Goal: Transaction & Acquisition: Purchase product/service

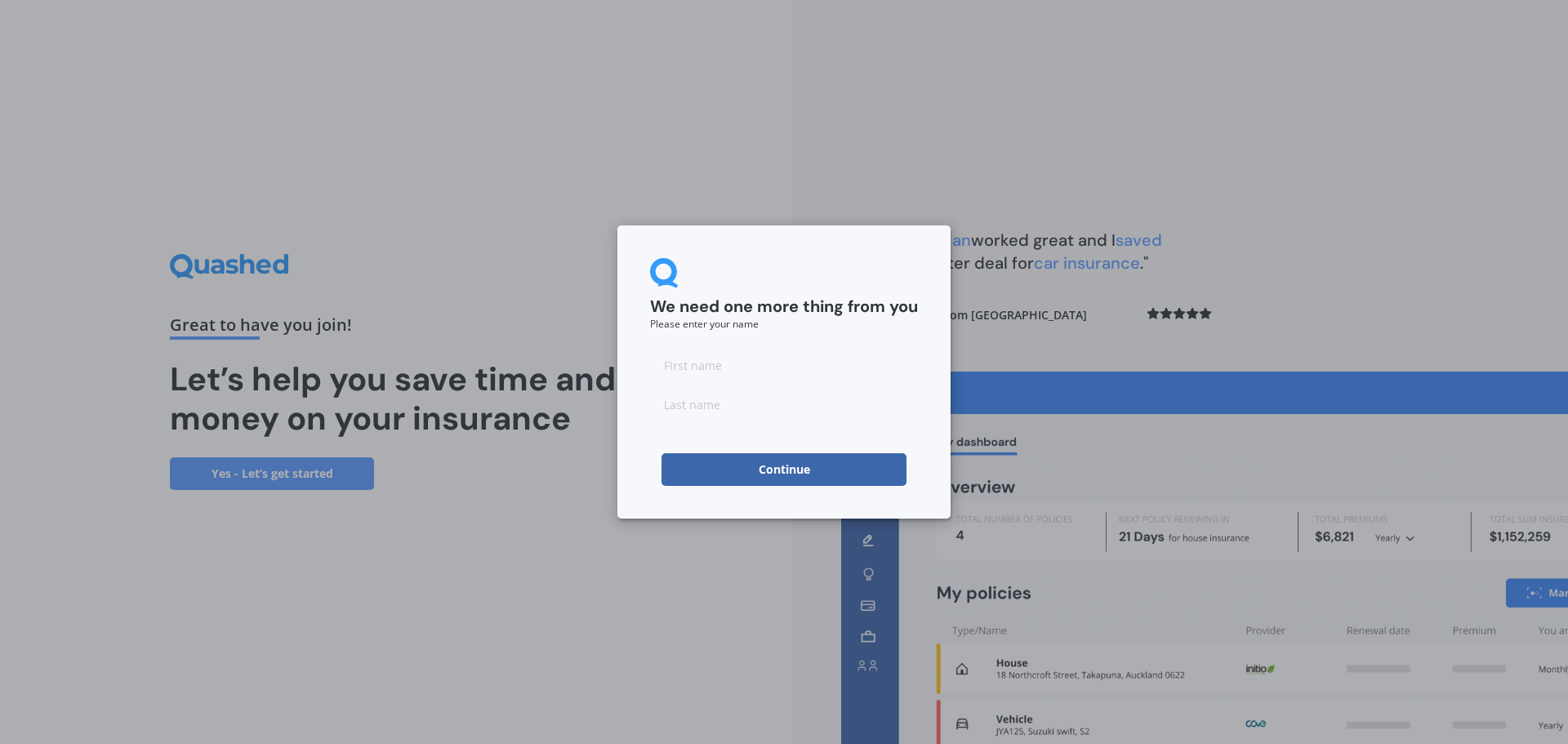
click at [765, 476] on button "Continue" at bounding box center [784, 470] width 245 height 33
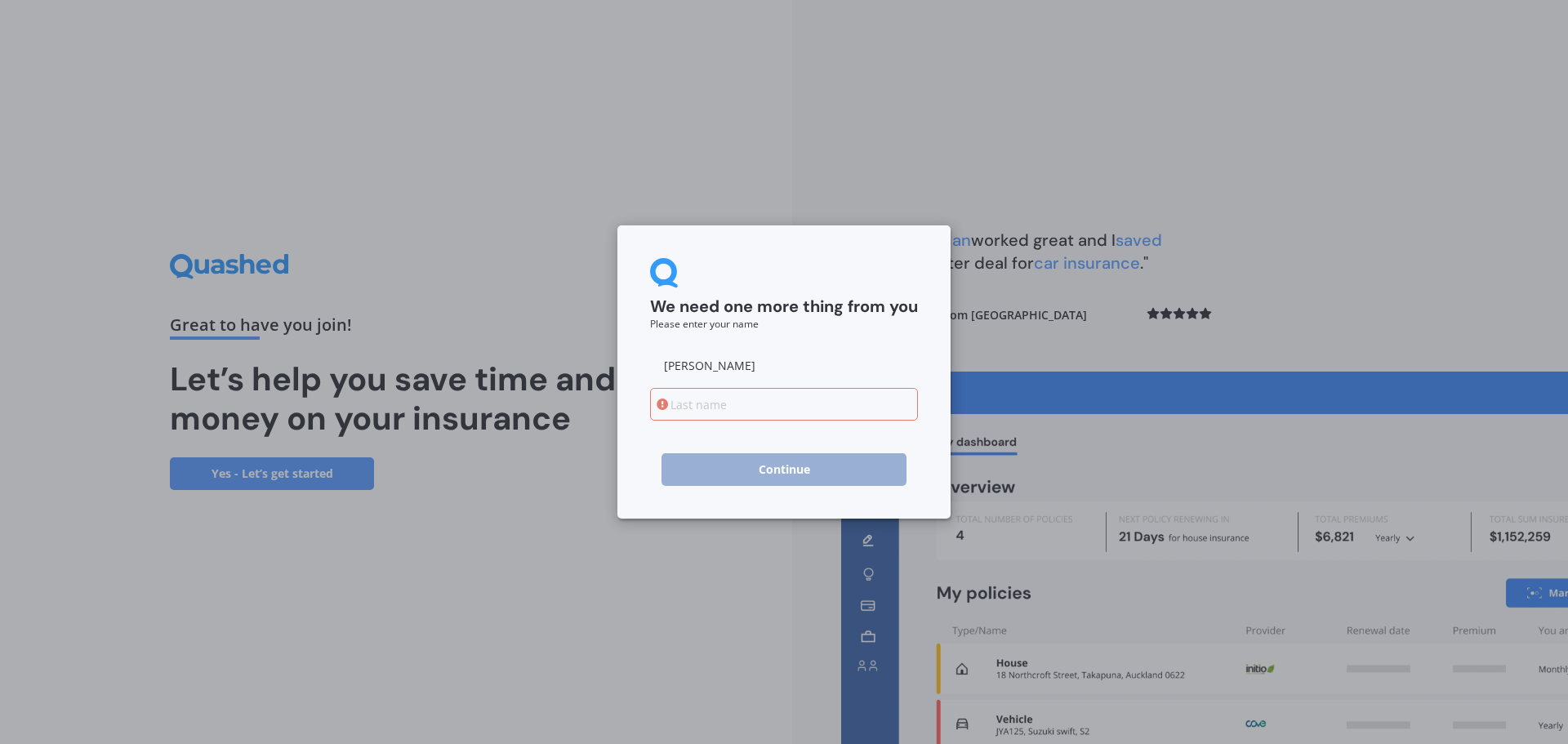
type input "susan"
click at [756, 403] on input at bounding box center [784, 405] width 268 height 33
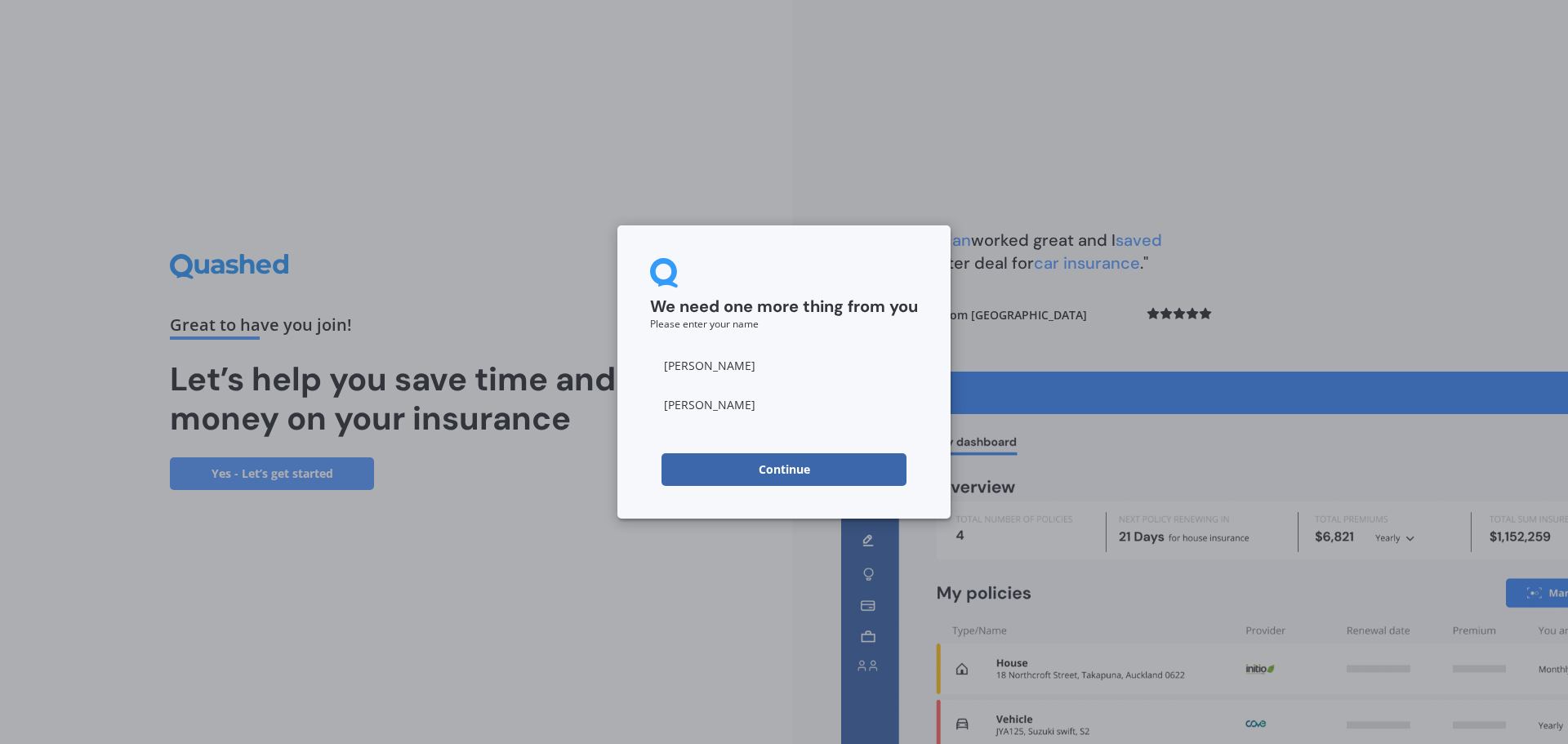
type input "howell"
click at [796, 461] on button "Continue" at bounding box center [784, 470] width 245 height 33
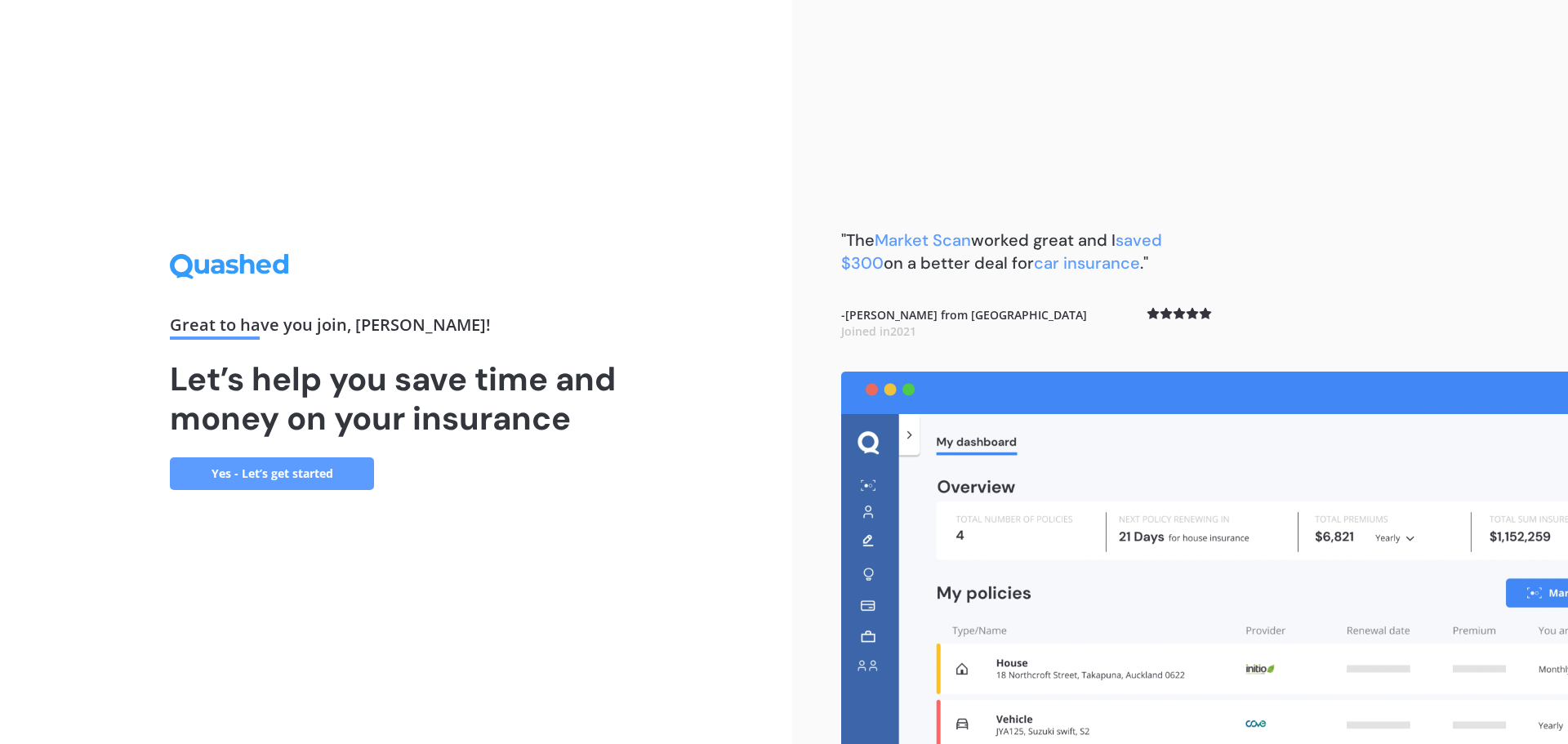
click at [242, 482] on link "Yes - Let’s get started" at bounding box center [272, 474] width 204 height 33
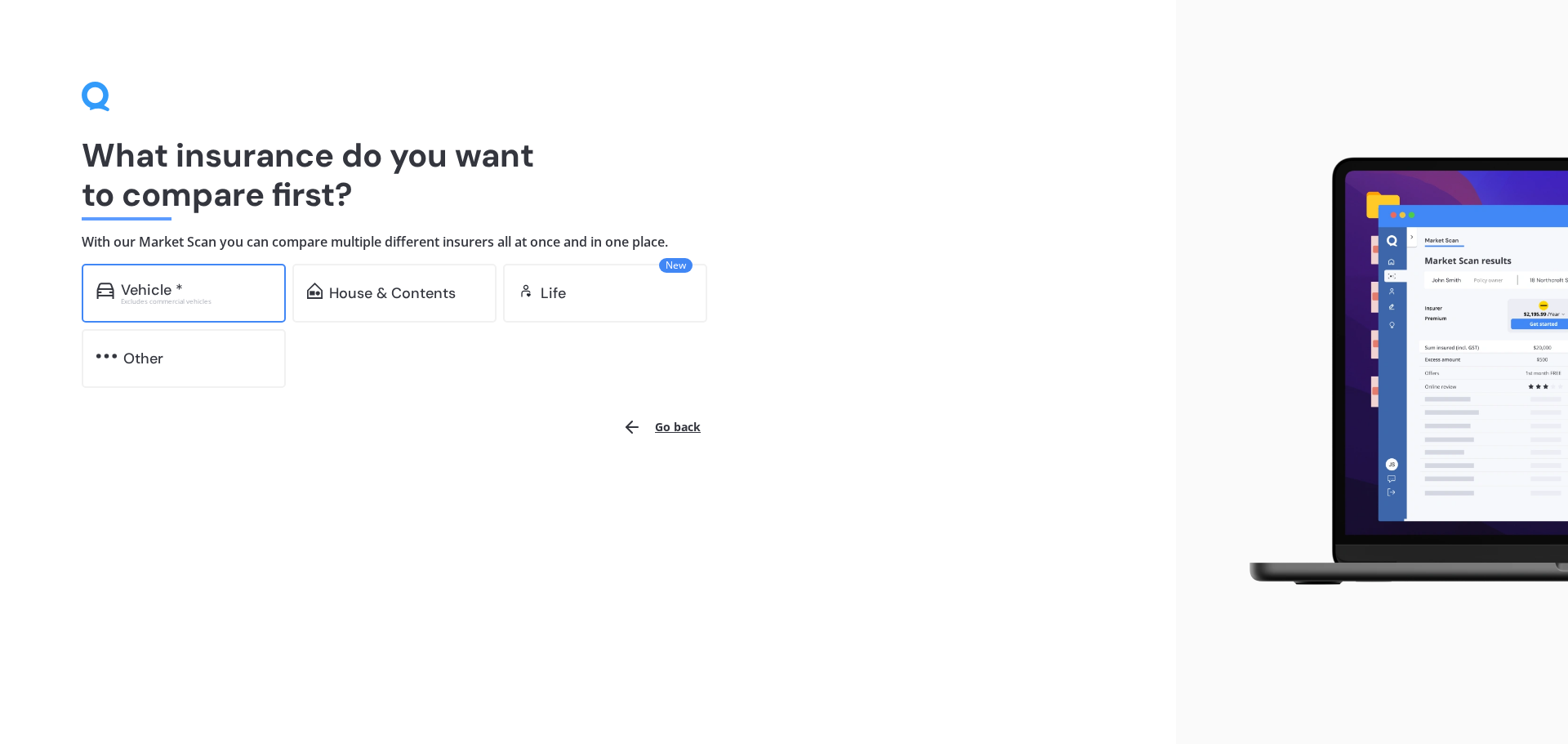
click at [182, 291] on div "Vehicle *" at bounding box center [196, 290] width 150 height 17
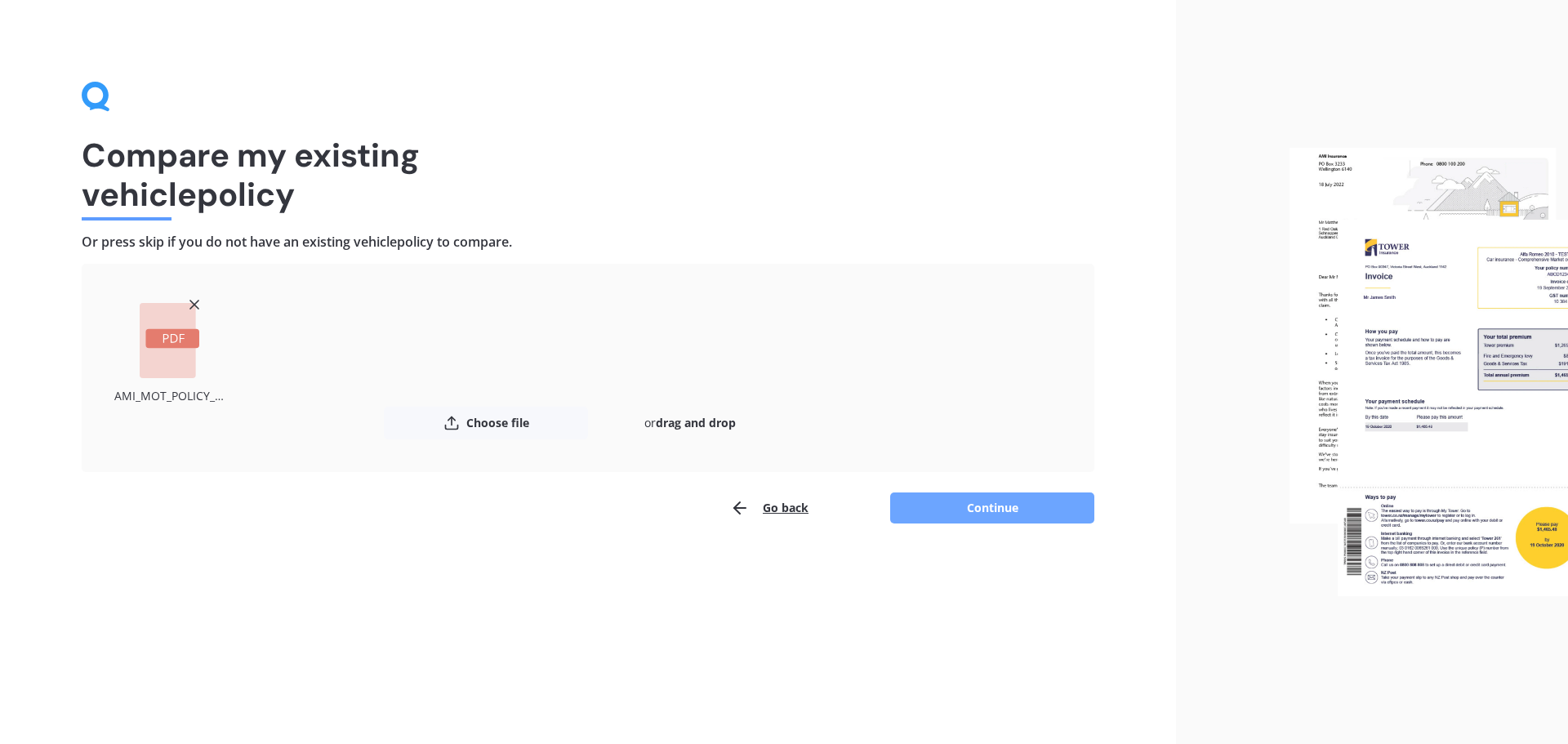
click at [1032, 495] on button "Continue" at bounding box center [992, 508] width 204 height 31
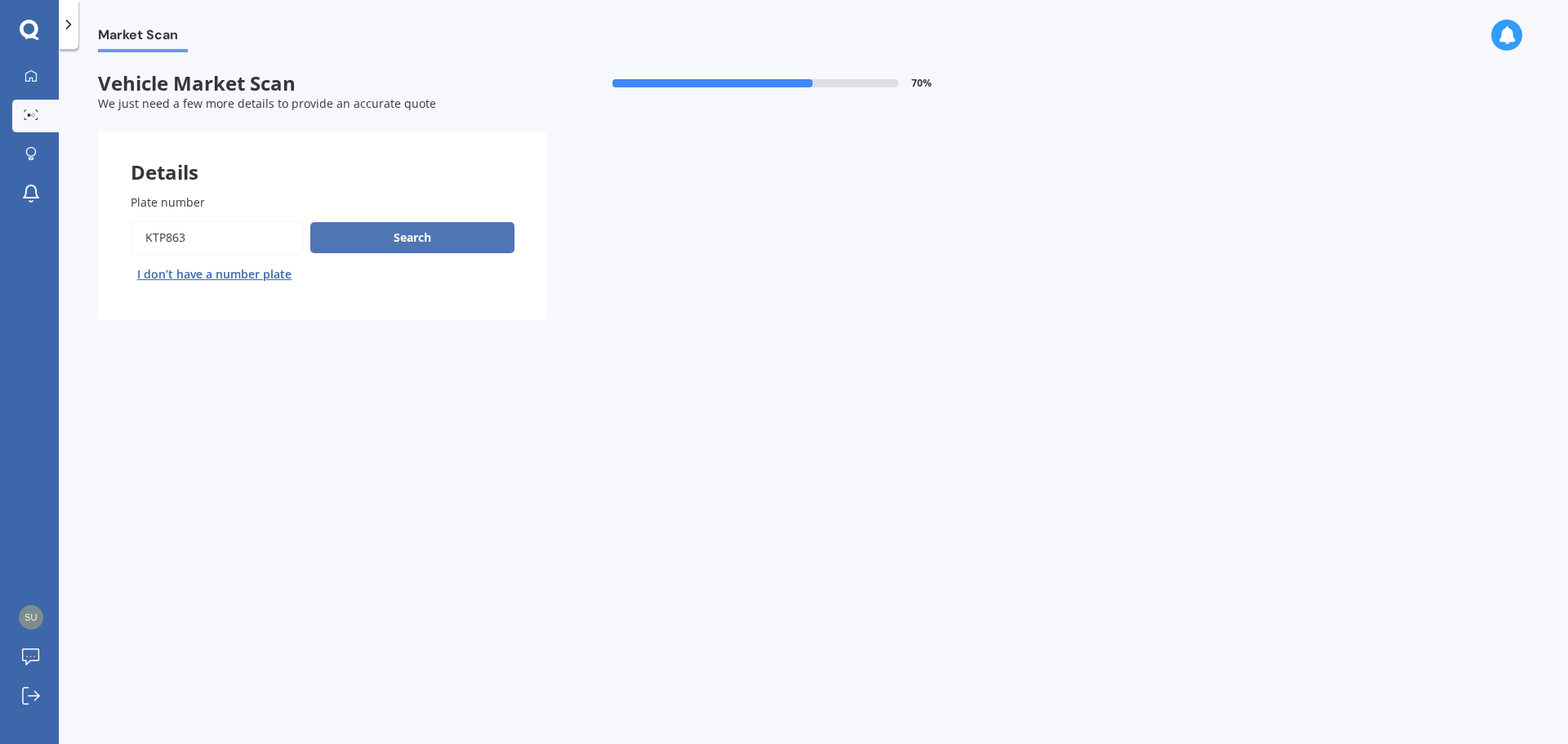
click at [455, 241] on button "Search" at bounding box center [412, 238] width 204 height 31
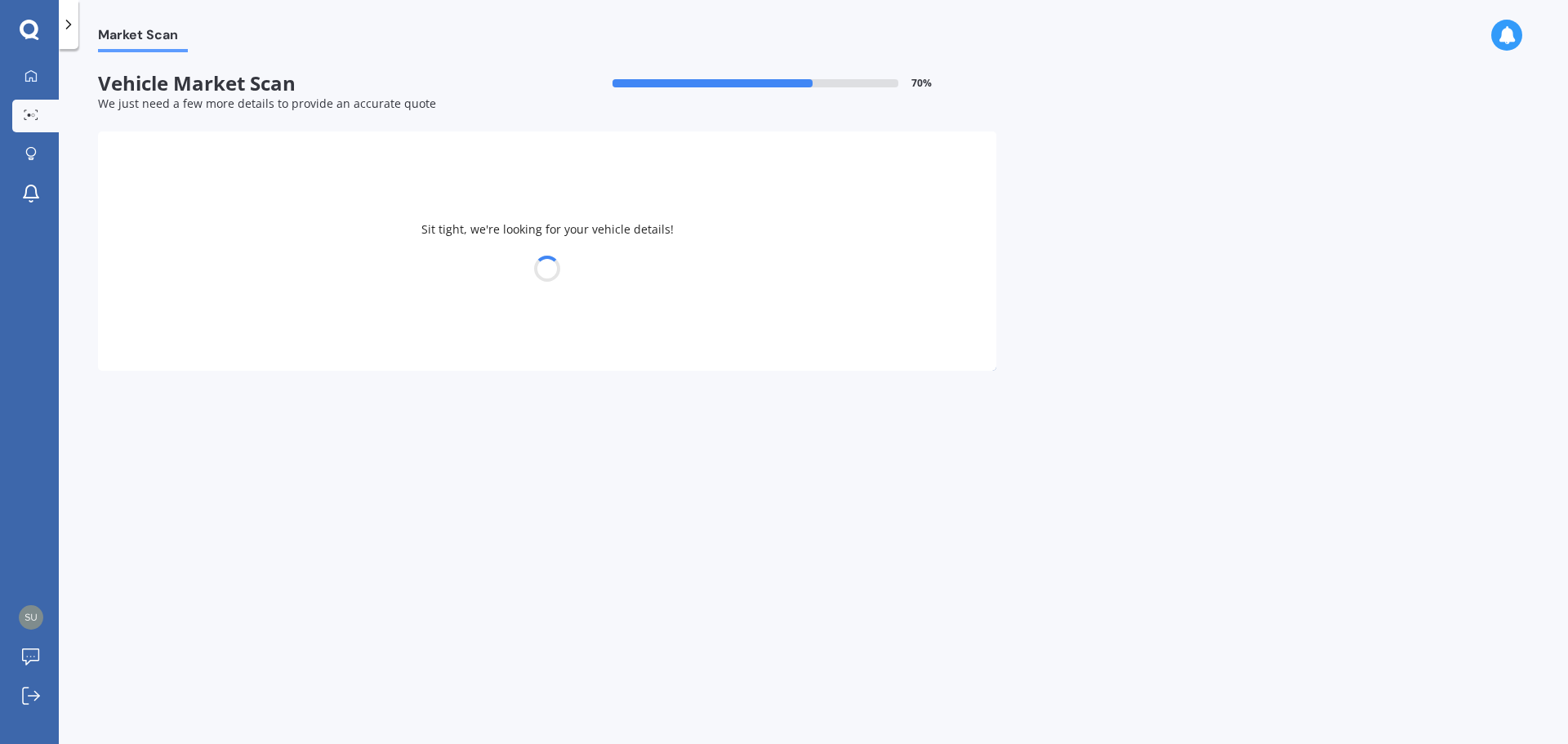
select select "VOLKSWAGEN"
select select "AMAROK"
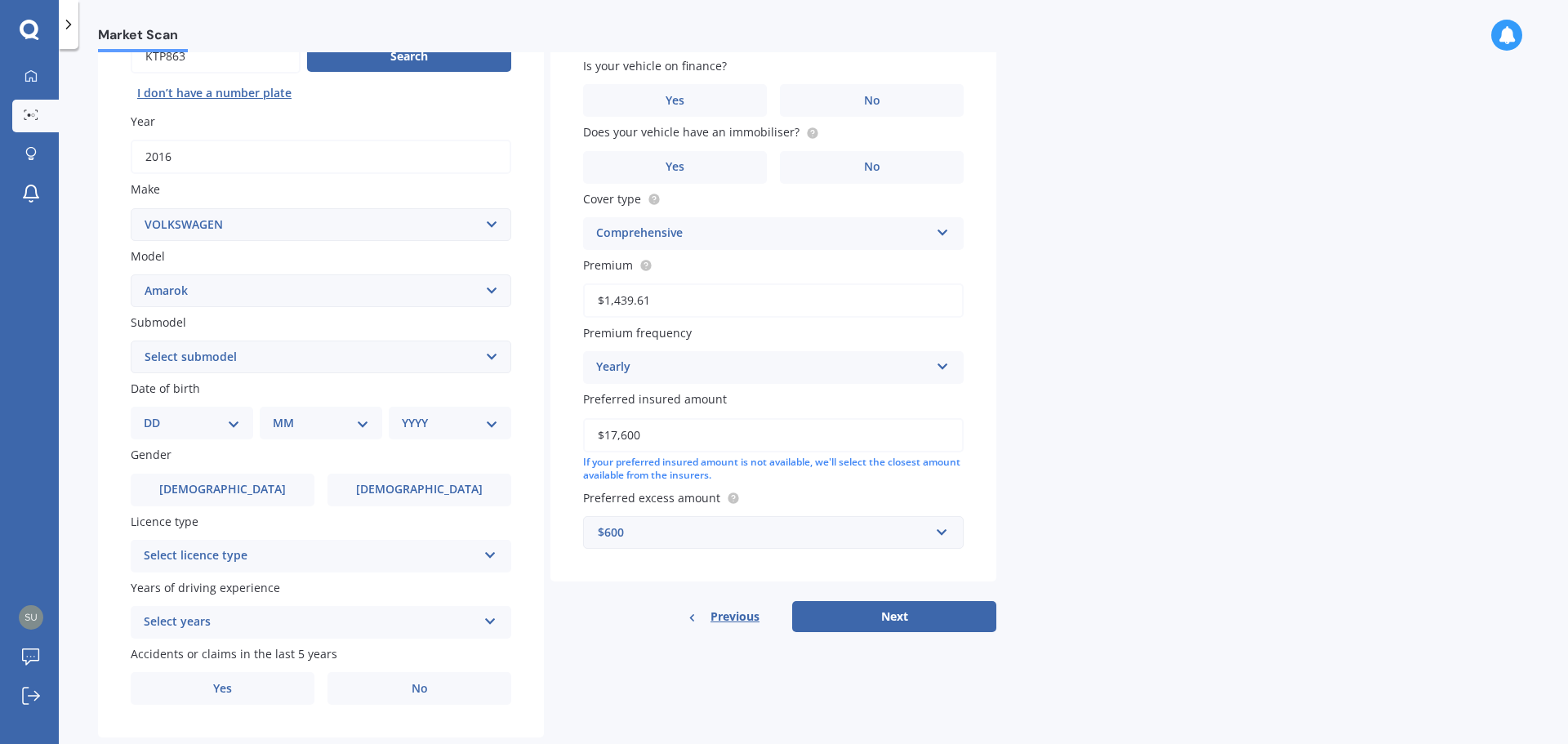
scroll to position [217, 0]
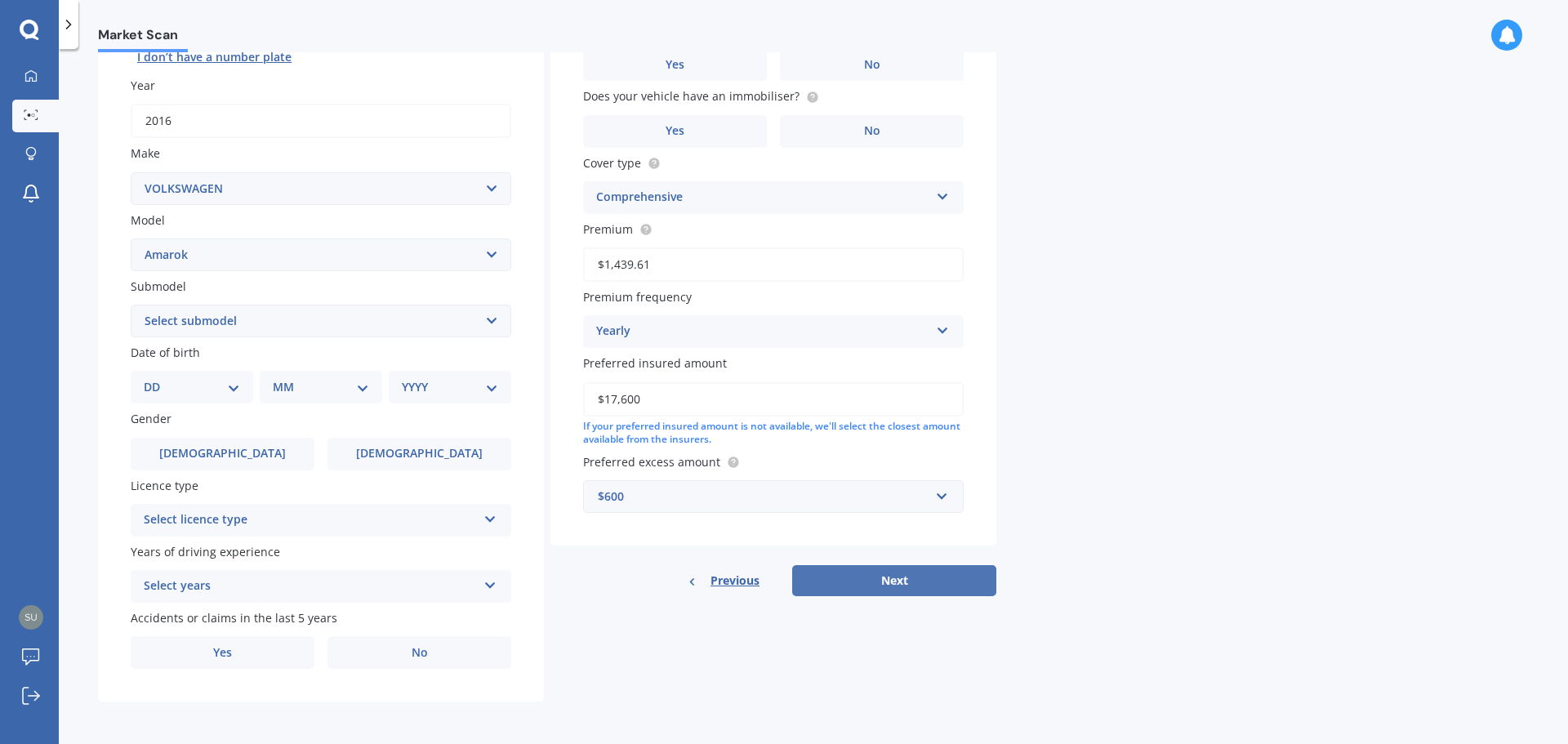
click at [871, 585] on button "Next" at bounding box center [893, 581] width 204 height 31
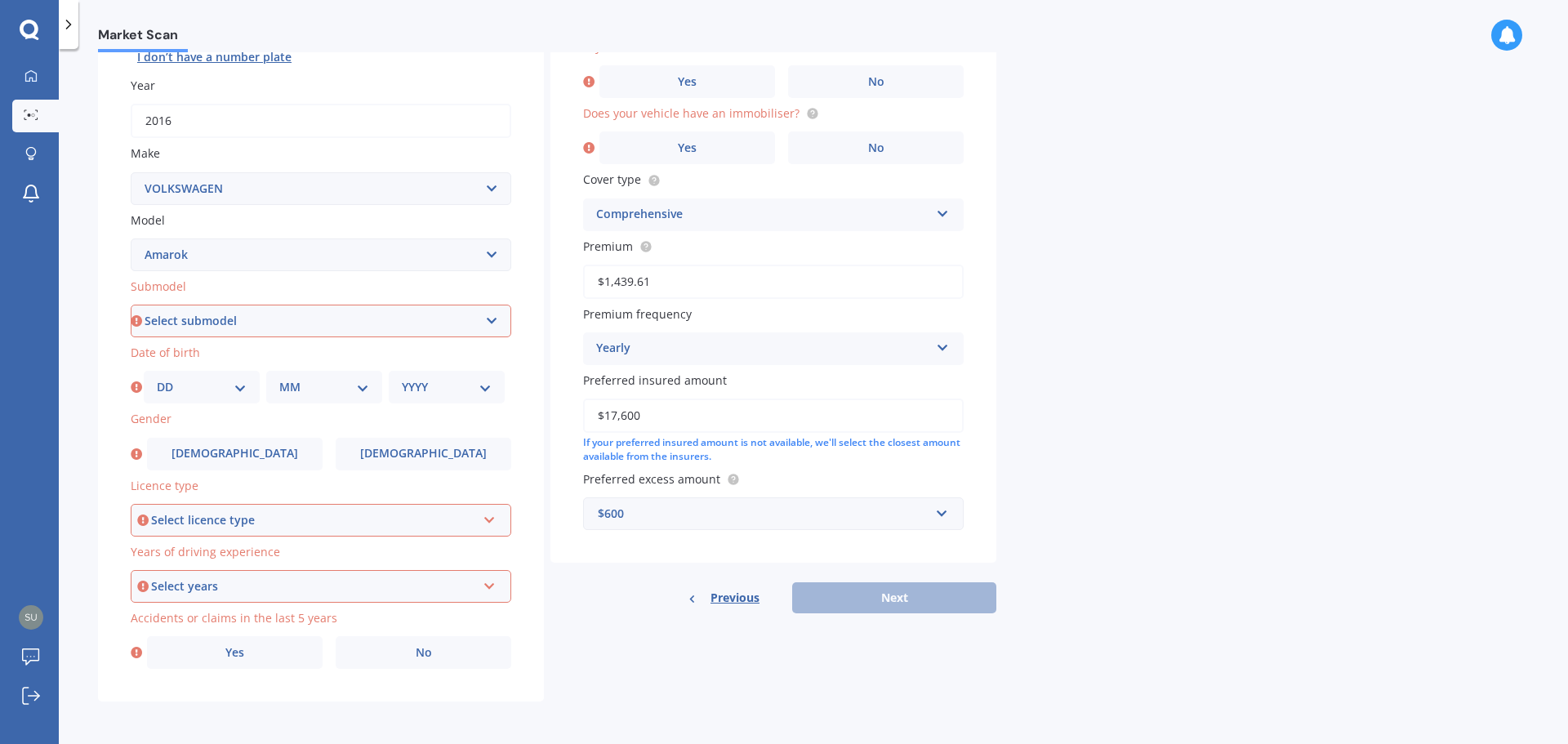
click at [493, 321] on select "Select submodel (All Other) 2WD TDI 2WD Twin Turbo TDI Highline 4 motion Twin T…" at bounding box center [320, 321] width 381 height 33
click at [490, 327] on select "Select submodel (All Other) 2WD TDI 2WD Twin Turbo TDI Highline 4 motion Twin T…" at bounding box center [320, 321] width 381 height 33
select select "2WD TDI"
click at [130, 305] on select "Select submodel (All Other) 2WD TDI 2WD Twin Turbo TDI Highline 4 motion Twin T…" at bounding box center [320, 321] width 381 height 33
click at [238, 388] on select "DD 01 02 03 04 05 06 07 08 09 10 11 12 13 14 15 16 17 18 19 20 21 22 23 24 25 2…" at bounding box center [201, 387] width 90 height 18
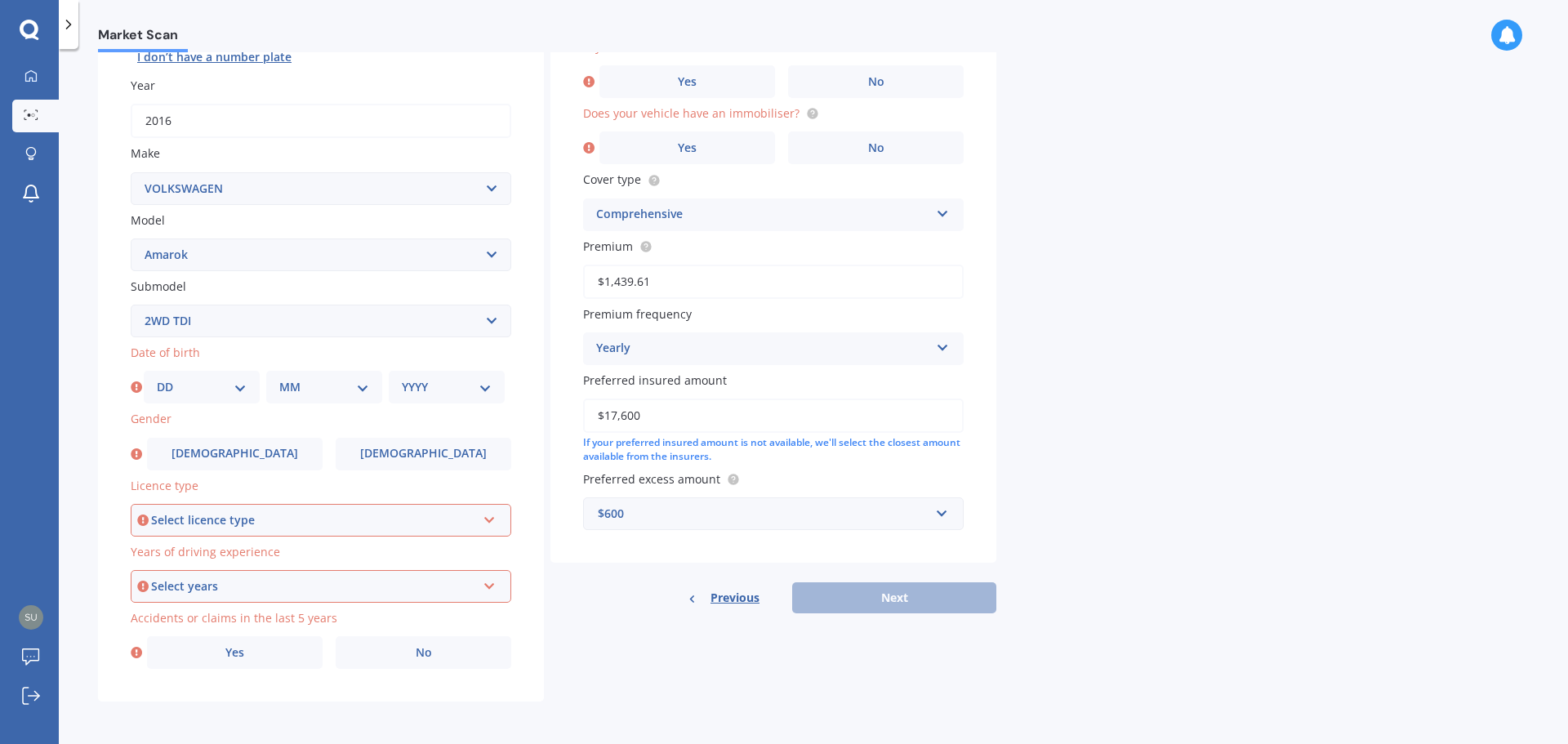
select select "09"
click at [157, 378] on select "DD 01 02 03 04 05 06 07 08 09 10 11 12 13 14 15 16 17 18 19 20 21 22 23 24 25 2…" at bounding box center [201, 387] width 90 height 18
click at [359, 390] on select "MM 01 02 03 04 05 06 07 08 09 10 11 12" at bounding box center [324, 387] width 90 height 18
select select "05"
click at [279, 378] on select "MM 01 02 03 04 05 06 07 08 09 10 11 12" at bounding box center [324, 387] width 90 height 18
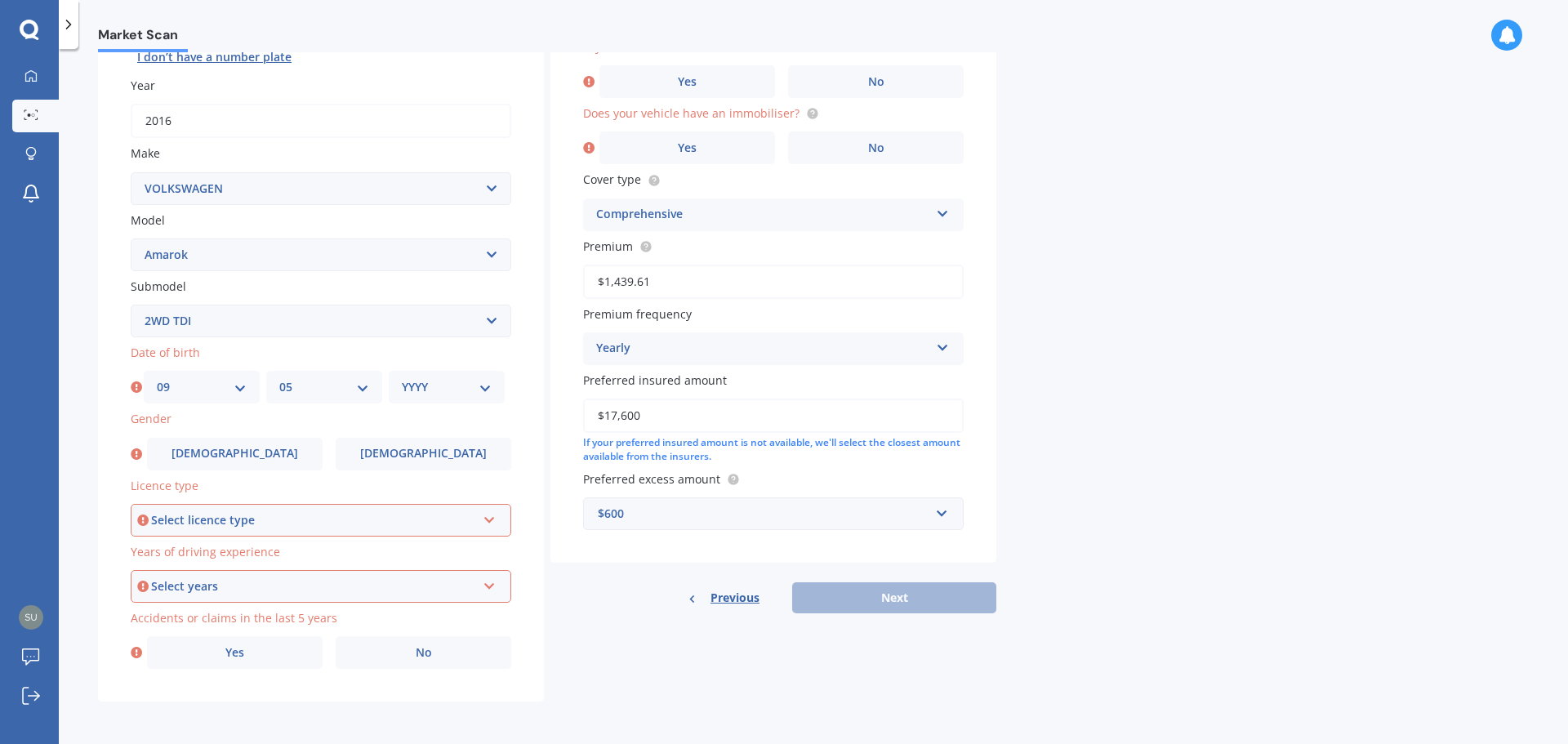
click at [482, 379] on select "YYYY 2025 2024 2023 2022 2021 2020 2019 2018 2017 2016 2015 2014 2013 2012 2011…" at bounding box center [447, 387] width 90 height 18
select select "1966"
click at [402, 378] on select "YYYY 2025 2024 2023 2022 2021 2020 2019 2018 2017 2016 2015 2014 2013 2012 2011…" at bounding box center [447, 387] width 90 height 18
click at [272, 450] on label "Male" at bounding box center [234, 454] width 176 height 33
click at [0, 0] on input "Male" at bounding box center [0, 0] width 0 height 0
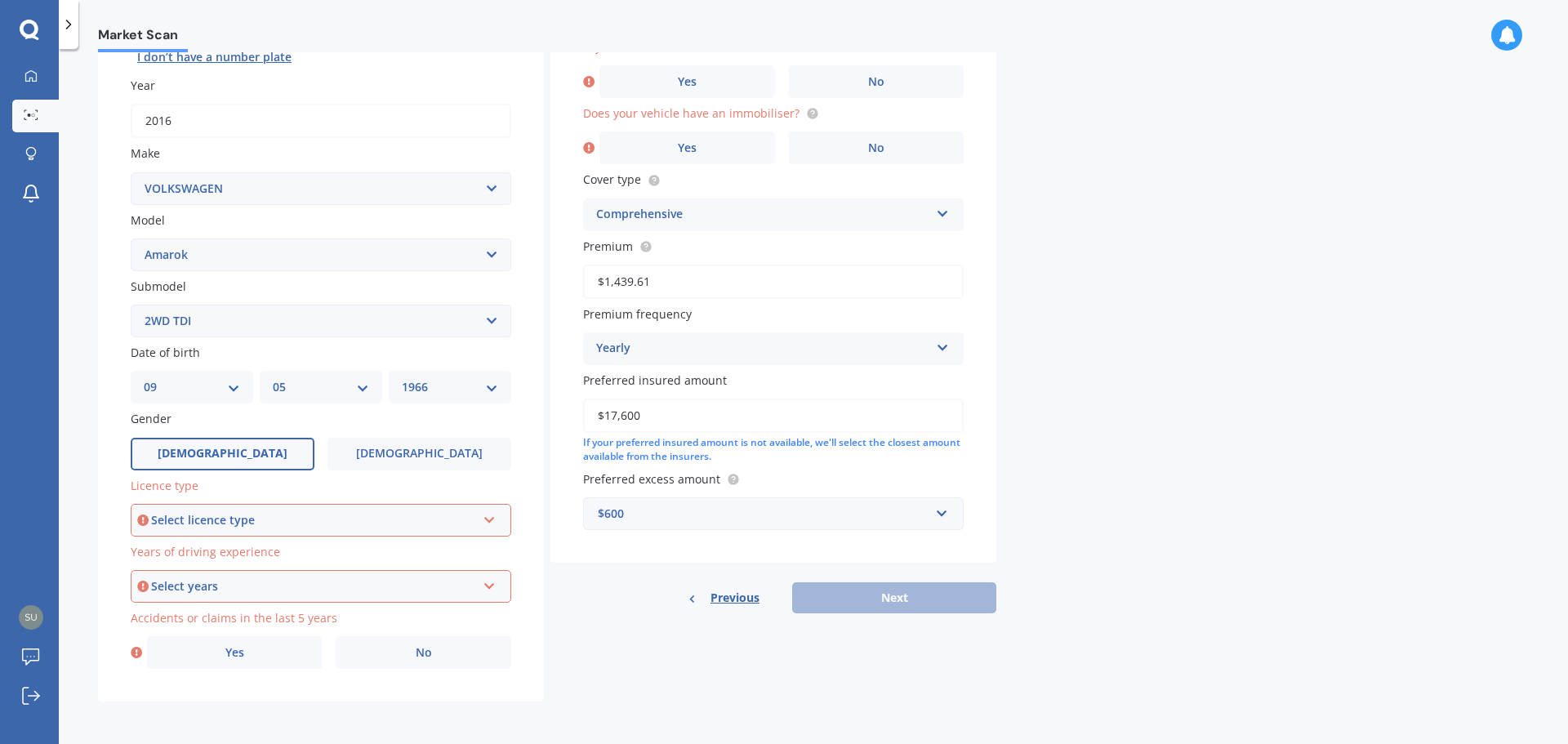
click at [386, 527] on div "Select licence type" at bounding box center [314, 520] width 325 height 18
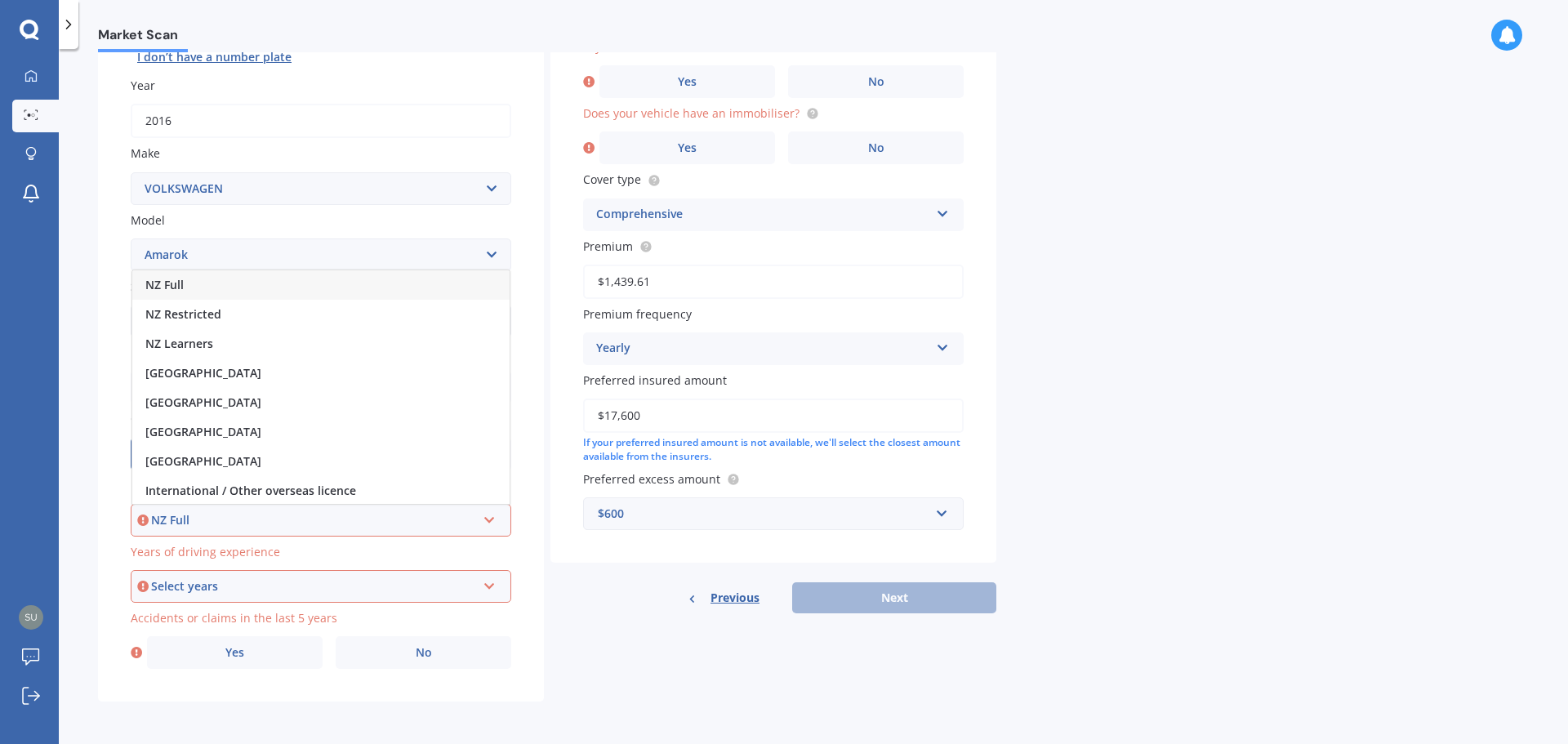
click at [259, 287] on div "NZ Full" at bounding box center [320, 285] width 377 height 30
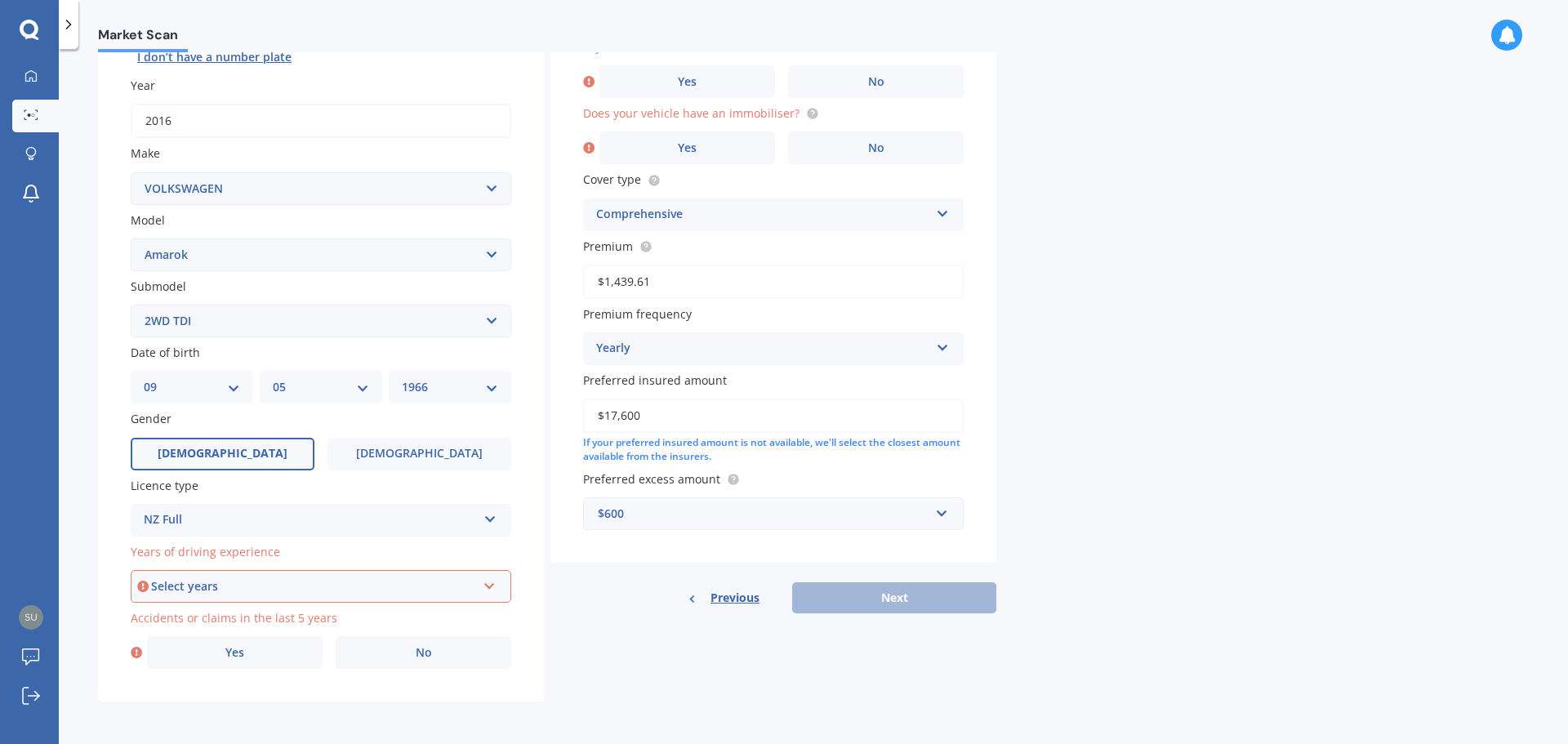
click at [486, 589] on icon at bounding box center [490, 583] width 14 height 12
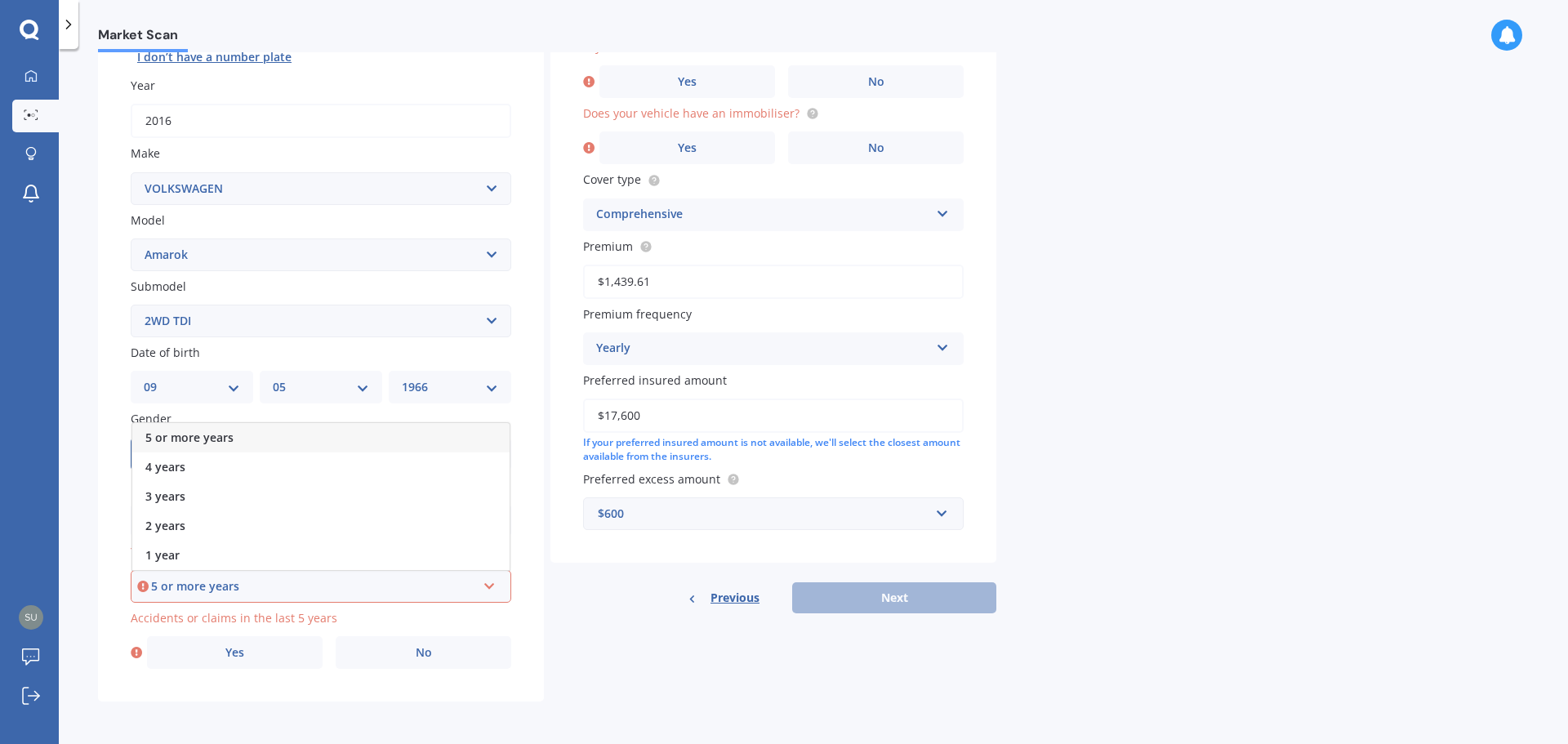
click at [298, 439] on div "5 or more years" at bounding box center [320, 438] width 377 height 30
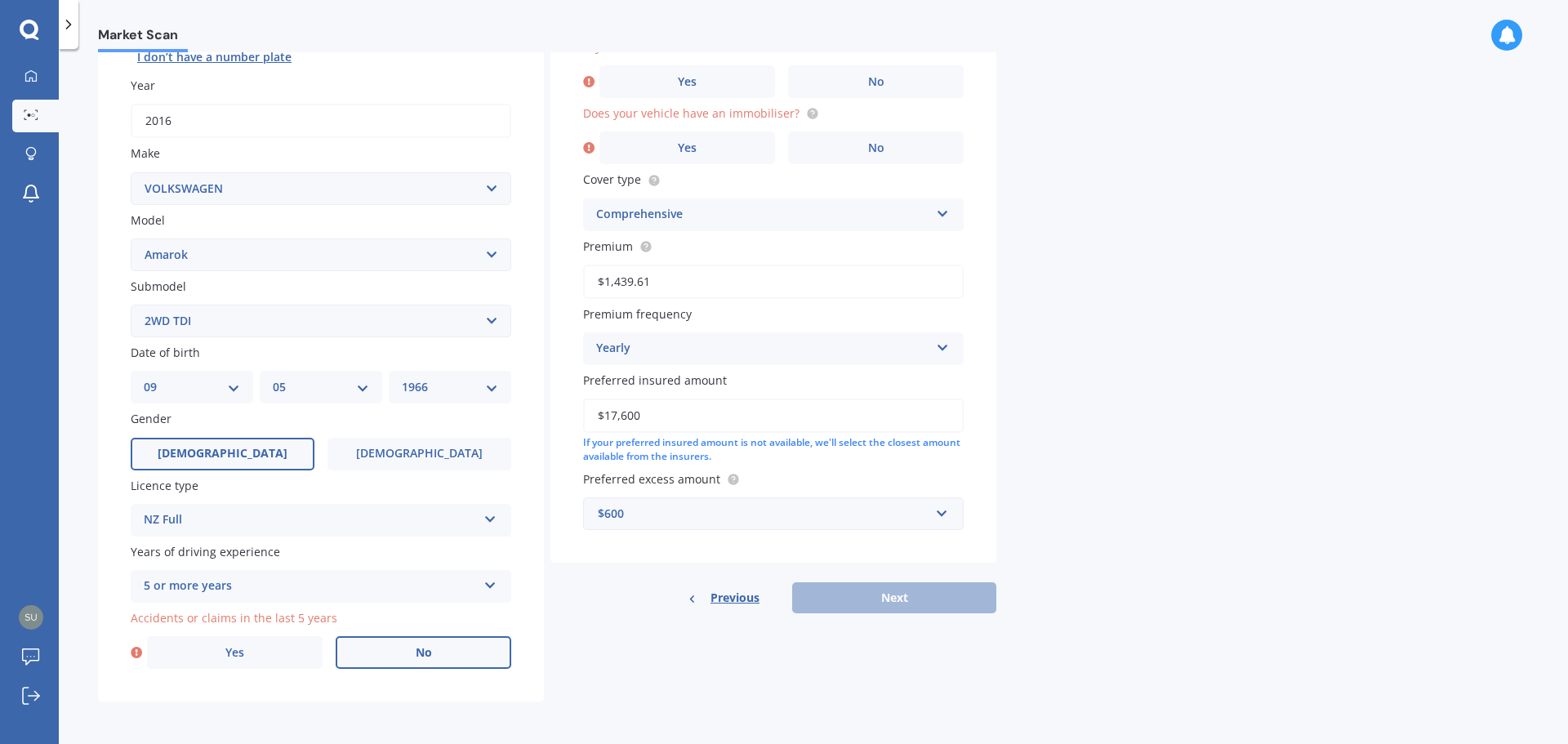
click at [367, 641] on label "No" at bounding box center [424, 653] width 176 height 33
click at [0, 0] on input "No" at bounding box center [0, 0] width 0 height 0
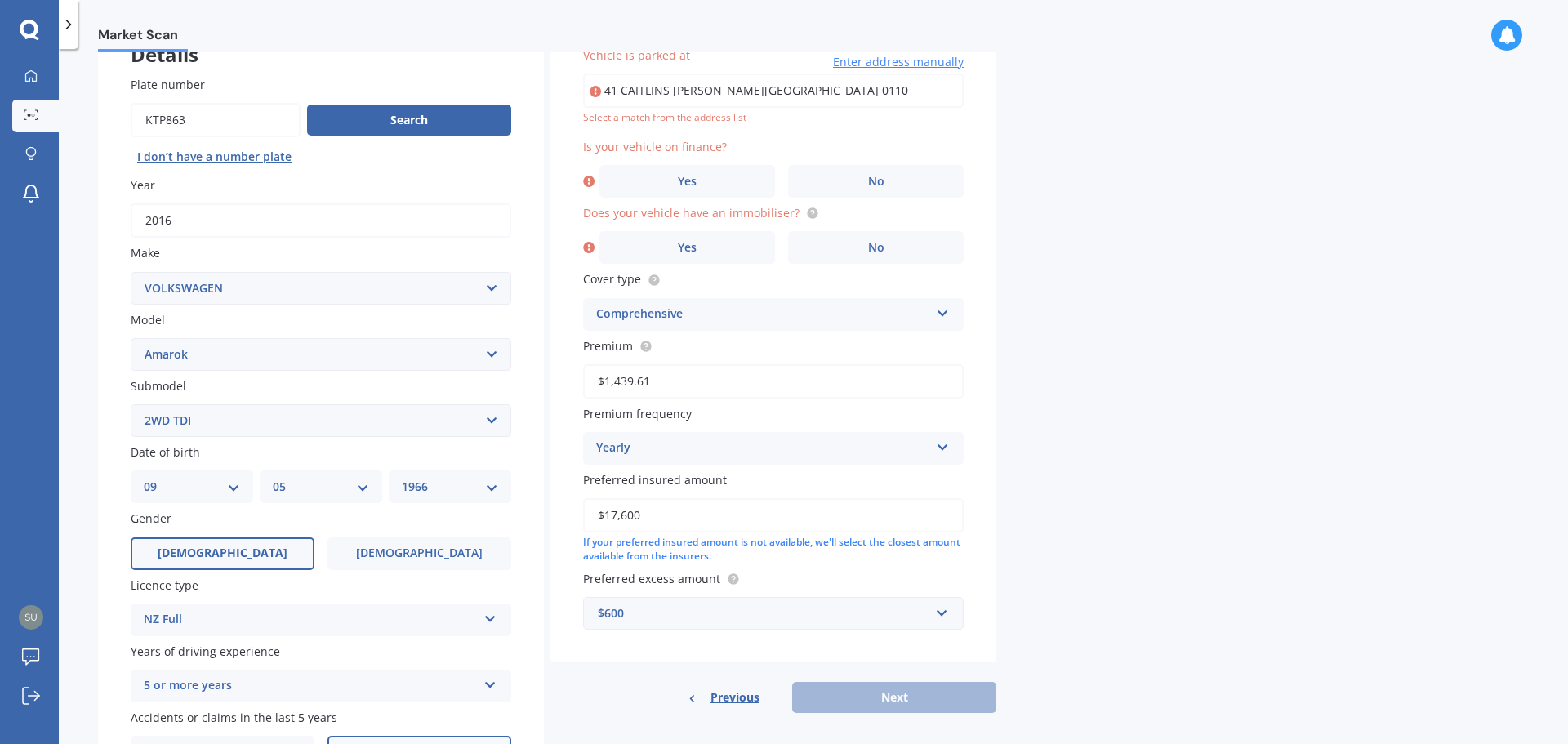
scroll to position [112, 0]
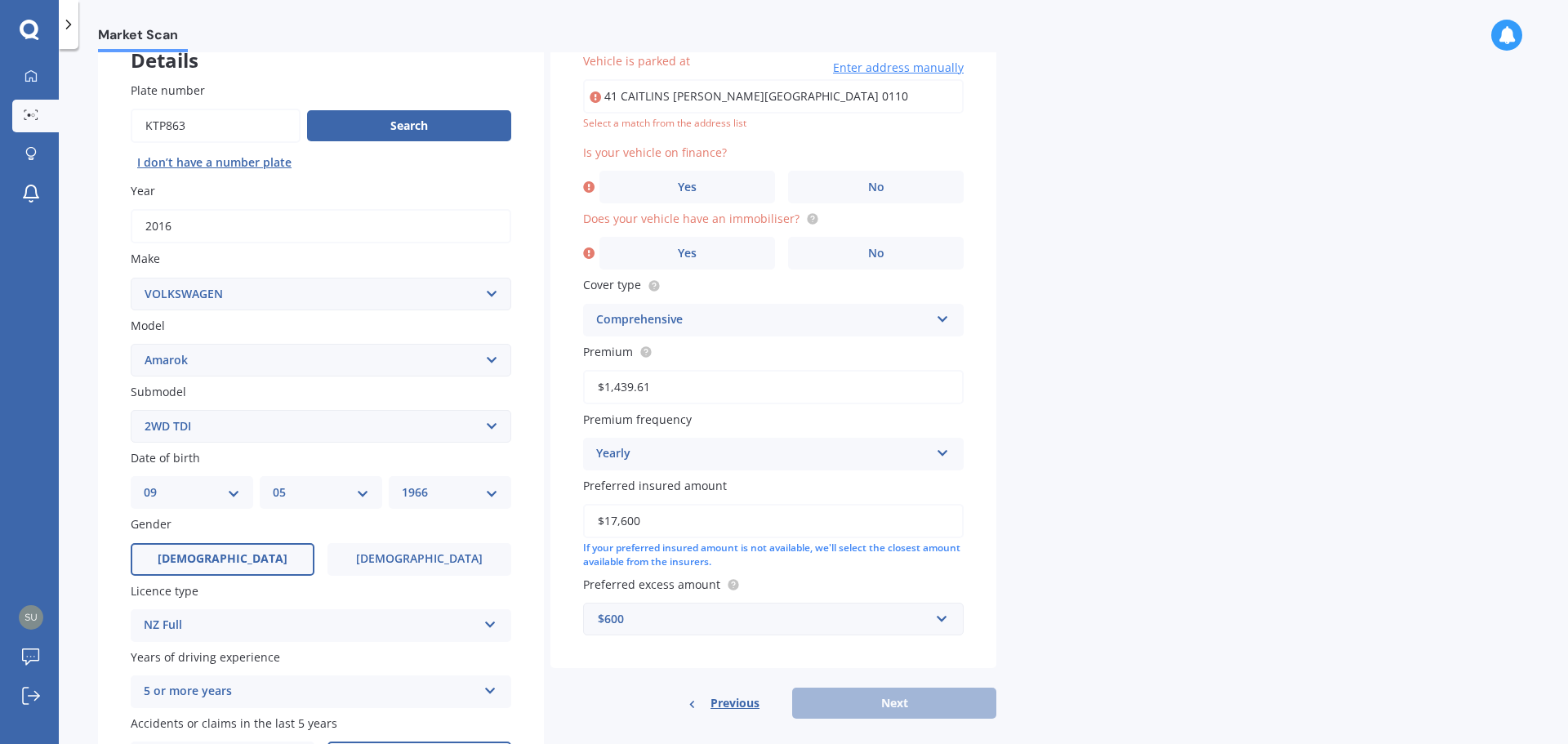
click at [1126, 130] on div "Market Scan Vehicle Market Scan 70 % We just need a few more details to provide…" at bounding box center [813, 400] width 1509 height 695
click at [837, 193] on label "No" at bounding box center [876, 187] width 176 height 33
click at [0, 0] on input "No" at bounding box center [0, 0] width 0 height 0
click at [846, 264] on label "No" at bounding box center [876, 254] width 176 height 33
click at [0, 0] on input "No" at bounding box center [0, 0] width 0 height 0
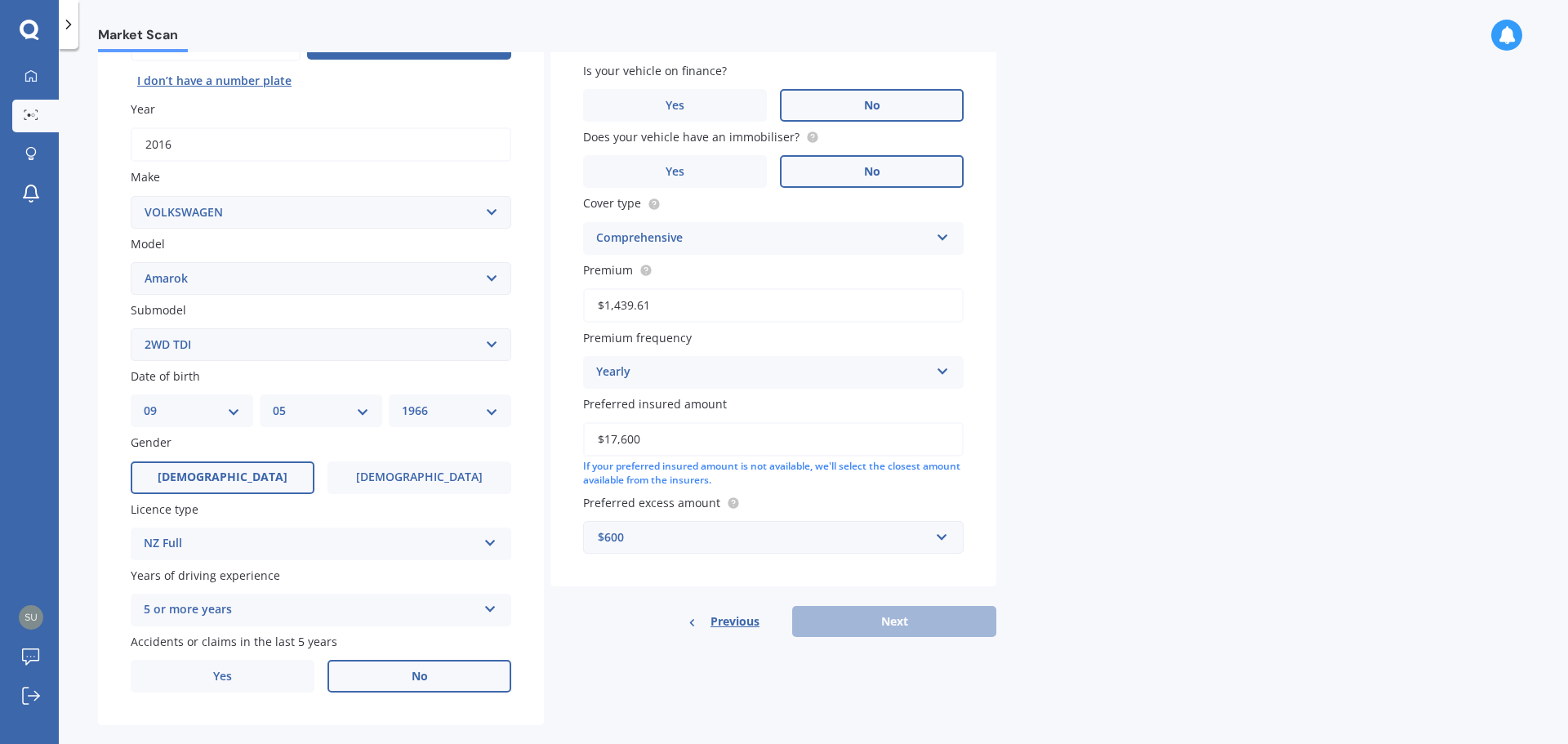
scroll to position [0, 0]
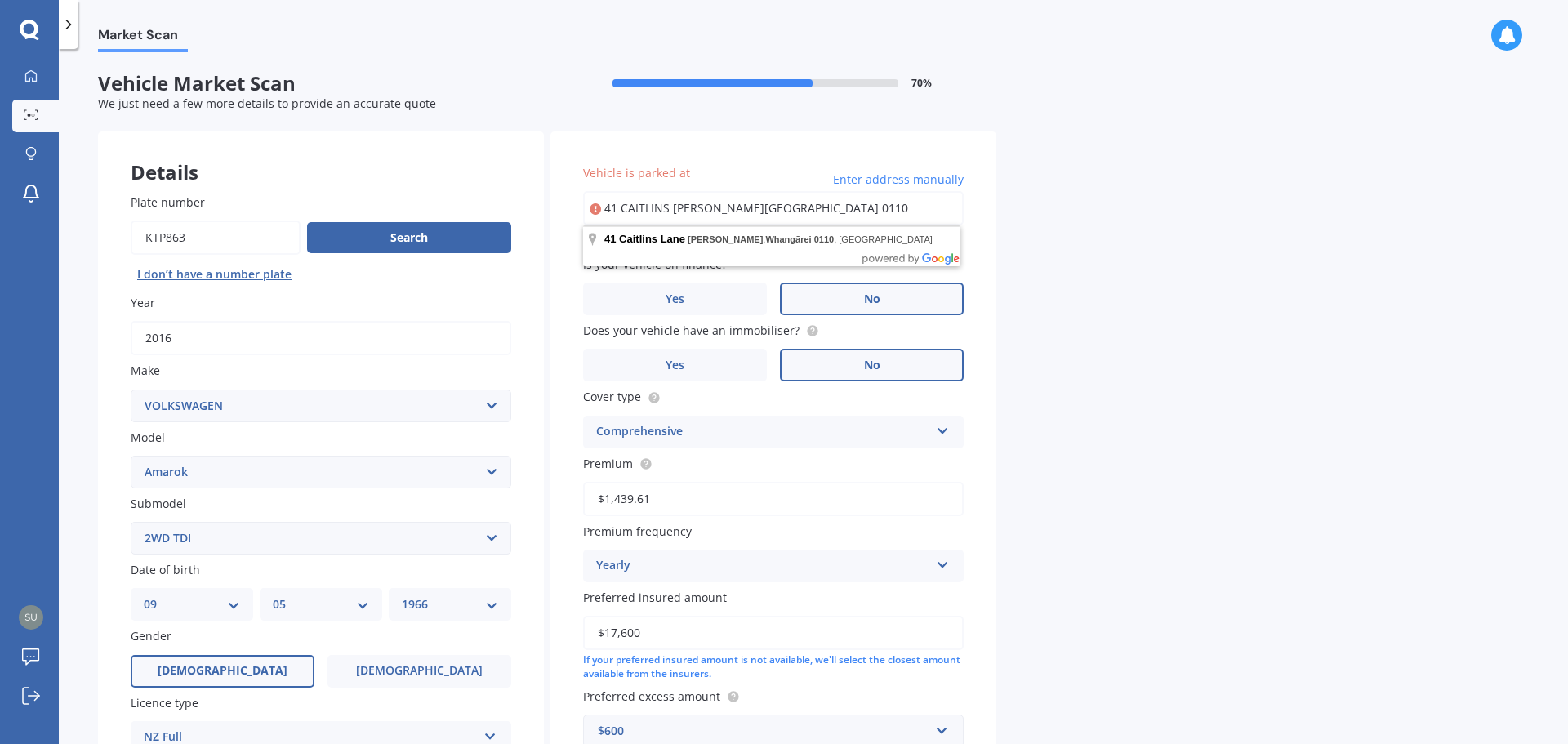
click at [875, 209] on input "41 CAITLINS LANE MAUNU WHANGAREI 0110" at bounding box center [773, 208] width 381 height 35
type input "41 Caitlins Lane, Maunu, Whangārei 0110"
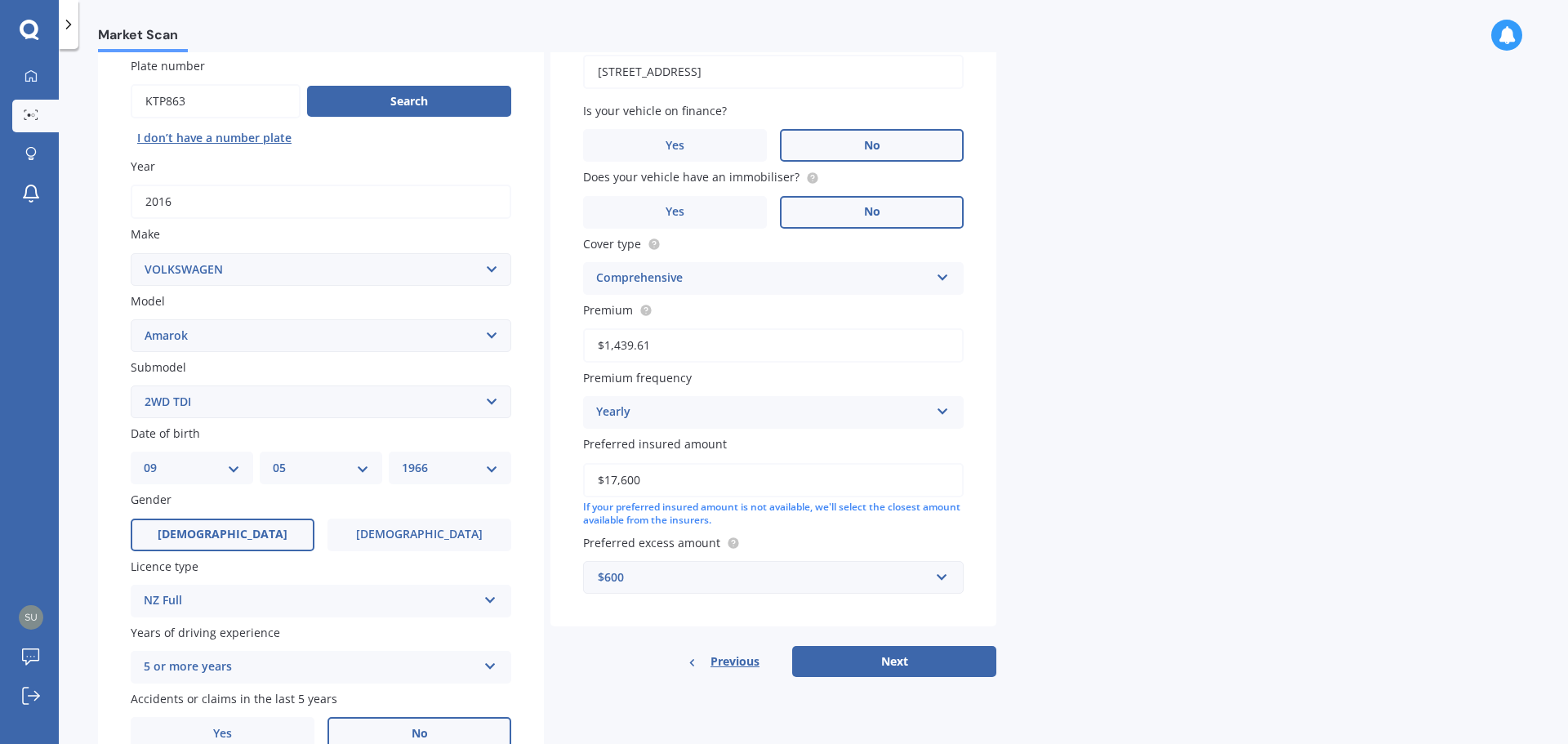
scroll to position [217, 0]
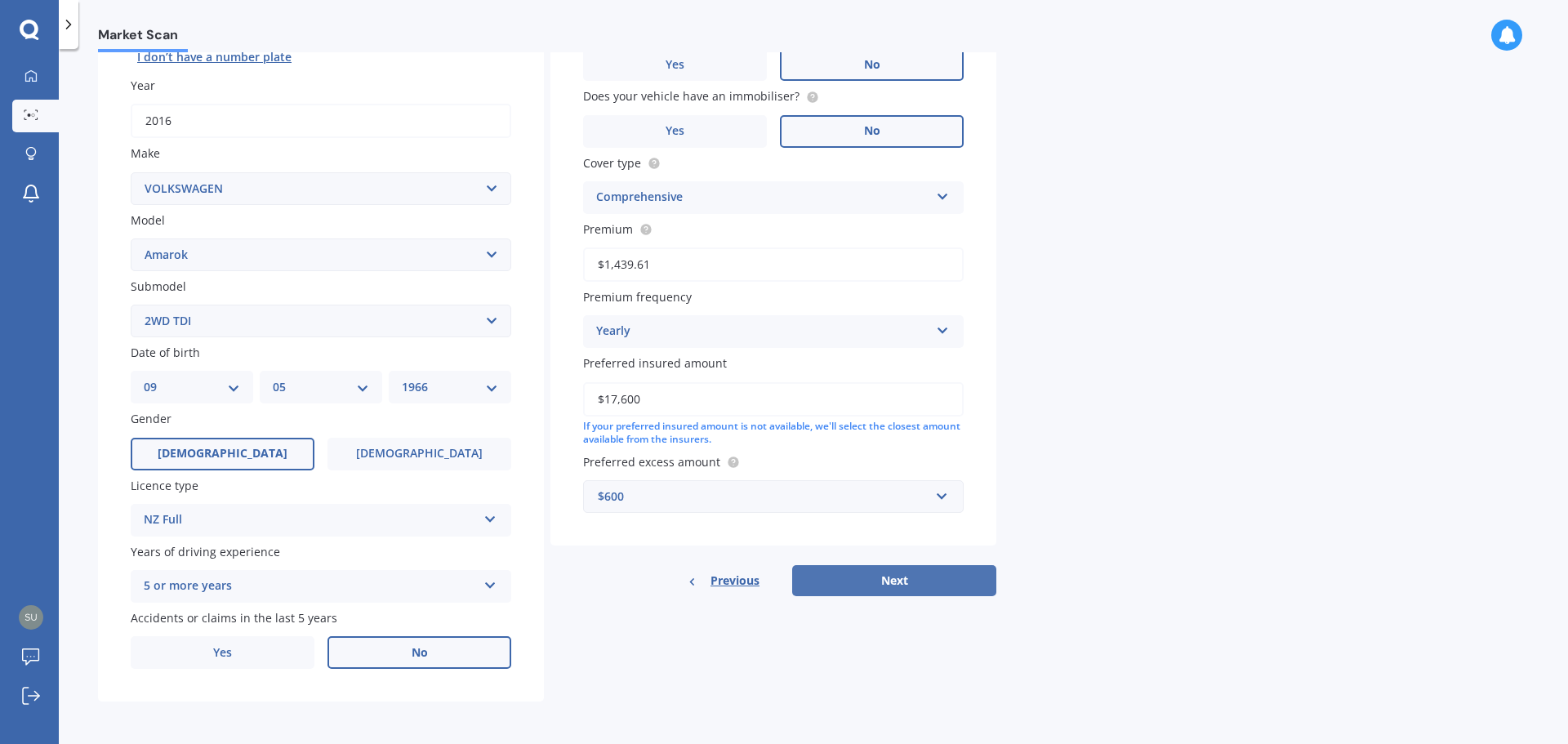
click at [905, 572] on button "Next" at bounding box center [893, 581] width 204 height 31
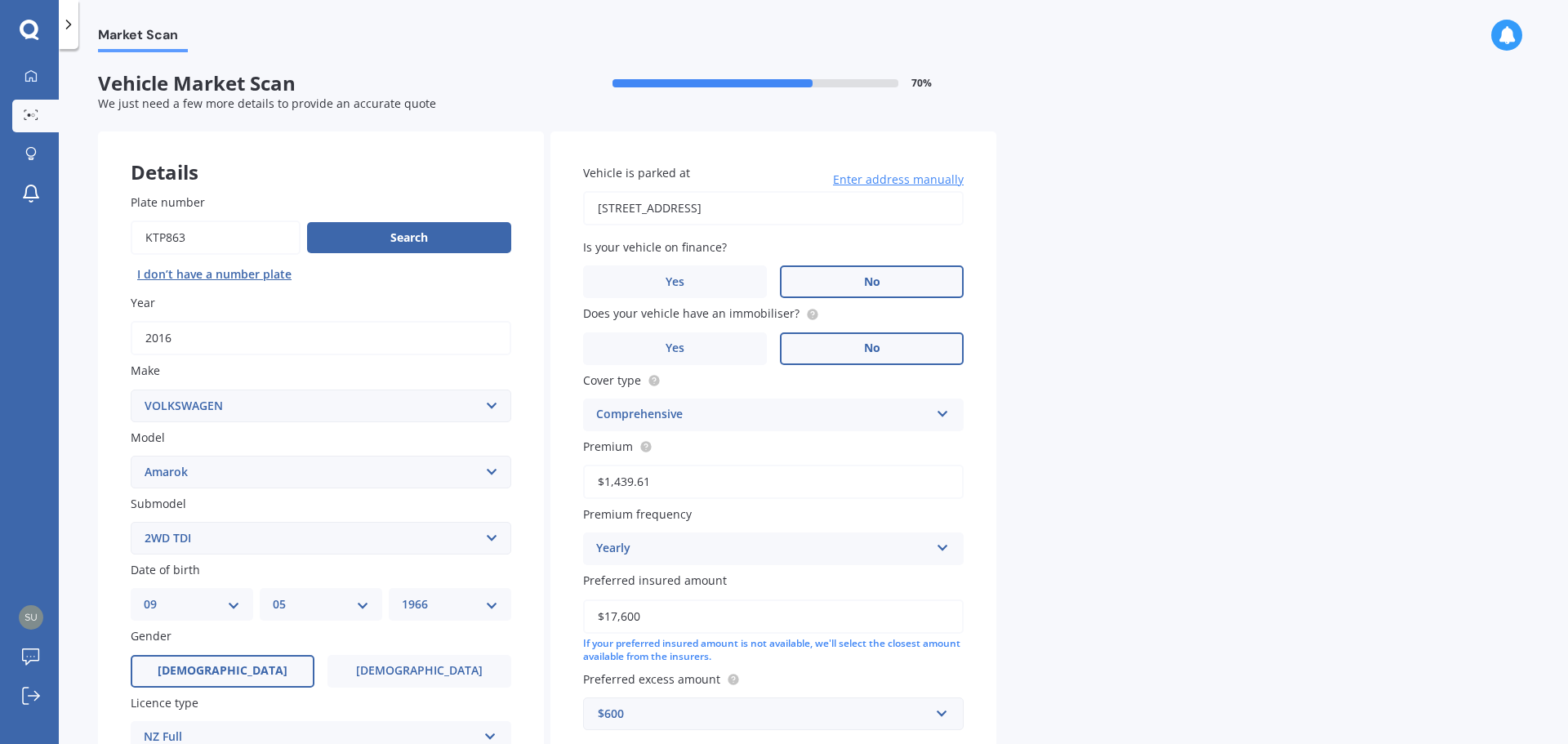
select select "09"
select select "05"
select select "1966"
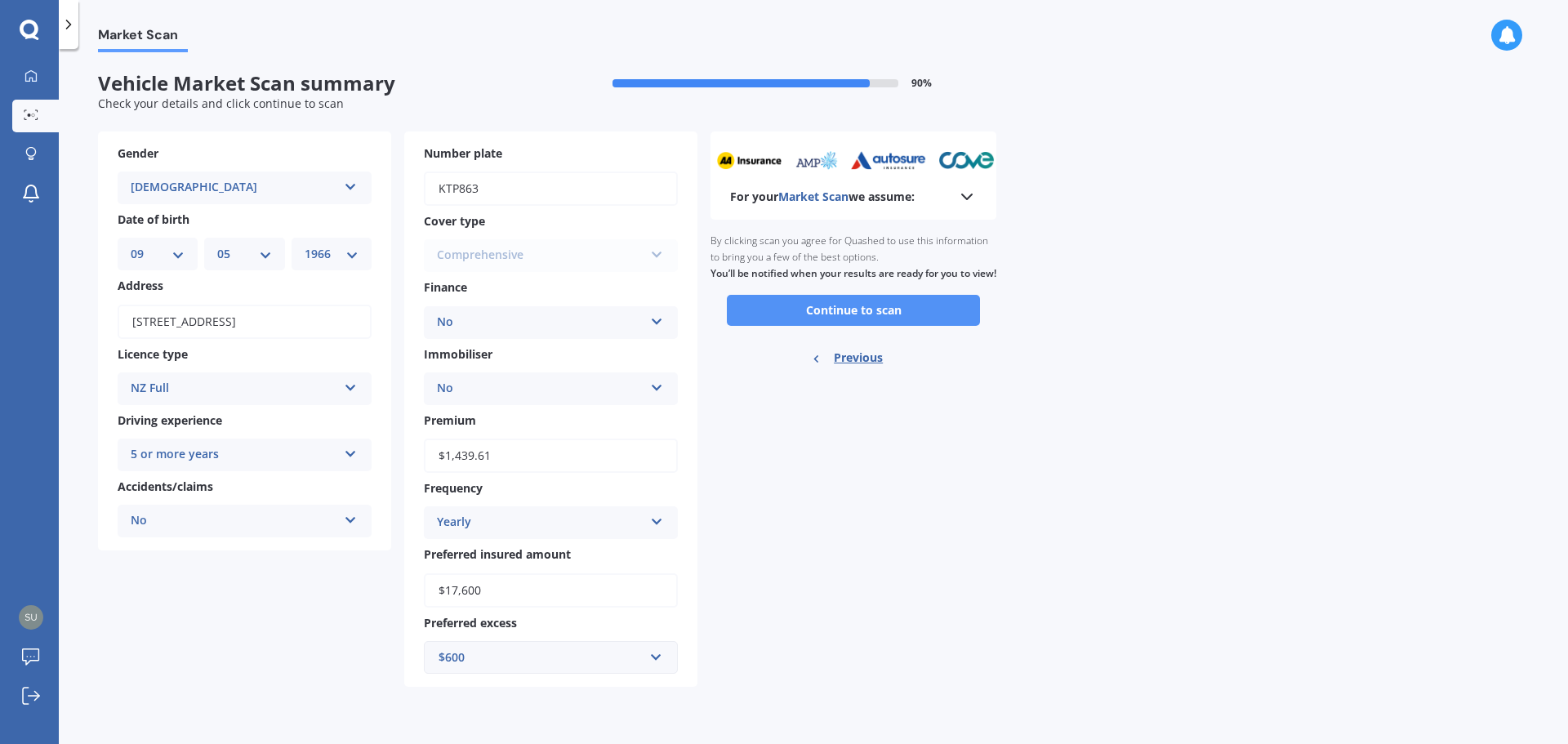
click at [822, 326] on button "Continue to scan" at bounding box center [853, 310] width 253 height 31
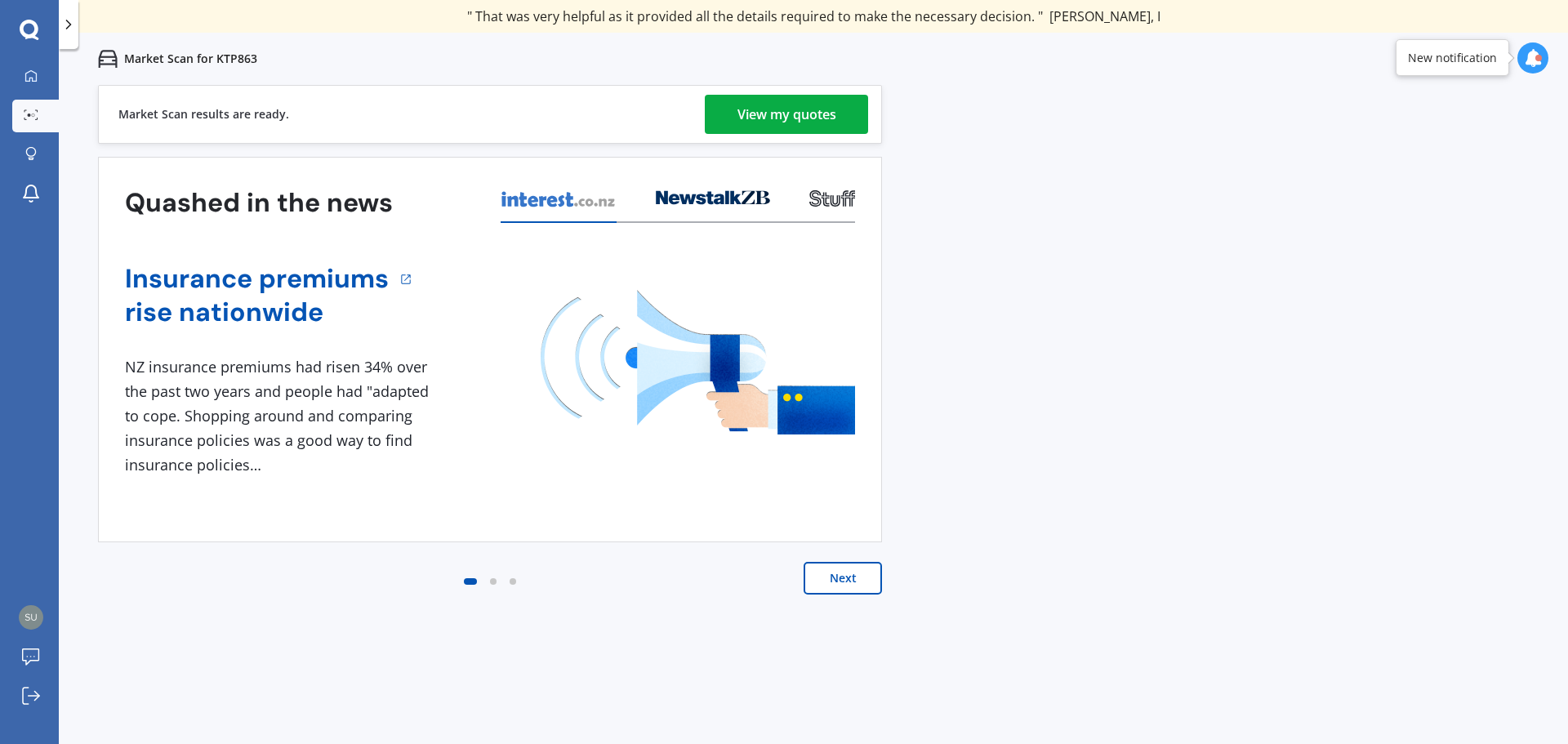
click at [796, 108] on div "View my quotes" at bounding box center [787, 114] width 99 height 39
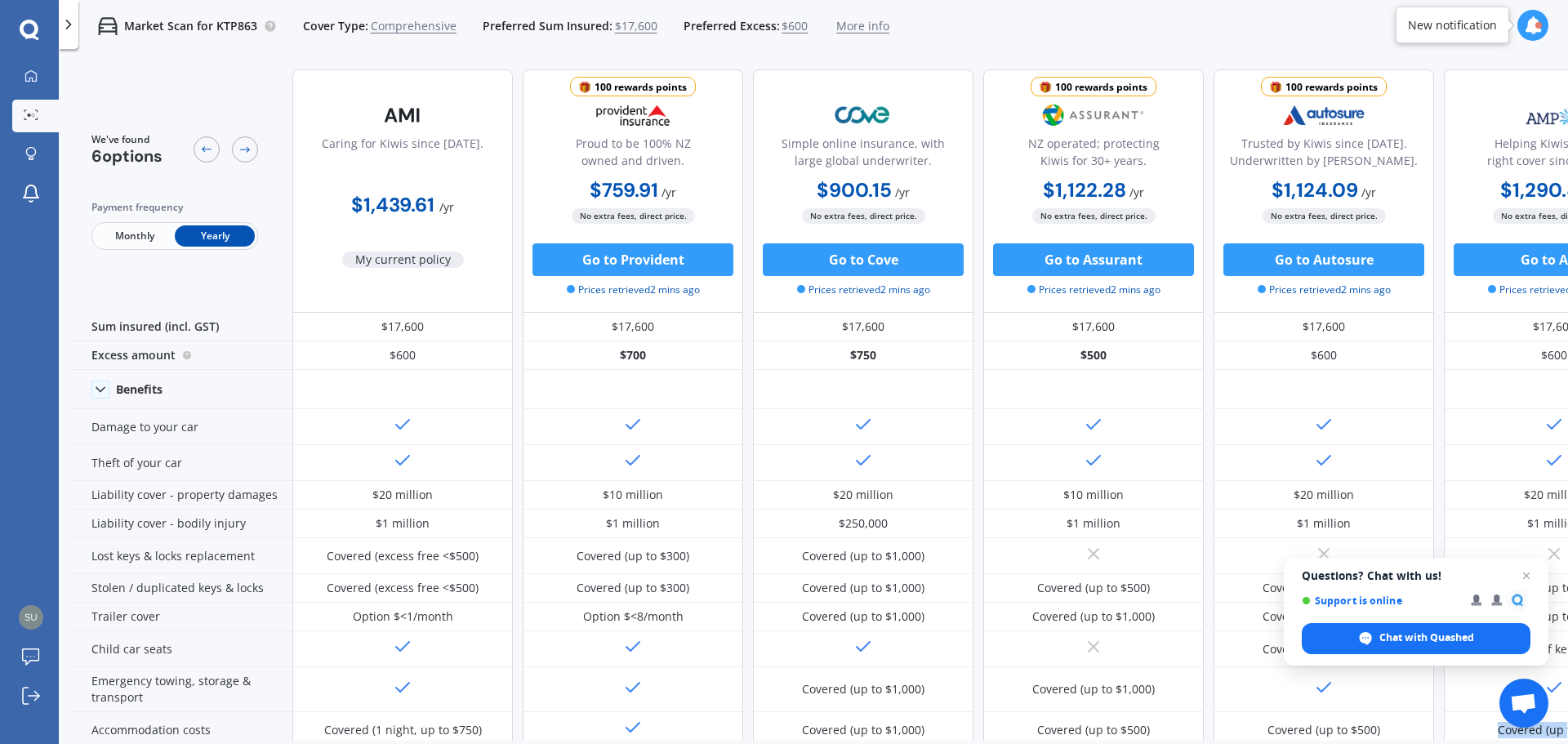
drag, startPoint x: 1433, startPoint y: 742, endPoint x: 1567, endPoint y: 733, distance: 134.3
click at [1567, 733] on div "We've found 6 options Payment frequency Monthly Yearly Caring for Kiwis since 1…" at bounding box center [820, 426] width 1496 height 740
click at [607, 256] on button "Go to Provident" at bounding box center [632, 260] width 201 height 33
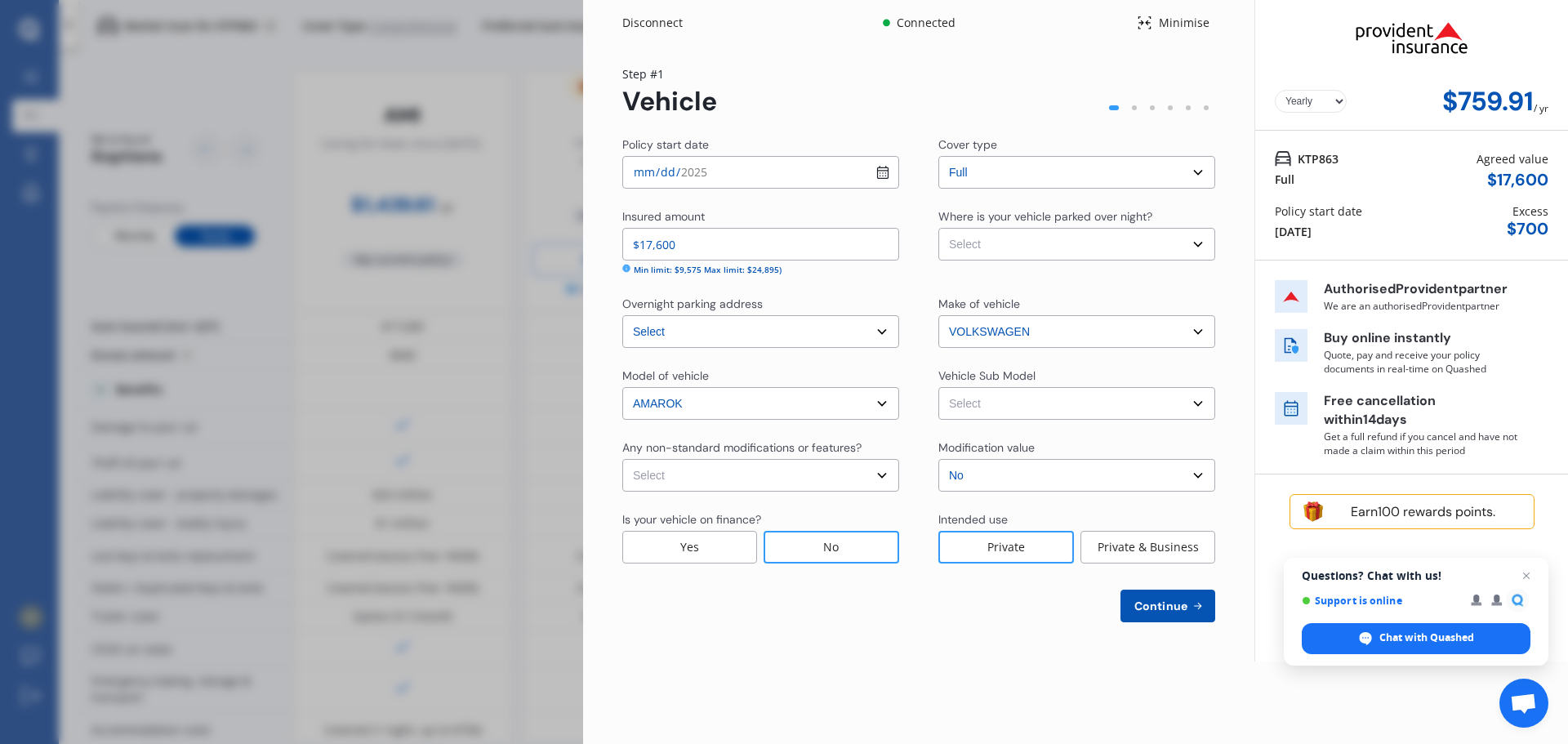
click at [1191, 245] on select "Select Garage (fully enclosed) Off Street Parking Other" at bounding box center [1077, 244] width 277 height 33
select select "GARAGE"
click at [939, 228] on select "Select Garage (fully enclosed) Off Street Parking Other" at bounding box center [1077, 244] width 277 height 33
click at [1197, 403] on select "Select Amarok Highline TDI. Wellside Dbl Cab 4dr Spts Auto 8sp 962kg 2.0DTTI MY…" at bounding box center [1077, 404] width 277 height 33
select select "NZVVOLK2016AEGE"
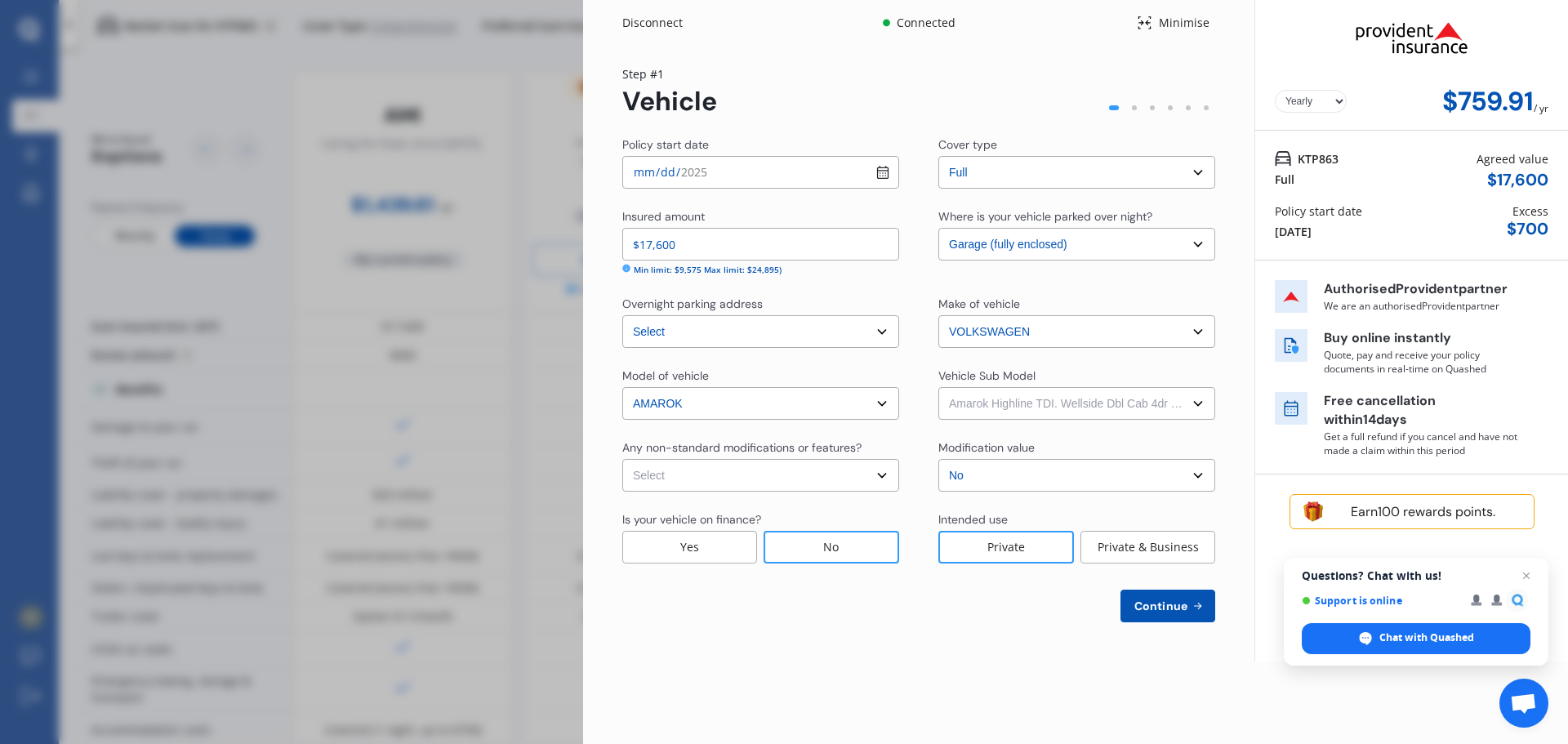
click at [939, 387] on select "Select Amarok Highline TDI. Wellside Dbl Cab 4dr Spts Auto 8sp 962kg 2.0DTTI MY…" at bounding box center [1077, 404] width 277 height 33
click at [872, 476] on select "Select None Nitrous Oxide System(NOS) Roll Cage Full Racing Harness" at bounding box center [760, 476] width 277 height 33
select select "none"
click at [623, 459] on select "Select None Nitrous Oxide System(NOS) Roll Cage Full Racing Harness" at bounding box center [760, 476] width 277 height 33
click at [883, 473] on select "Select None Nitrous Oxide System(NOS) Roll Cage Full Racing Harness" at bounding box center [760, 476] width 277 height 33
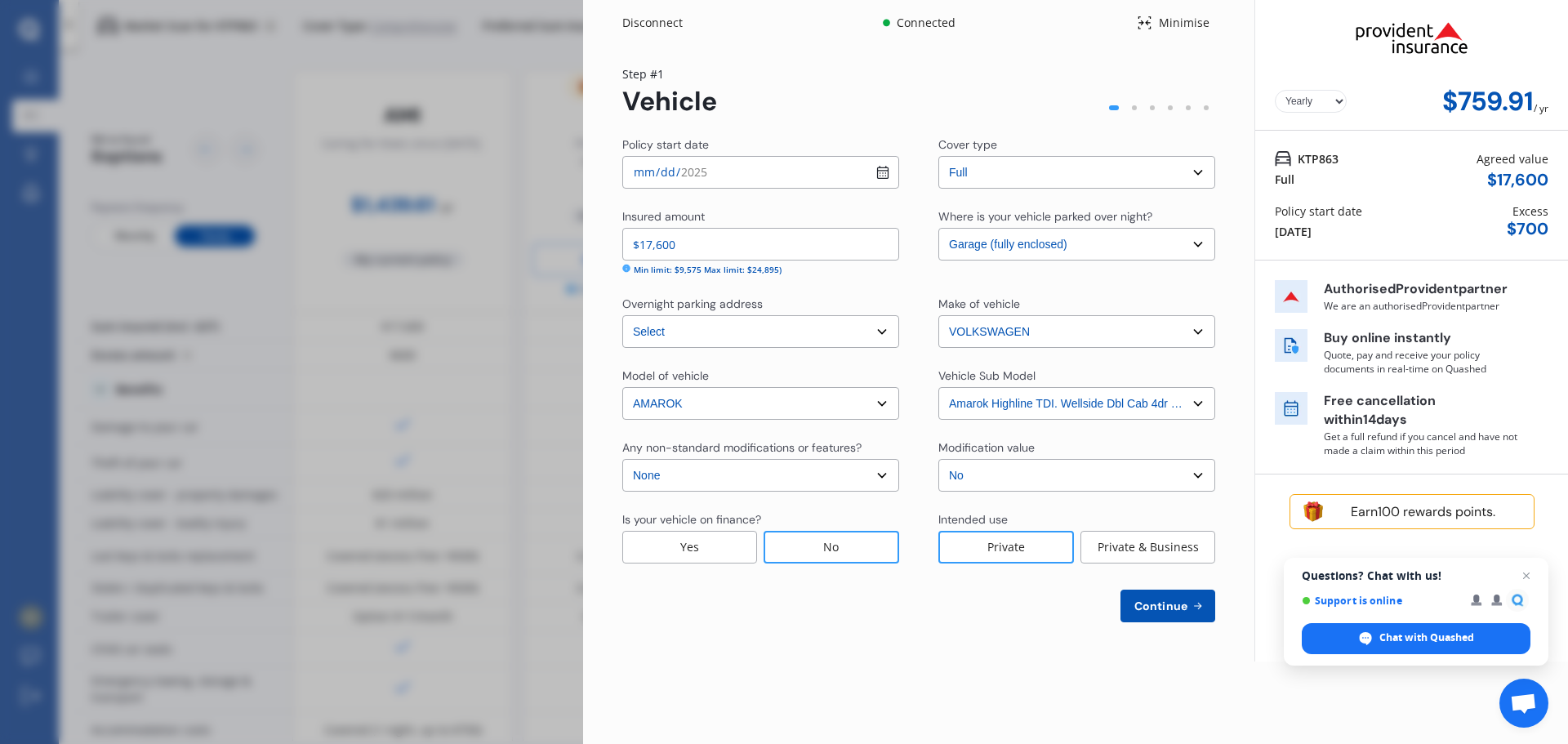
click at [623, 459] on select "Select None Nitrous Oxide System(NOS) Roll Cage Full Racing Harness" at bounding box center [760, 476] width 277 height 33
click at [1152, 533] on div "Private & Business" at bounding box center [1148, 547] width 135 height 33
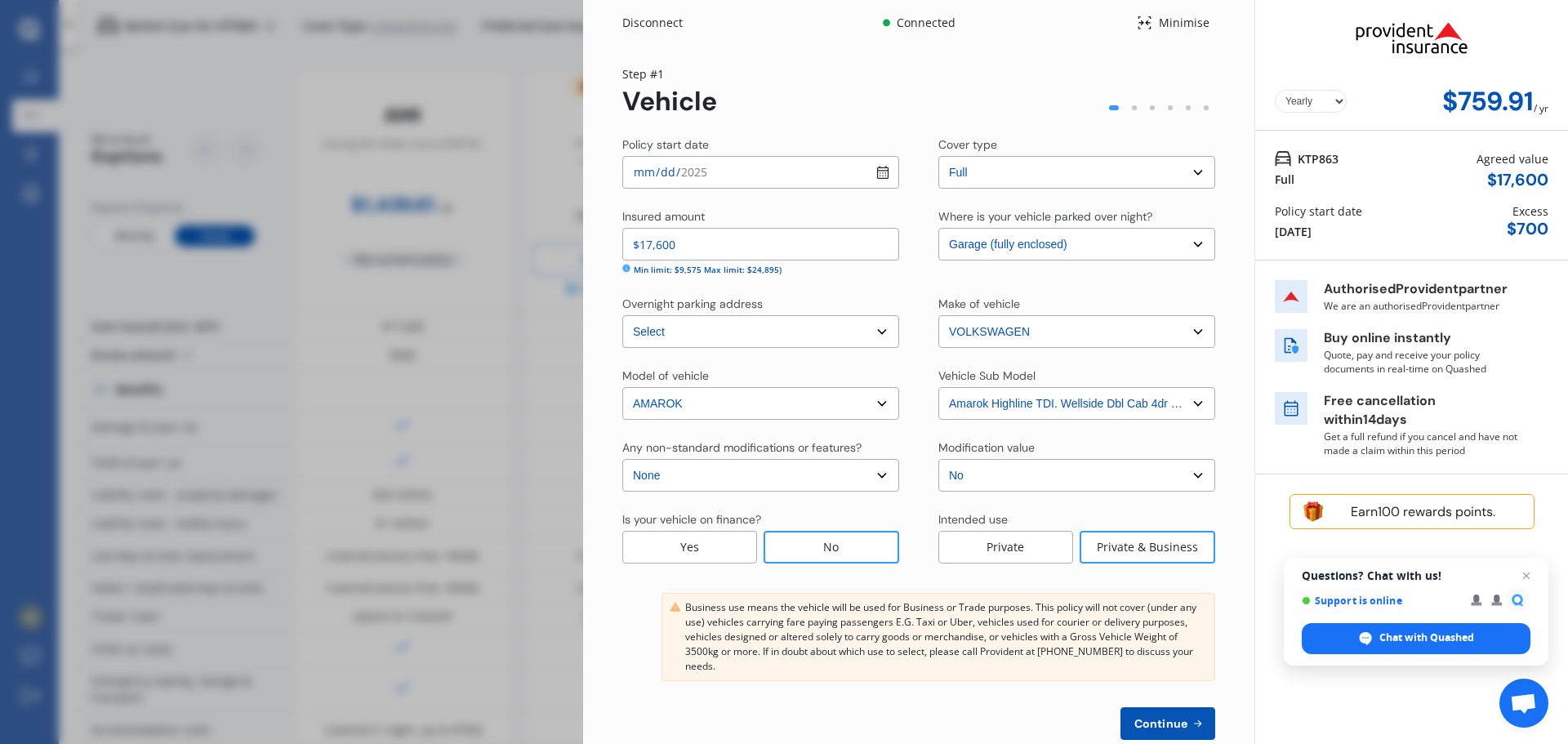
click at [1170, 718] on span "Continue" at bounding box center [1161, 723] width 59 height 13
select select "09"
select select "05"
select select "1966"
select select "NZ_FULL"
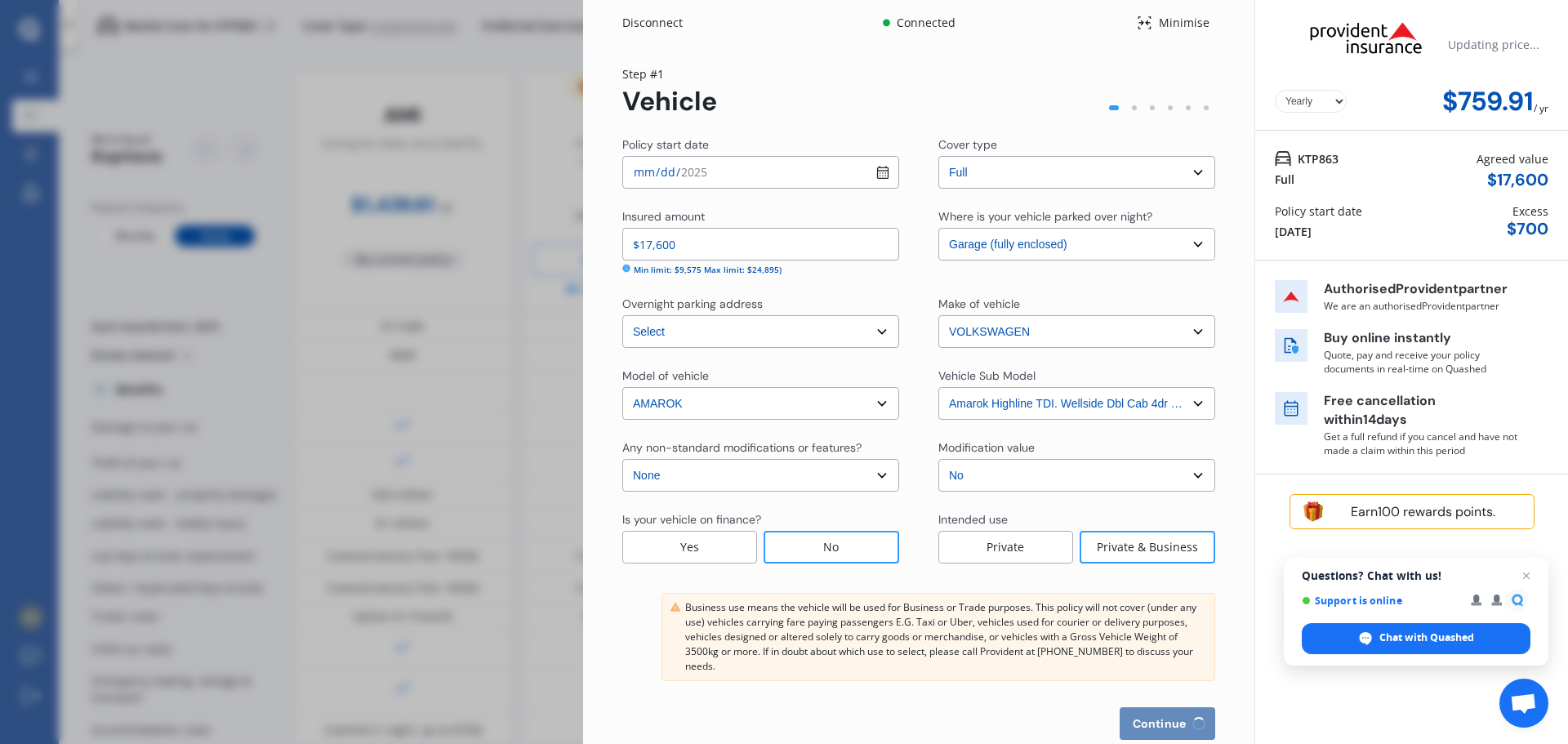
select select "0"
select select "25"
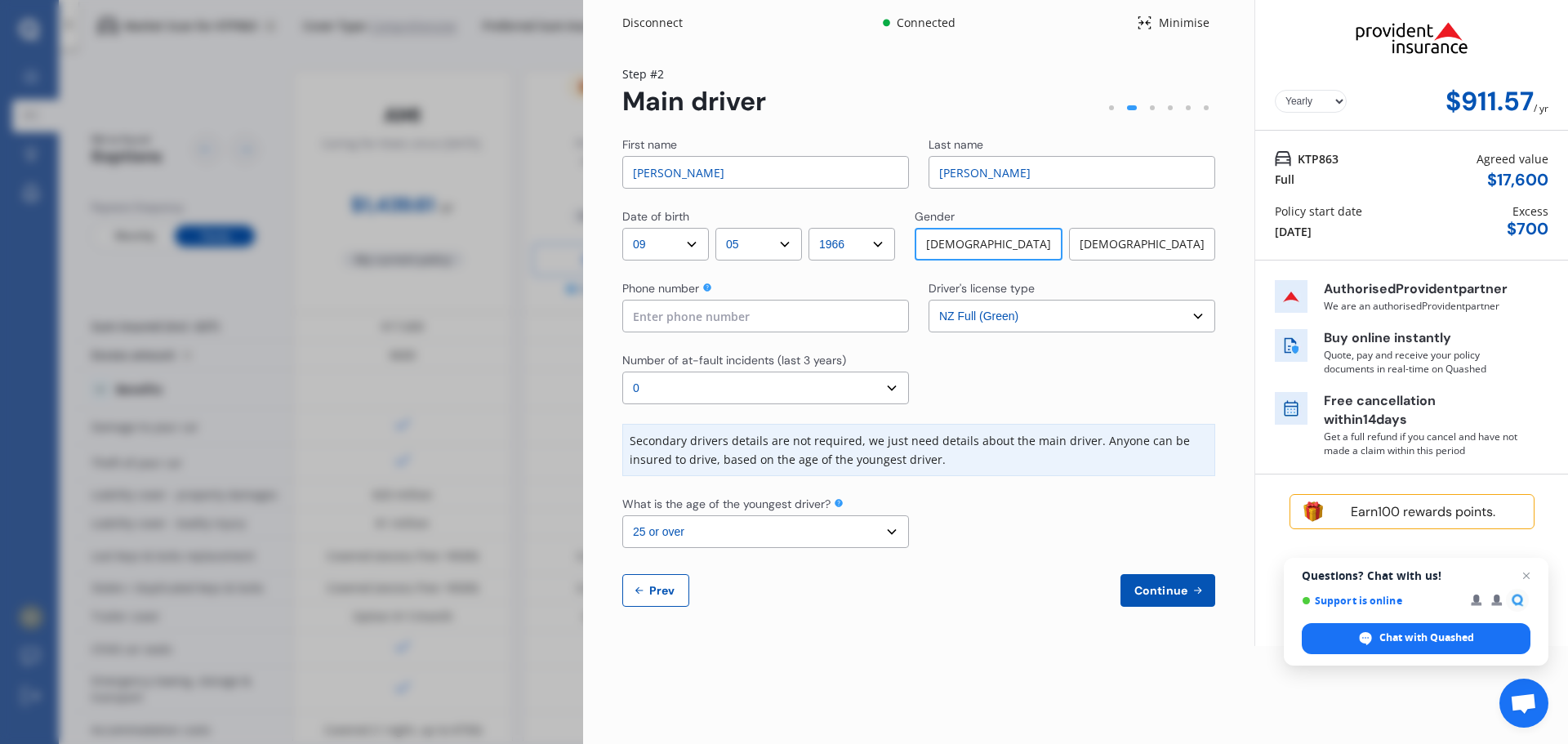
click at [680, 177] on input "susan" at bounding box center [765, 173] width 287 height 33
drag, startPoint x: 680, startPoint y: 177, endPoint x: 618, endPoint y: 185, distance: 62.5
click at [618, 185] on div "Yearly Monthly $911.57 / yr Step # 2 Main driver First name susan Last name how…" at bounding box center [918, 345] width 671 height 600
type input "Christopher"
drag, startPoint x: 989, startPoint y: 173, endPoint x: 863, endPoint y: 182, distance: 126.3
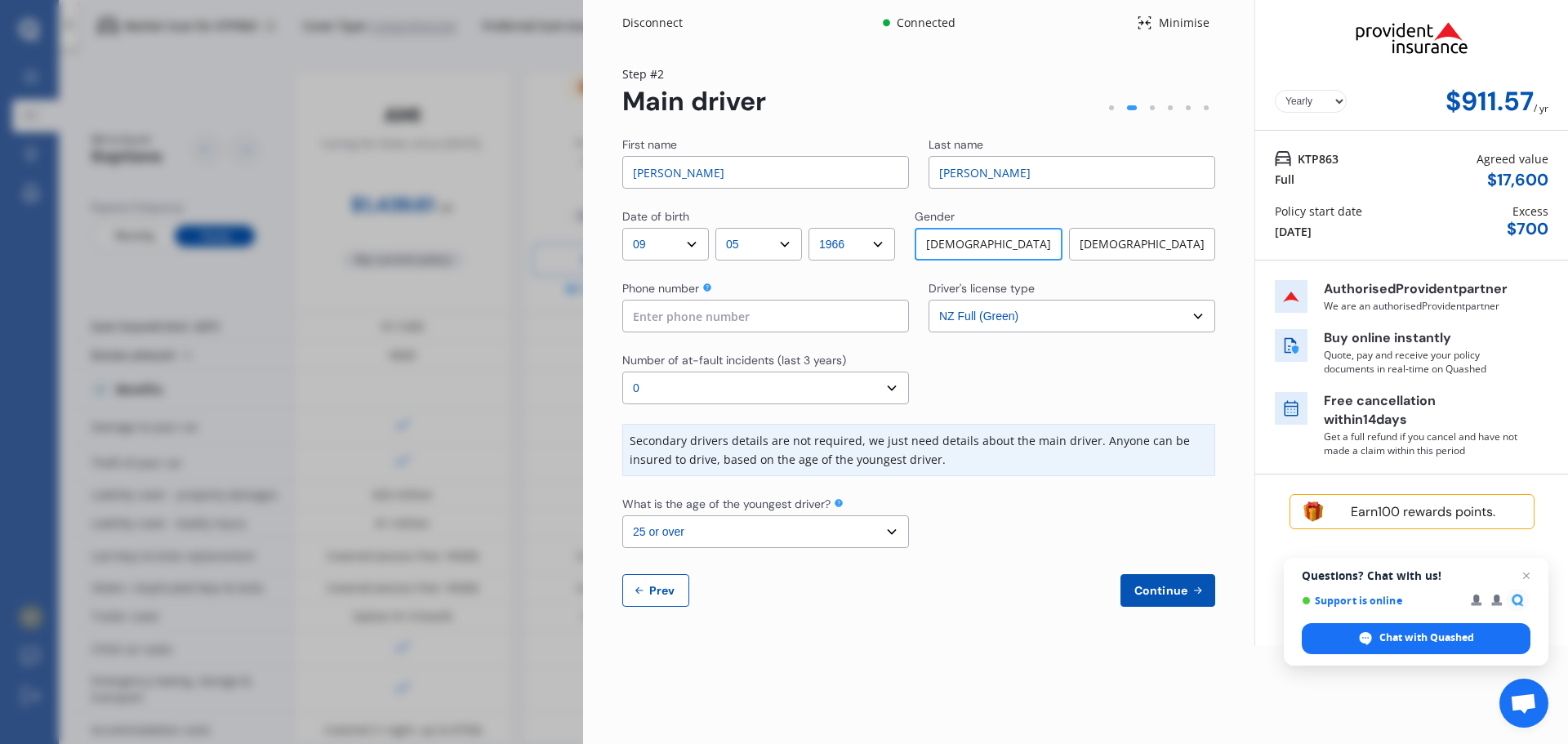
click at [863, 182] on div "First name Christopher Last name howell" at bounding box center [919, 162] width 593 height 52
type input "Howell"
click at [809, 312] on input at bounding box center [765, 316] width 287 height 33
type input "0210570707"
click at [893, 531] on select "Select the age of the youngest driver. 16 17 18 19 20 21 22 23 24 25 or over" at bounding box center [765, 532] width 287 height 33
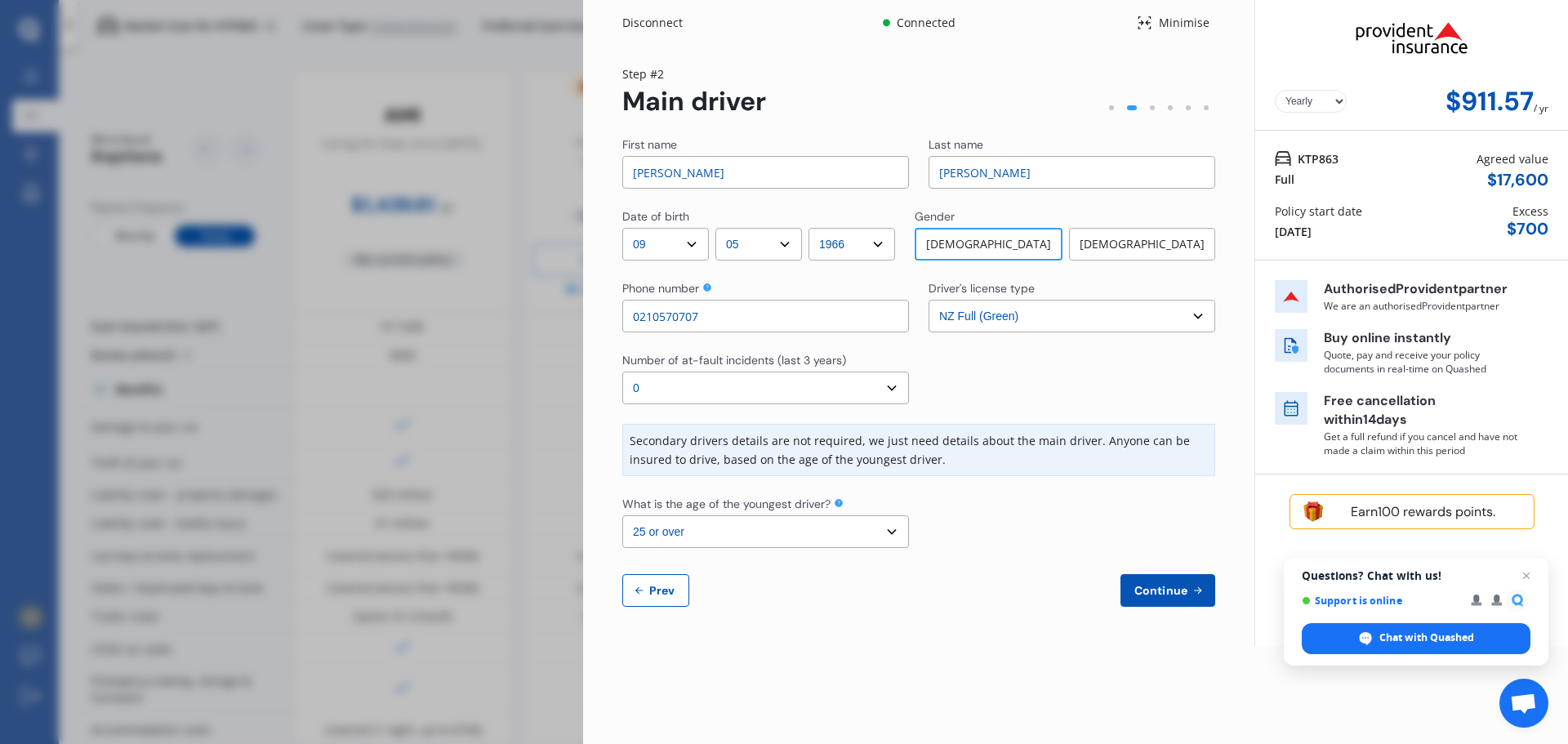
click at [1040, 515] on div at bounding box center [1072, 521] width 287 height 52
click at [893, 530] on select "Select the age of the youngest driver. 16 17 18 19 20 21 22 23 24 25 or over" at bounding box center [765, 532] width 287 height 33
select select "20"
click at [623, 515] on select "Select the age of the youngest driver. 16 17 18 19 20 21 22 23 24 25 or over" at bounding box center [765, 532] width 287 height 33
click at [1158, 595] on span "Continue" at bounding box center [1161, 590] width 59 height 13
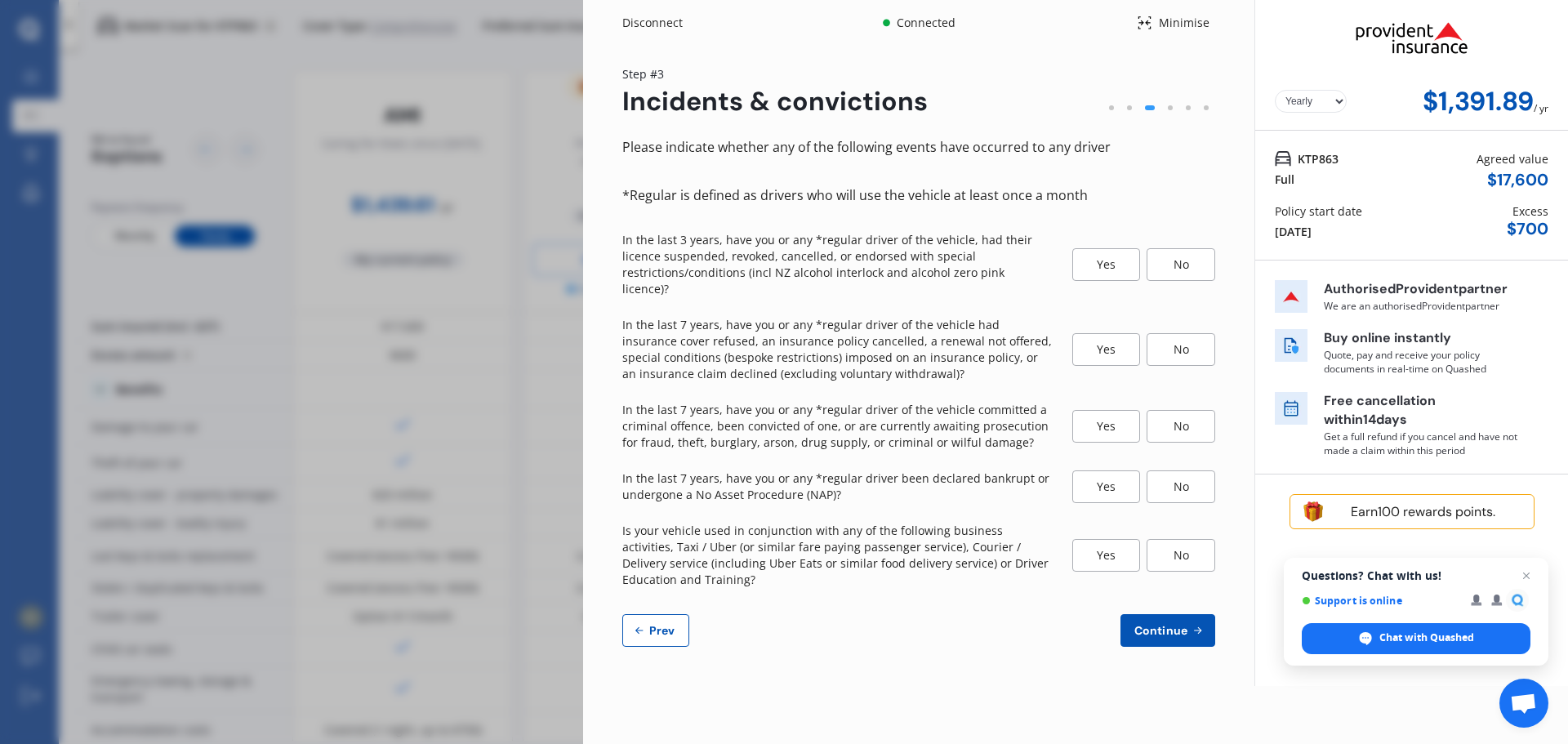
click at [1196, 263] on div "No" at bounding box center [1181, 265] width 69 height 33
click at [1163, 334] on div "No" at bounding box center [1181, 350] width 69 height 33
click at [1190, 415] on div "No" at bounding box center [1181, 427] width 69 height 33
click at [1168, 472] on div "No" at bounding box center [1181, 487] width 69 height 33
click at [1168, 541] on div "No" at bounding box center [1181, 556] width 69 height 33
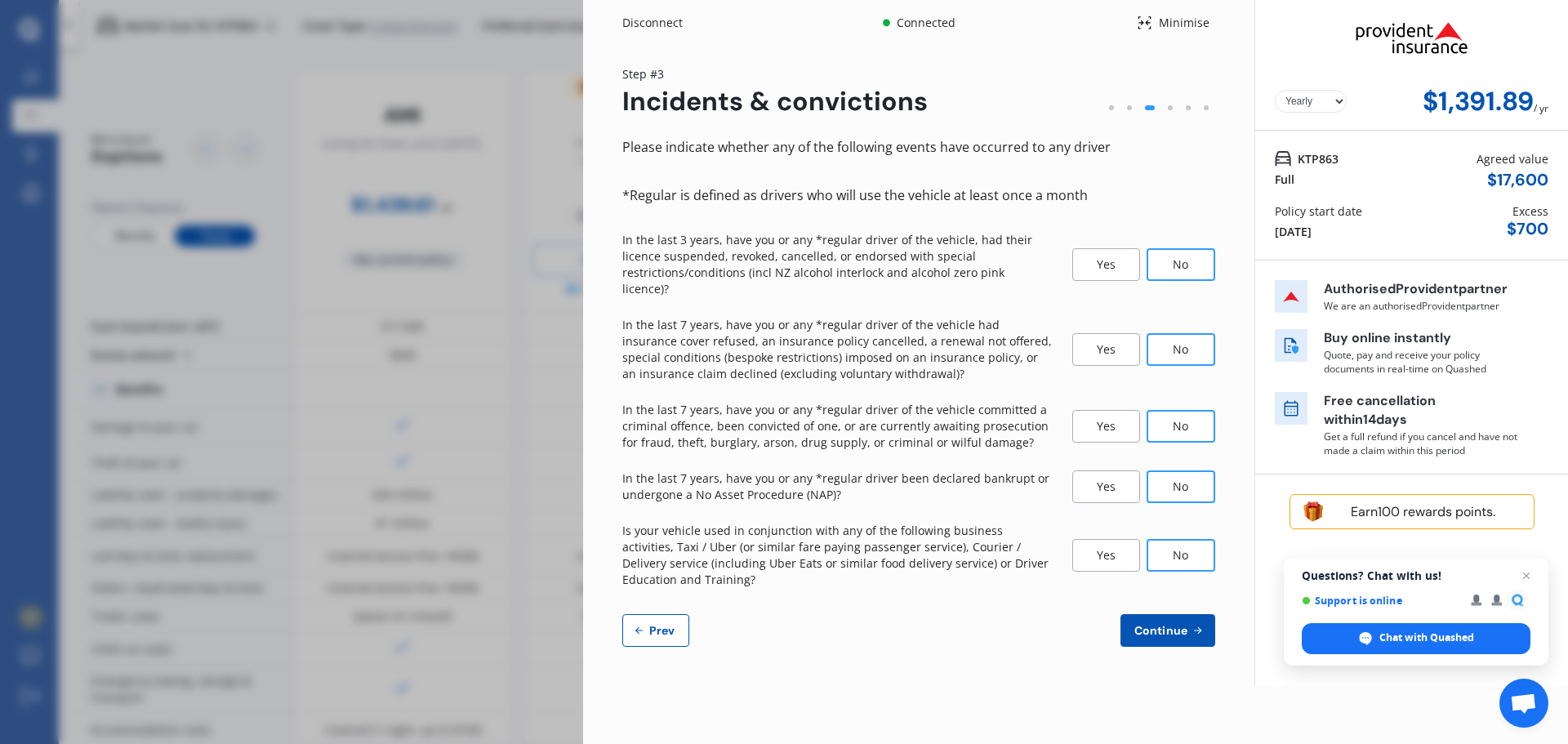
click at [1173, 624] on span "Continue" at bounding box center [1161, 631] width 59 height 13
select select "200"
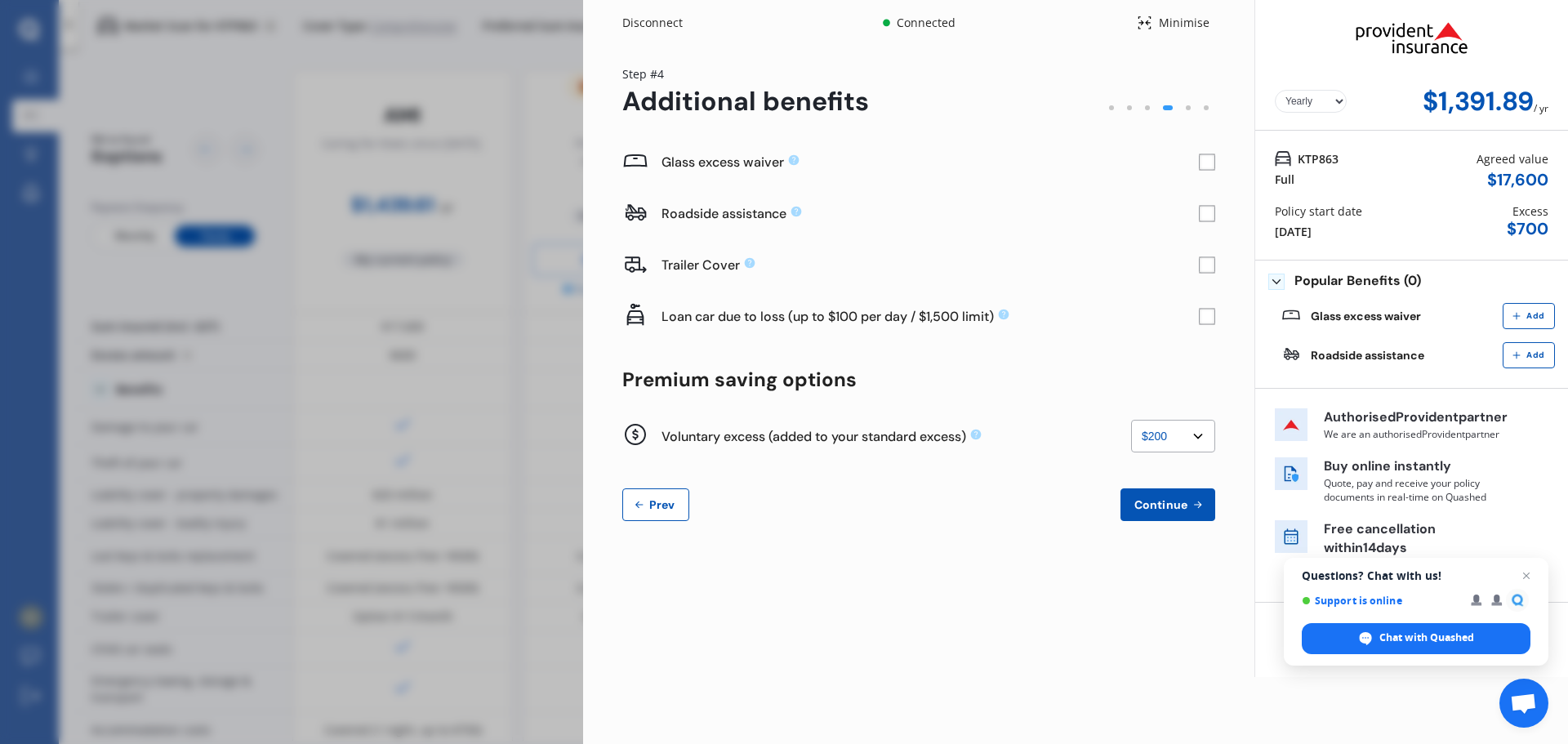
click at [666, 495] on button "Prev" at bounding box center [656, 505] width 67 height 33
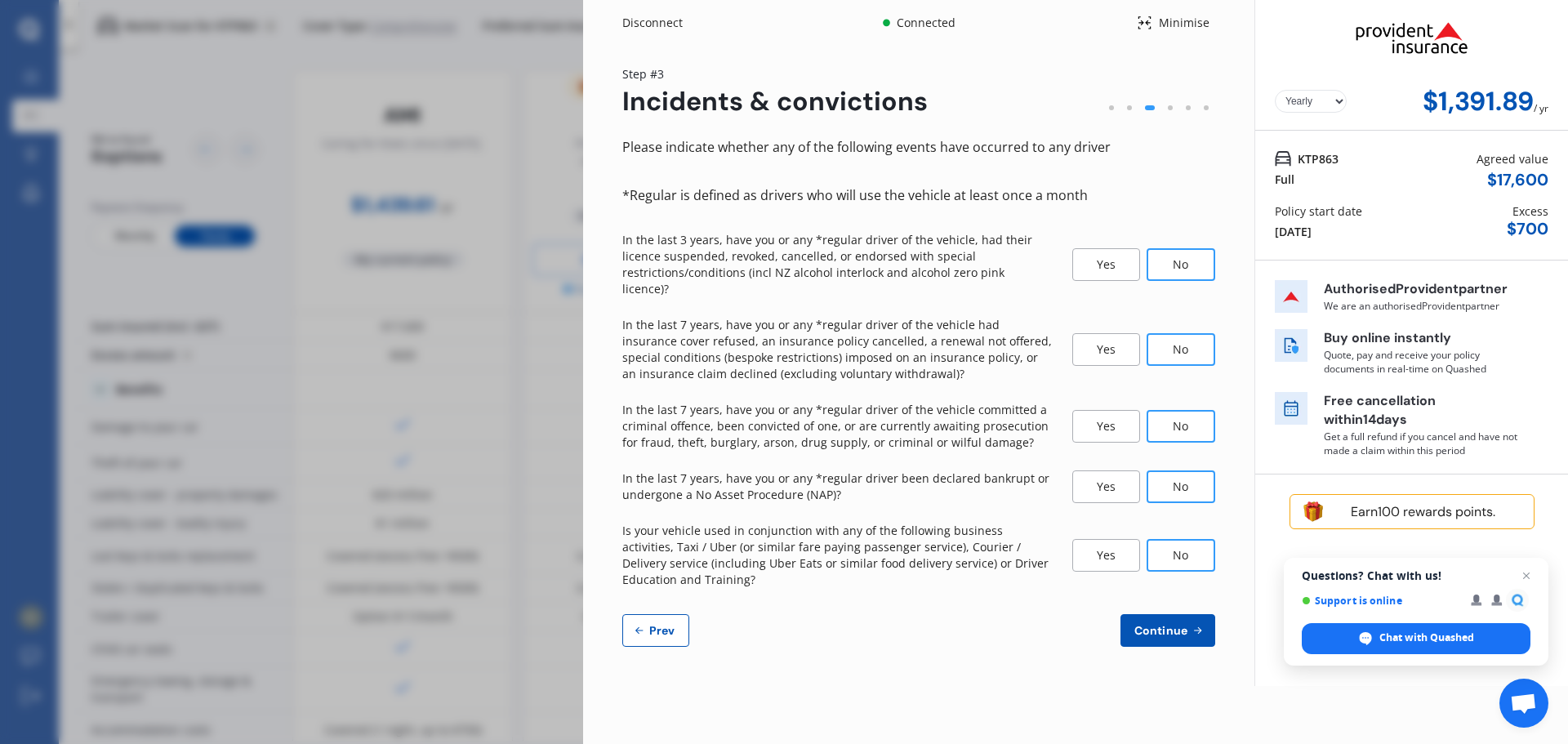
click at [649, 624] on span "Prev" at bounding box center [662, 631] width 33 height 13
select select "09"
select select "05"
select select "1966"
select select "NZ_FULL"
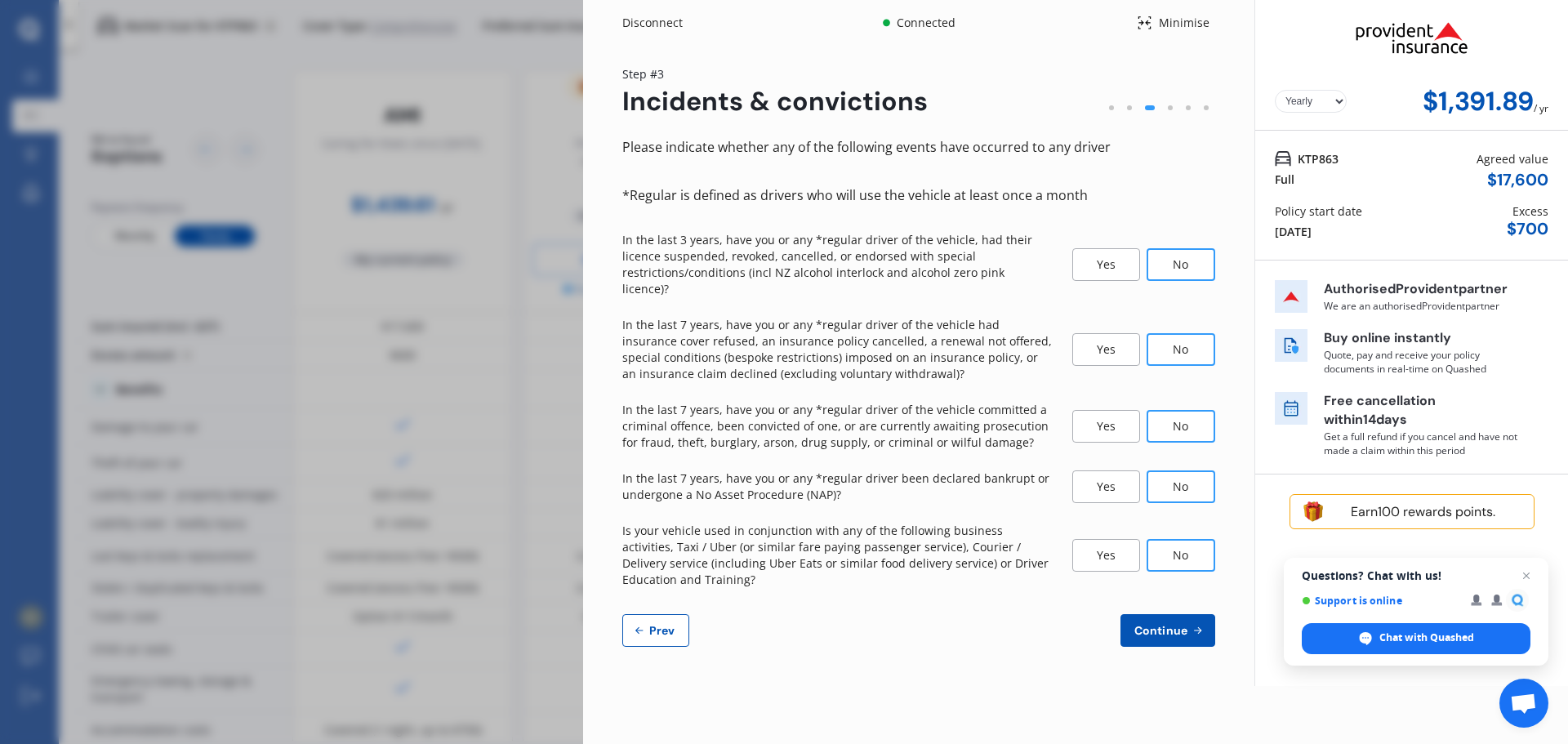
select select "0"
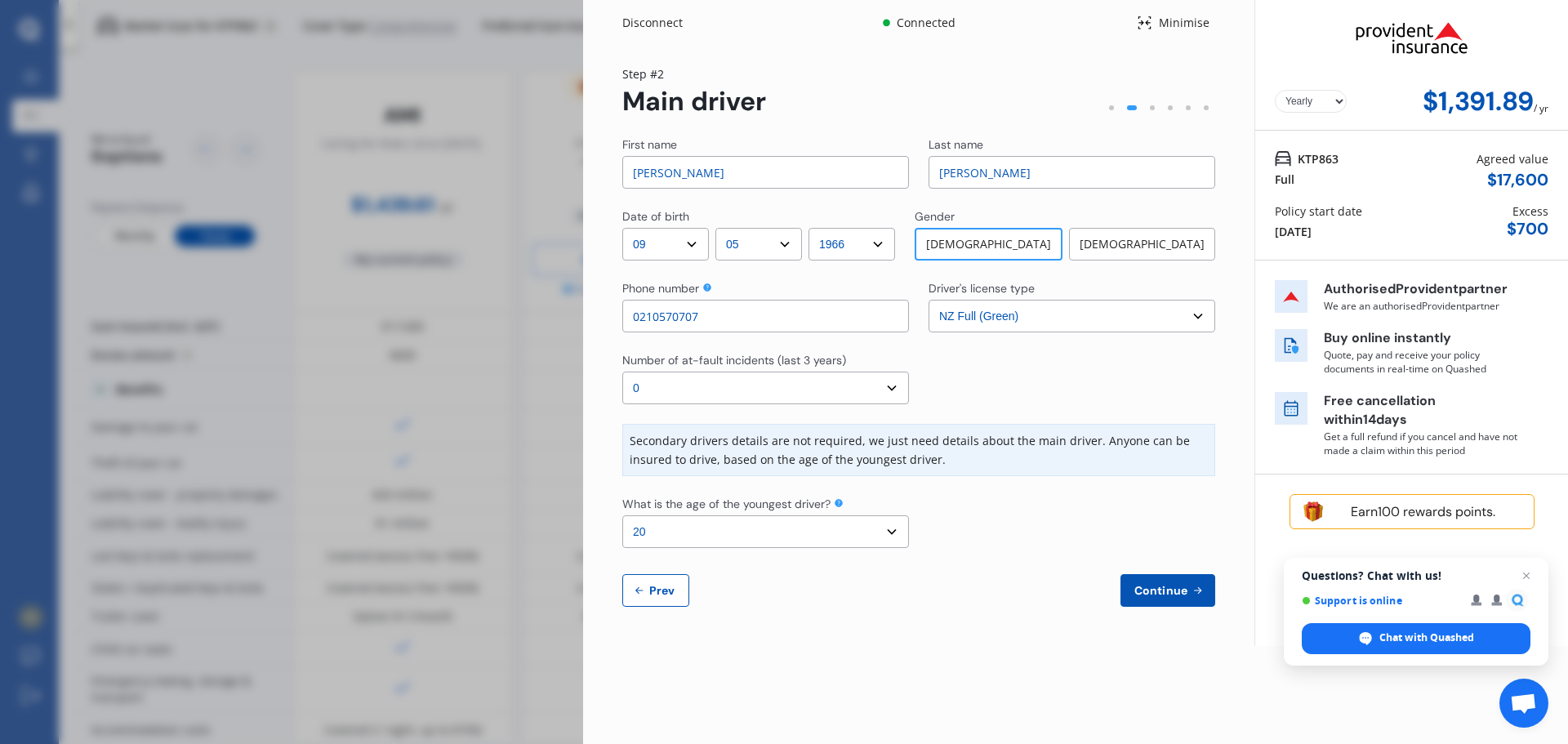
click at [891, 533] on select "Select the age of the youngest driver. 16 17 18 19 20 21 22 23 24 25 or over" at bounding box center [765, 532] width 287 height 33
select select "25"
click at [623, 515] on select "Select the age of the youngest driver. 16 17 18 19 20 21 22 23 24 25 or over" at bounding box center [765, 532] width 287 height 33
click at [1158, 588] on span "Continue" at bounding box center [1161, 590] width 59 height 13
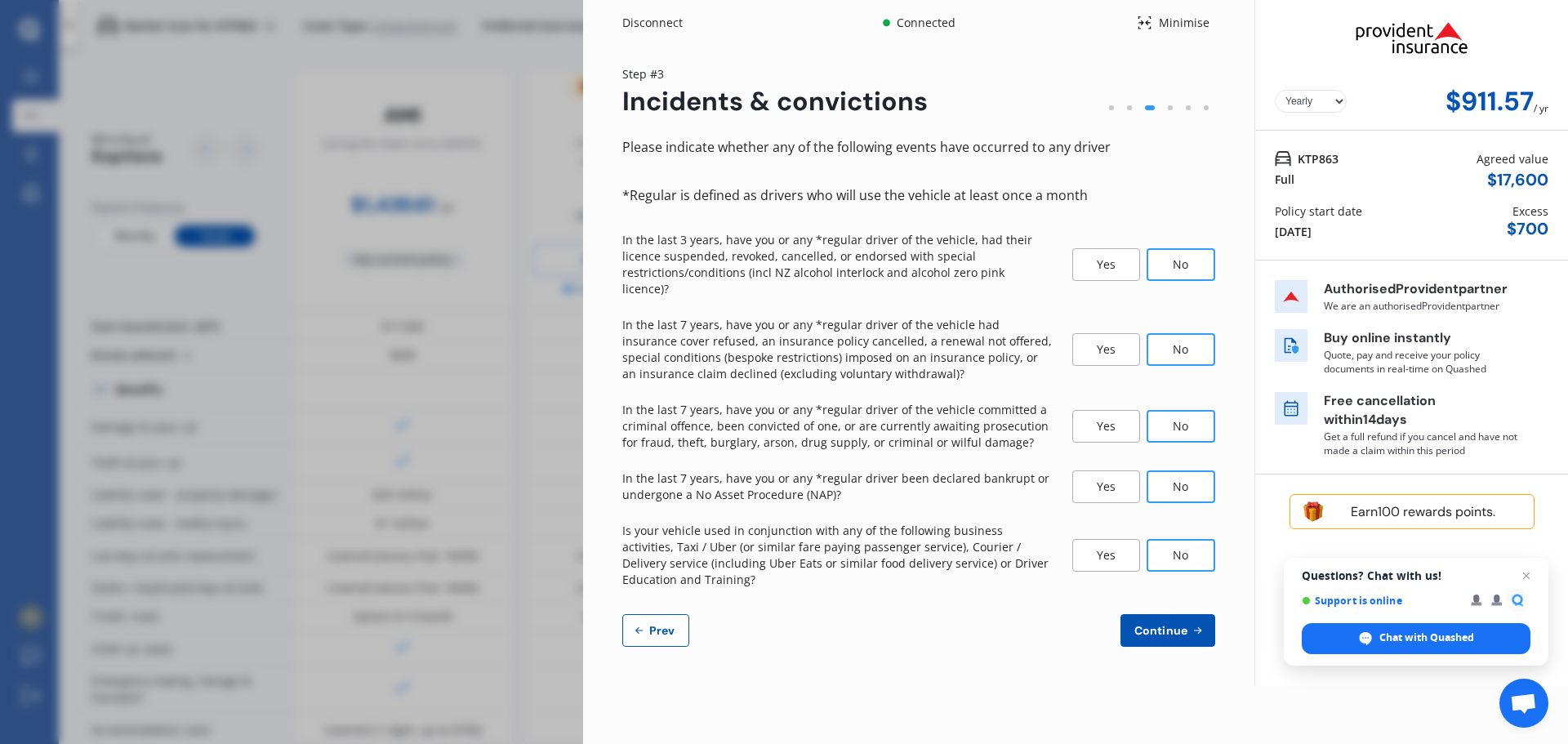
click at [1149, 614] on button "Continue" at bounding box center [1168, 631] width 95 height 33
select select "200"
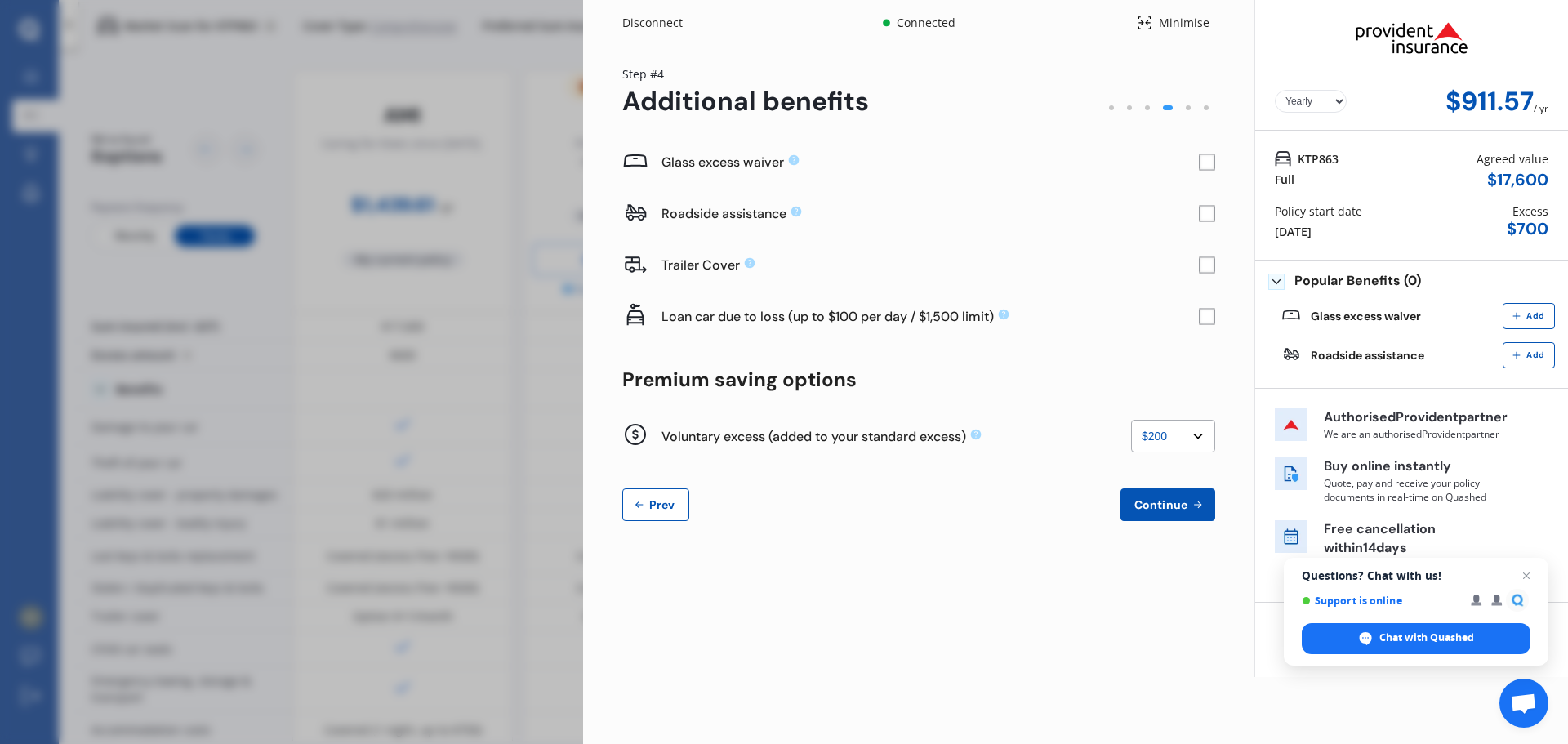
click at [664, 495] on button "Prev" at bounding box center [656, 505] width 67 height 33
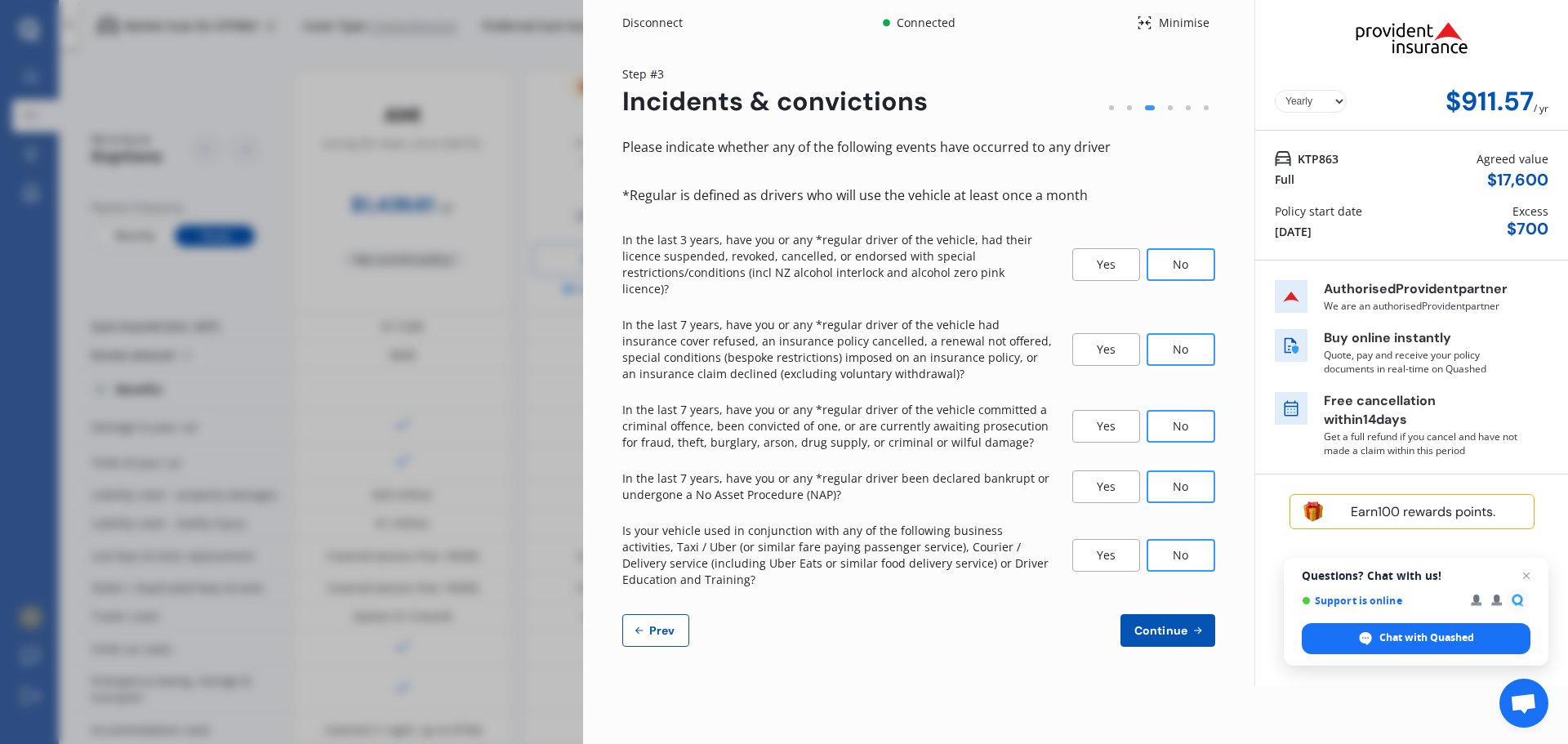
click at [669, 624] on span "Prev" at bounding box center [662, 631] width 33 height 13
select select "09"
select select "05"
select select "1966"
select select "NZ_FULL"
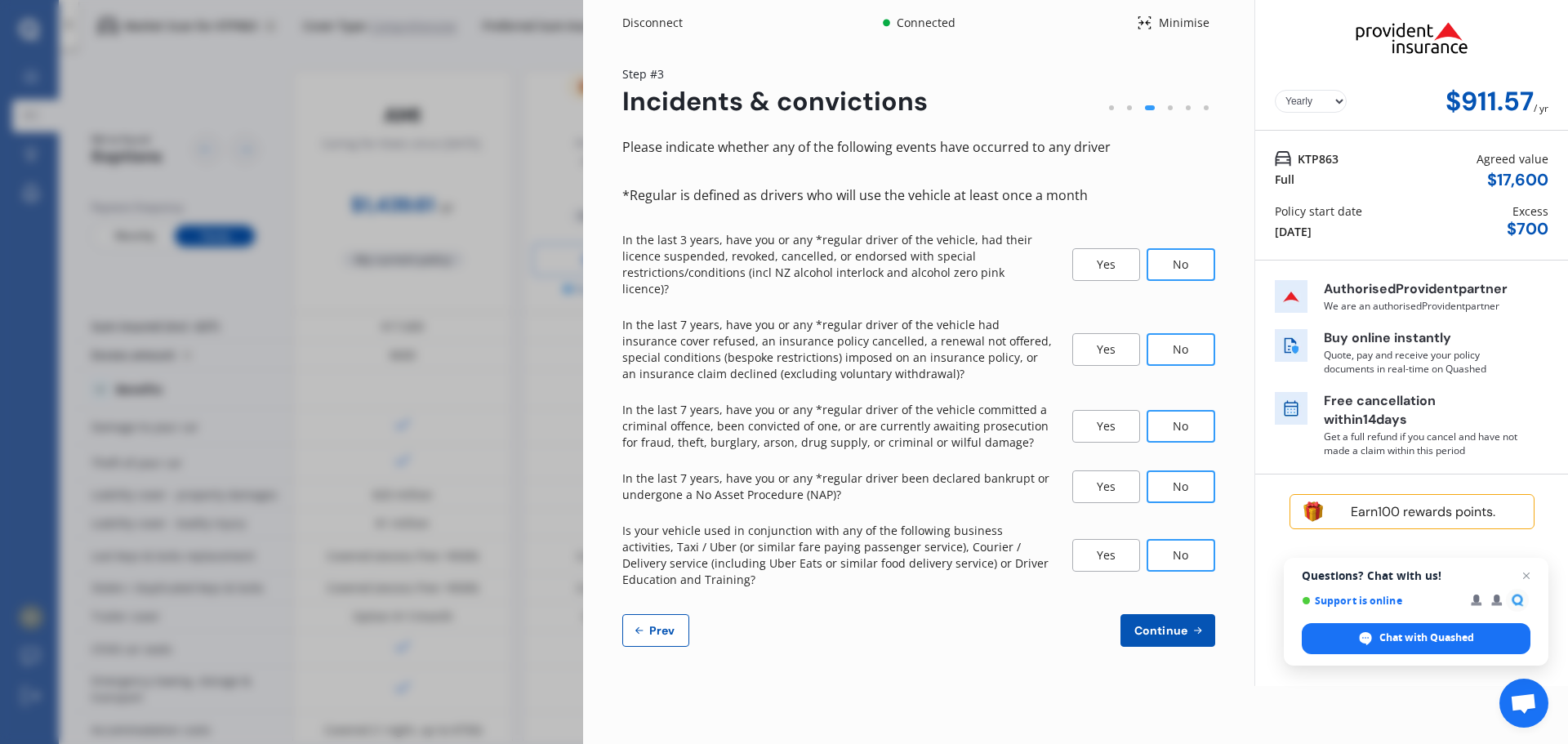
select select "0"
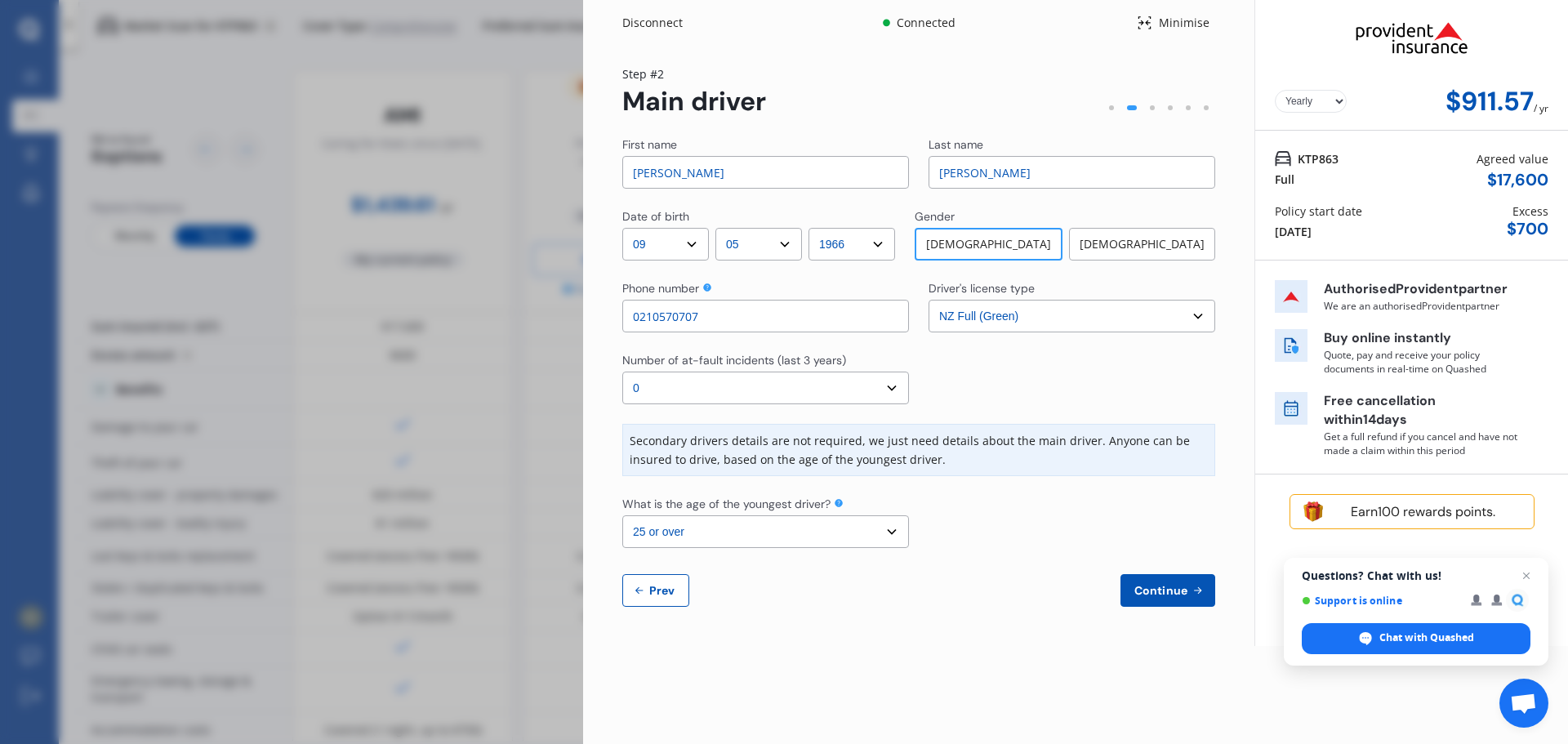
click at [890, 530] on select "Select the age of the youngest driver. 16 17 18 19 20 21 22 23 24 25 or over" at bounding box center [765, 532] width 287 height 33
select select "23"
click at [623, 515] on select "Select the age of the youngest driver. 16 17 18 19 20 21 22 23 24 25 or over" at bounding box center [765, 532] width 287 height 33
click at [1188, 588] on span "Continue" at bounding box center [1161, 590] width 59 height 13
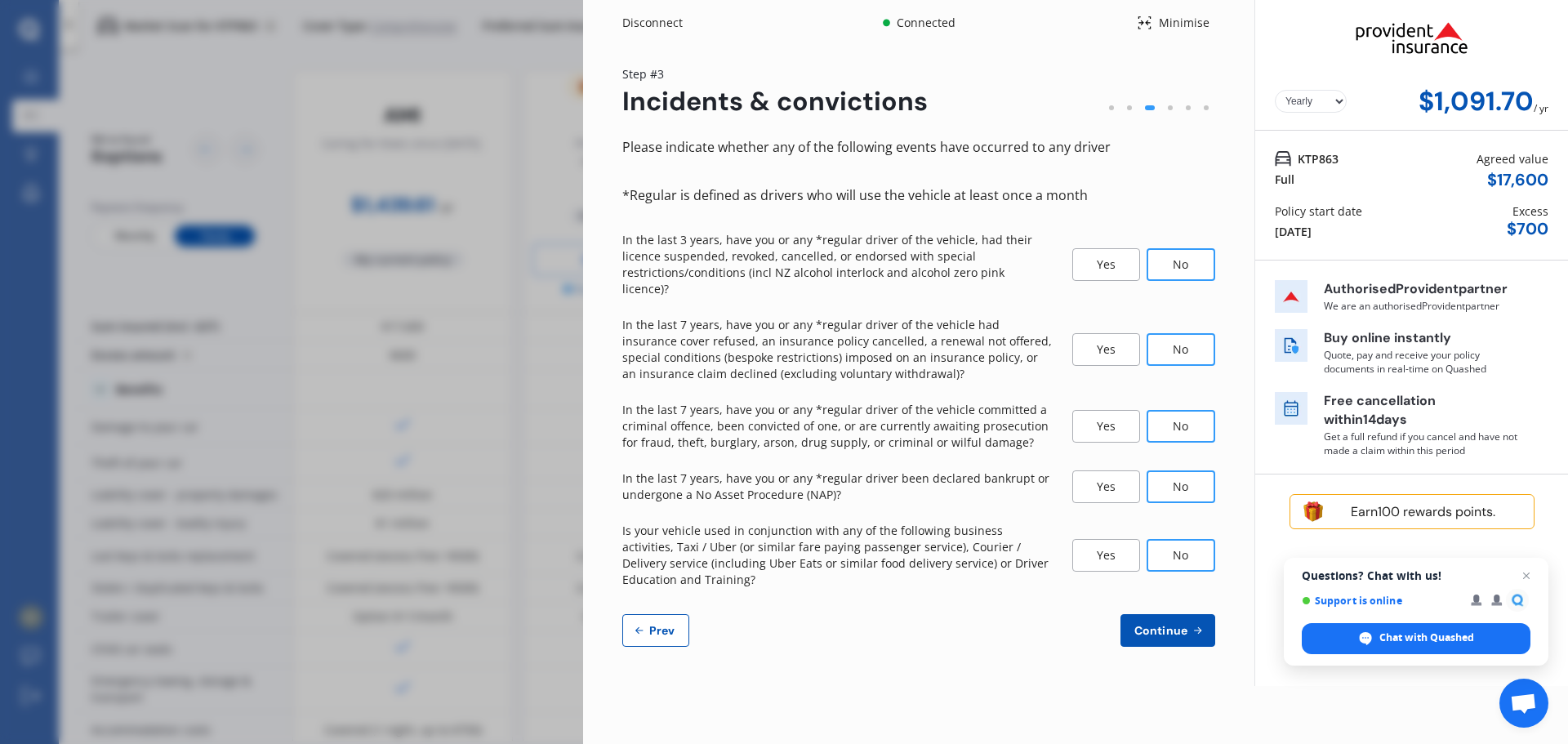
click at [658, 624] on span "Prev" at bounding box center [662, 631] width 33 height 13
select select "09"
select select "05"
select select "1966"
select select "NZ_FULL"
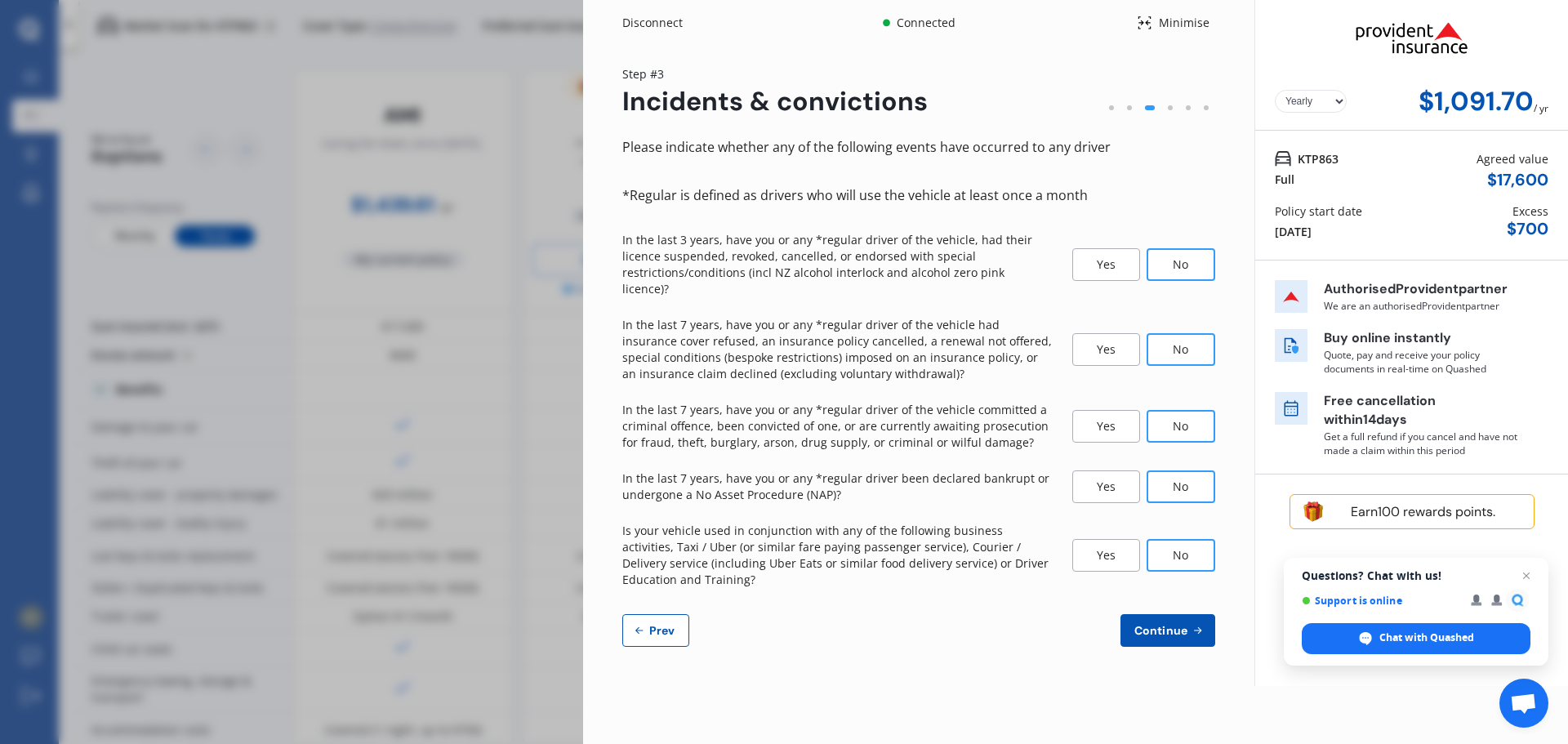
select select "0"
select select "23"
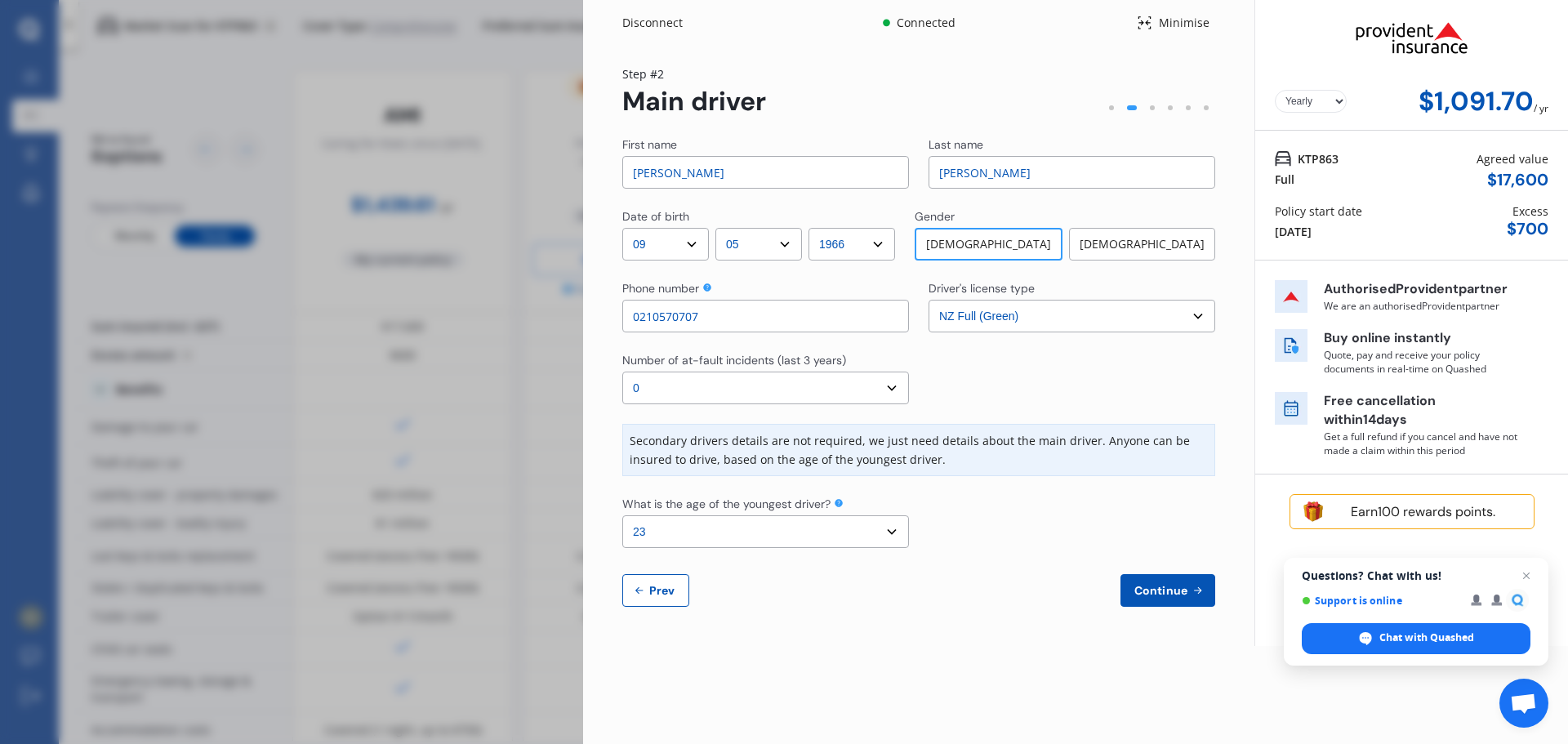
click at [1143, 598] on button "Continue" at bounding box center [1168, 590] width 95 height 33
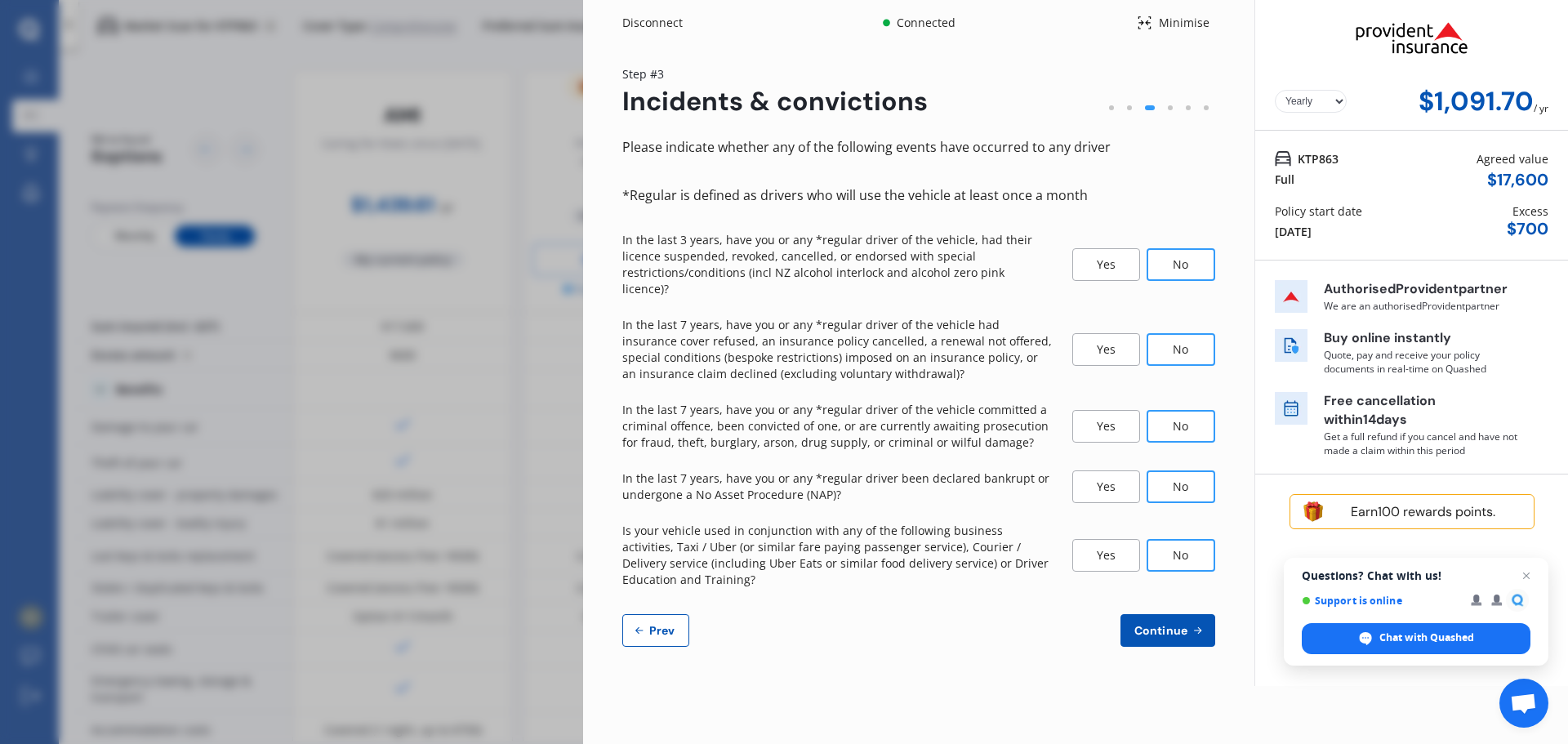
click at [1150, 624] on span "Continue" at bounding box center [1161, 631] width 59 height 13
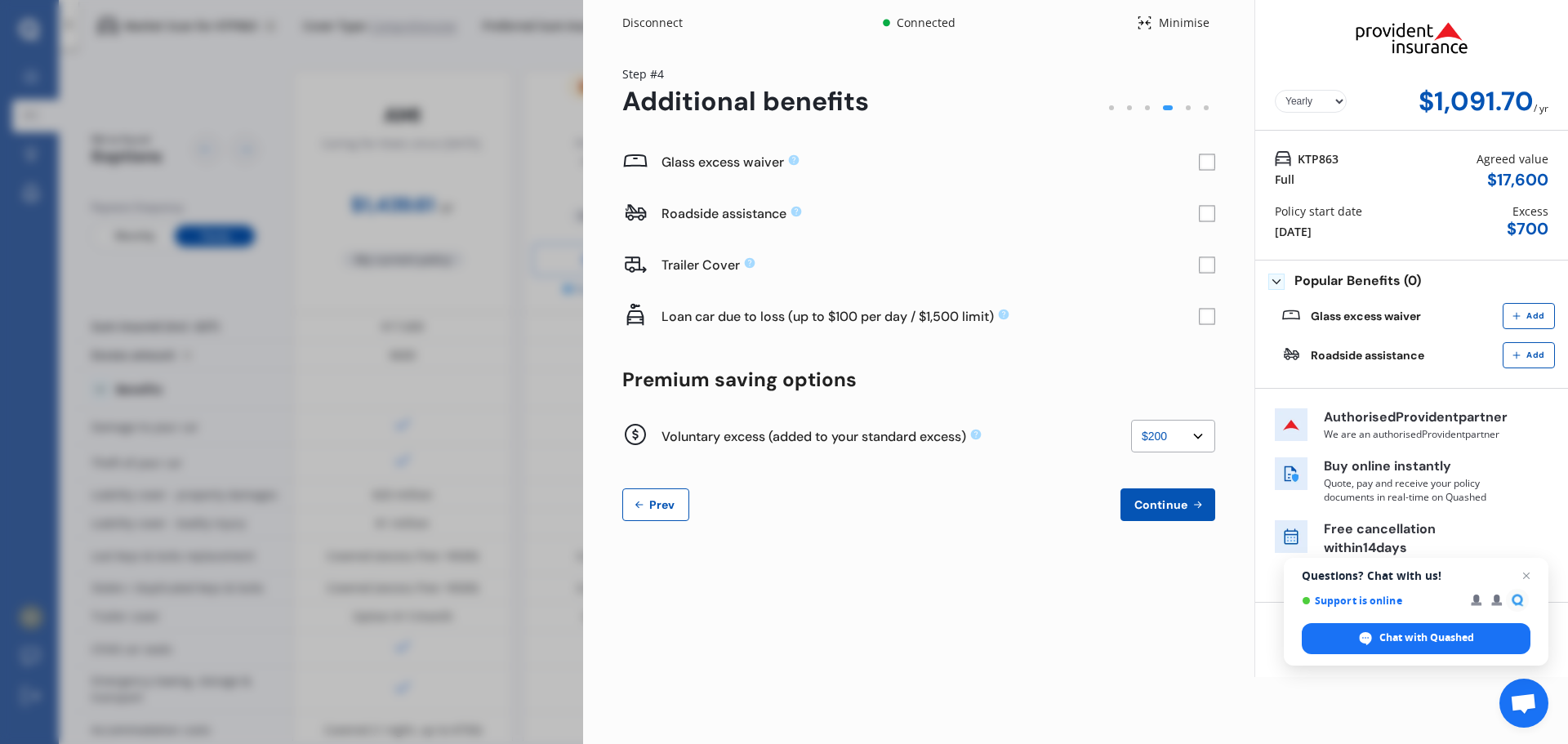
click at [1204, 164] on rect at bounding box center [1207, 163] width 17 height 17
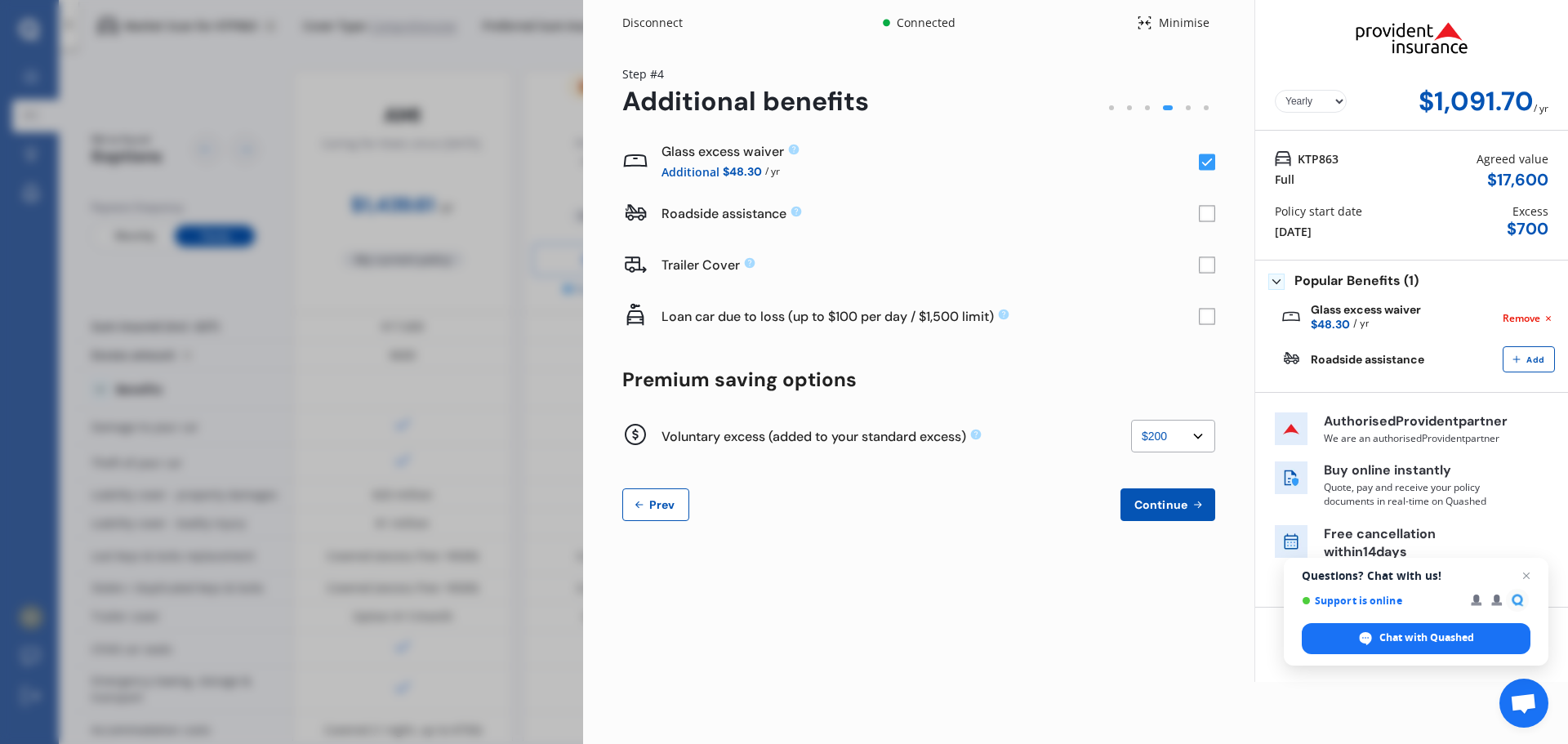
click at [1211, 160] on icon at bounding box center [1207, 163] width 11 height 8
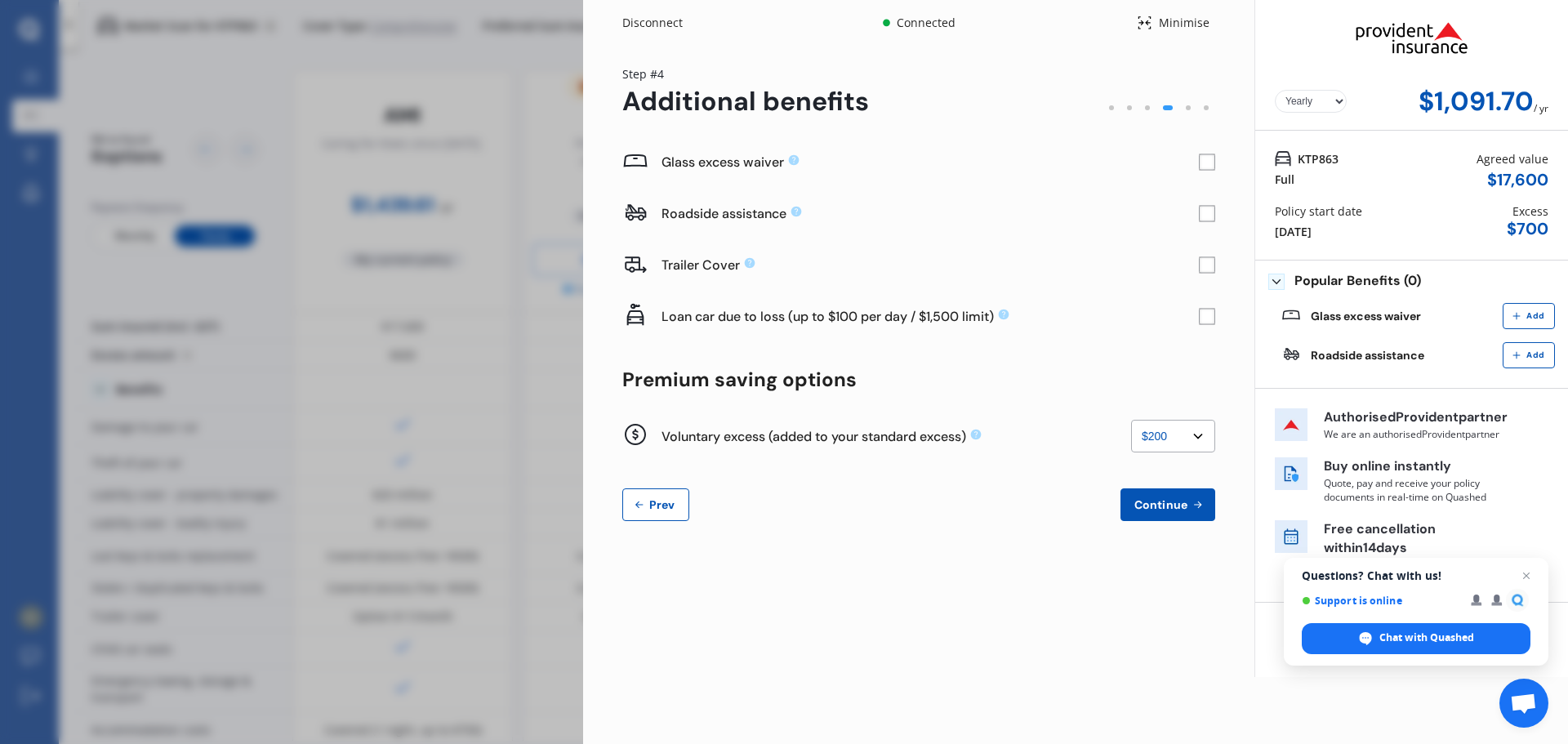
click at [1201, 434] on select "None $200 $450 $700 $950 $1,200 $1,700" at bounding box center [1173, 436] width 84 height 33
click at [1131, 419] on select "None $200 $450 $700 $950 $1,200 $1,700" at bounding box center [1173, 436] width 84 height 33
click at [1194, 434] on select "None $200 $450 $700 $950 $1,200 $1,700" at bounding box center [1173, 436] width 84 height 33
select select "200"
click at [1131, 419] on select "None $200 $450 $700 $950 $1,200 $1,700" at bounding box center [1173, 436] width 84 height 33
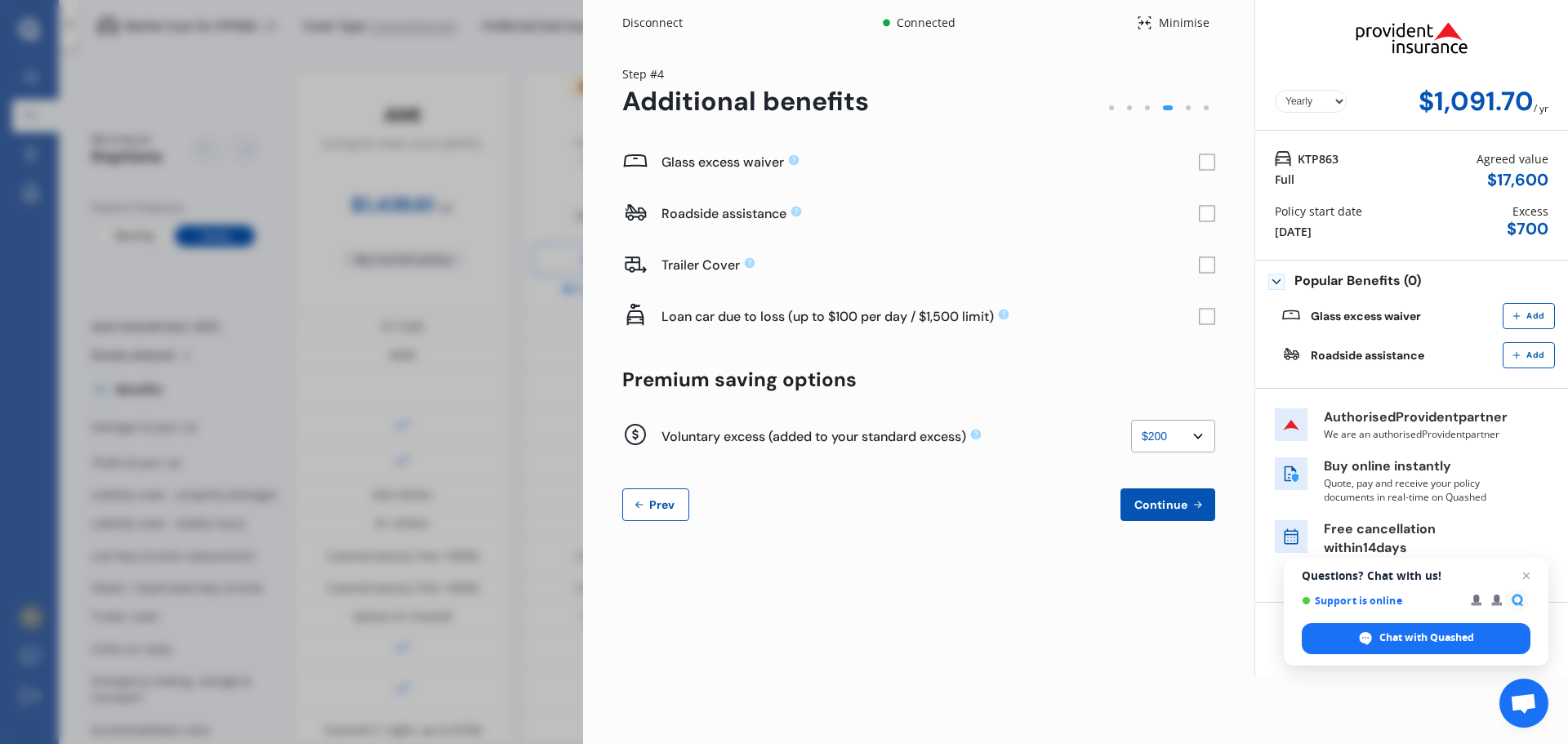
click at [1177, 507] on span "Continue" at bounding box center [1161, 505] width 59 height 13
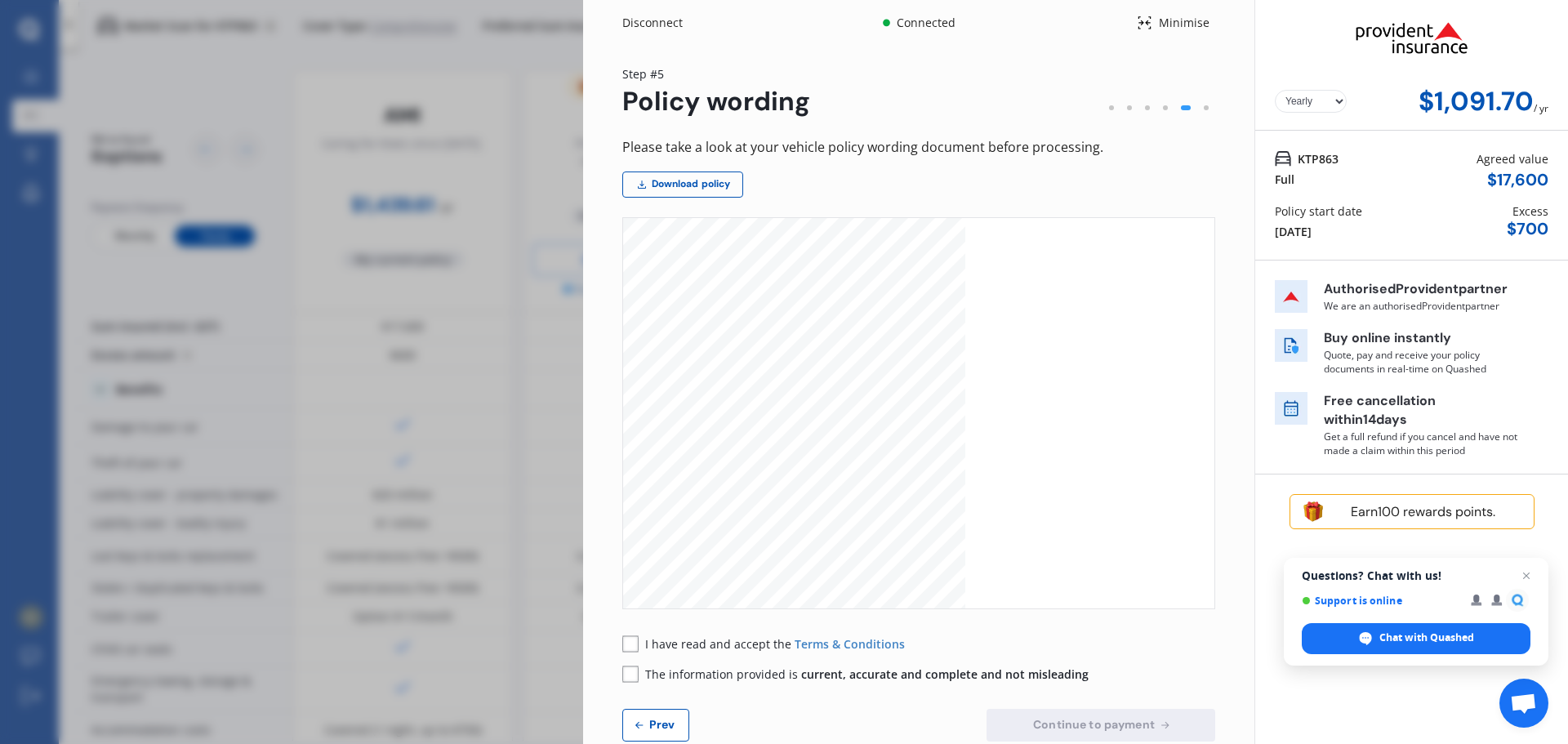
scroll to position [37, 0]
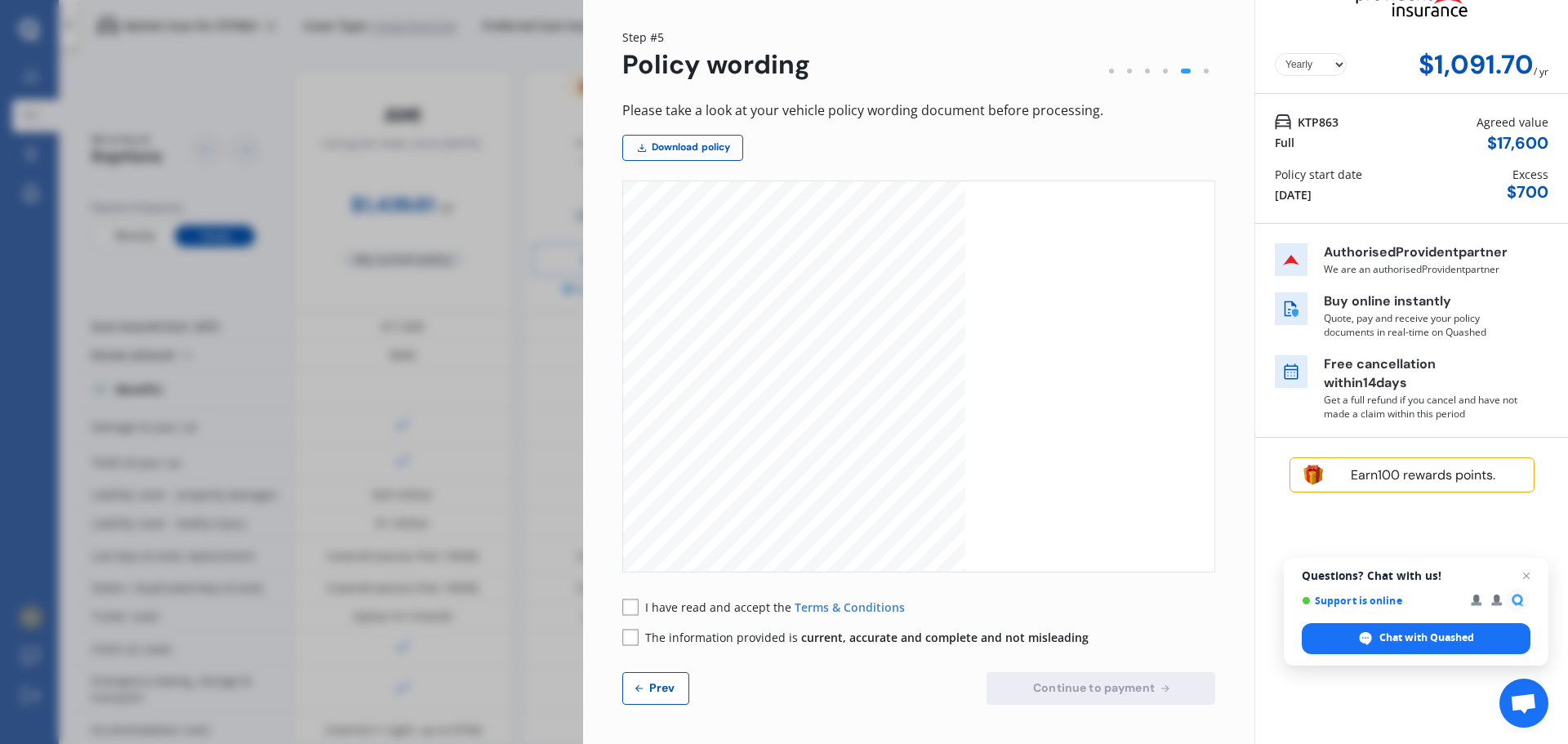
click at [637, 606] on rect at bounding box center [631, 607] width 17 height 17
click at [629, 639] on rect at bounding box center [631, 637] width 17 height 17
click at [675, 147] on link "Download policy" at bounding box center [683, 148] width 121 height 26
click at [1331, 61] on select "Yearly Monthly" at bounding box center [1310, 64] width 72 height 23
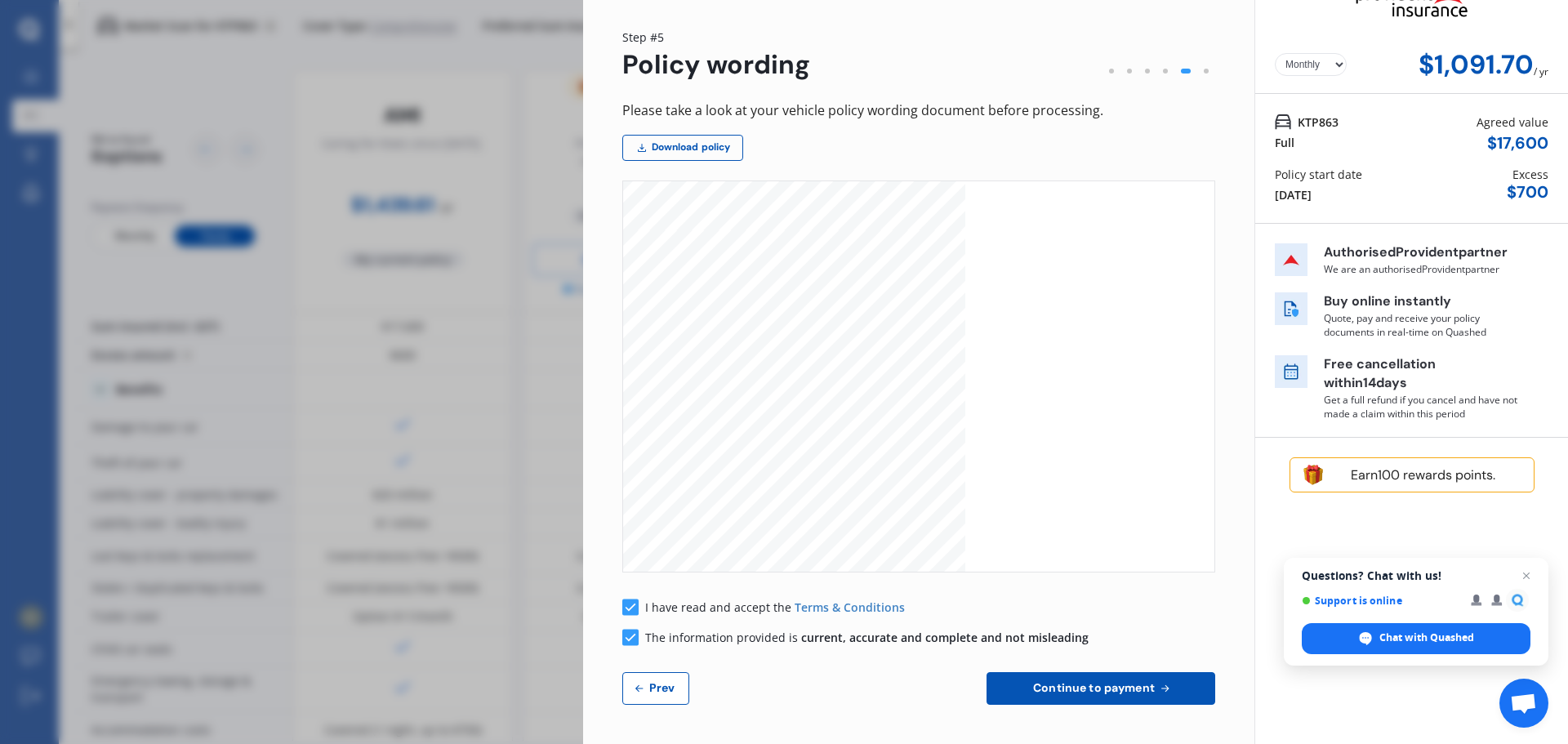
click at [1275, 53] on select "Yearly Monthly" at bounding box center [1310, 64] width 72 height 23
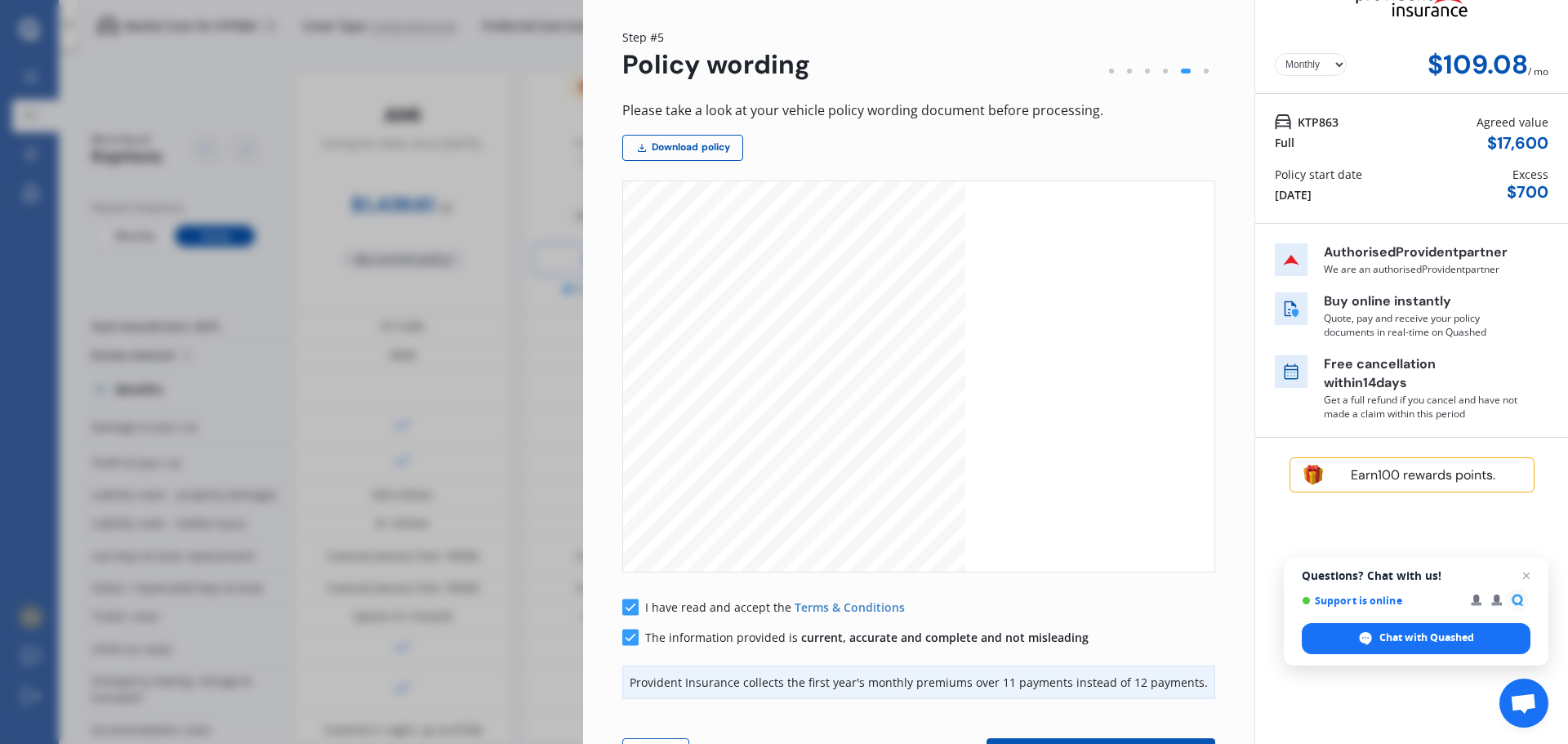
click at [1336, 61] on select "Yearly Monthly" at bounding box center [1310, 64] width 72 height 23
select select "Yearly"
click at [1275, 53] on select "Yearly Monthly" at bounding box center [1310, 64] width 72 height 23
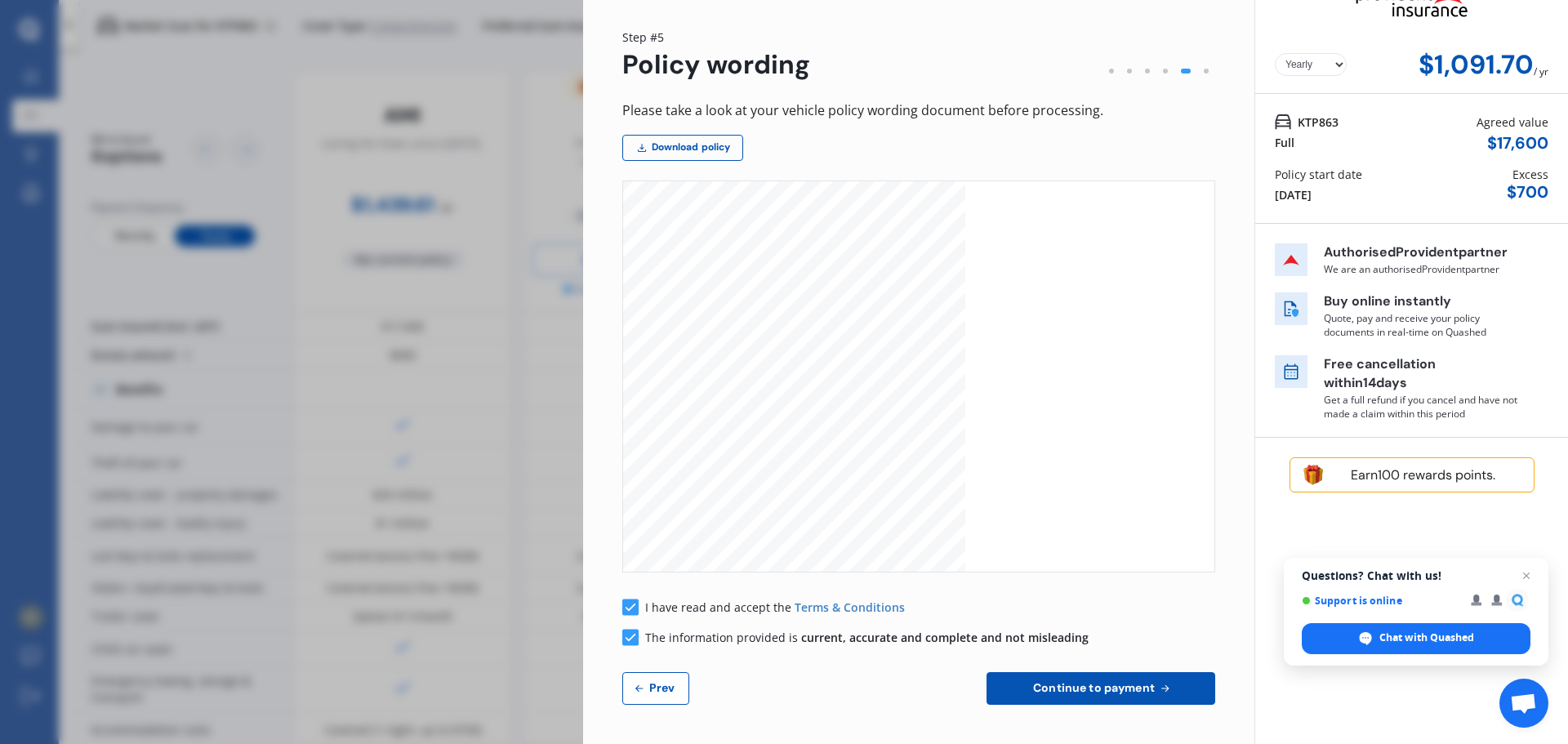
click at [1056, 691] on span "Continue to payment" at bounding box center [1093, 688] width 128 height 13
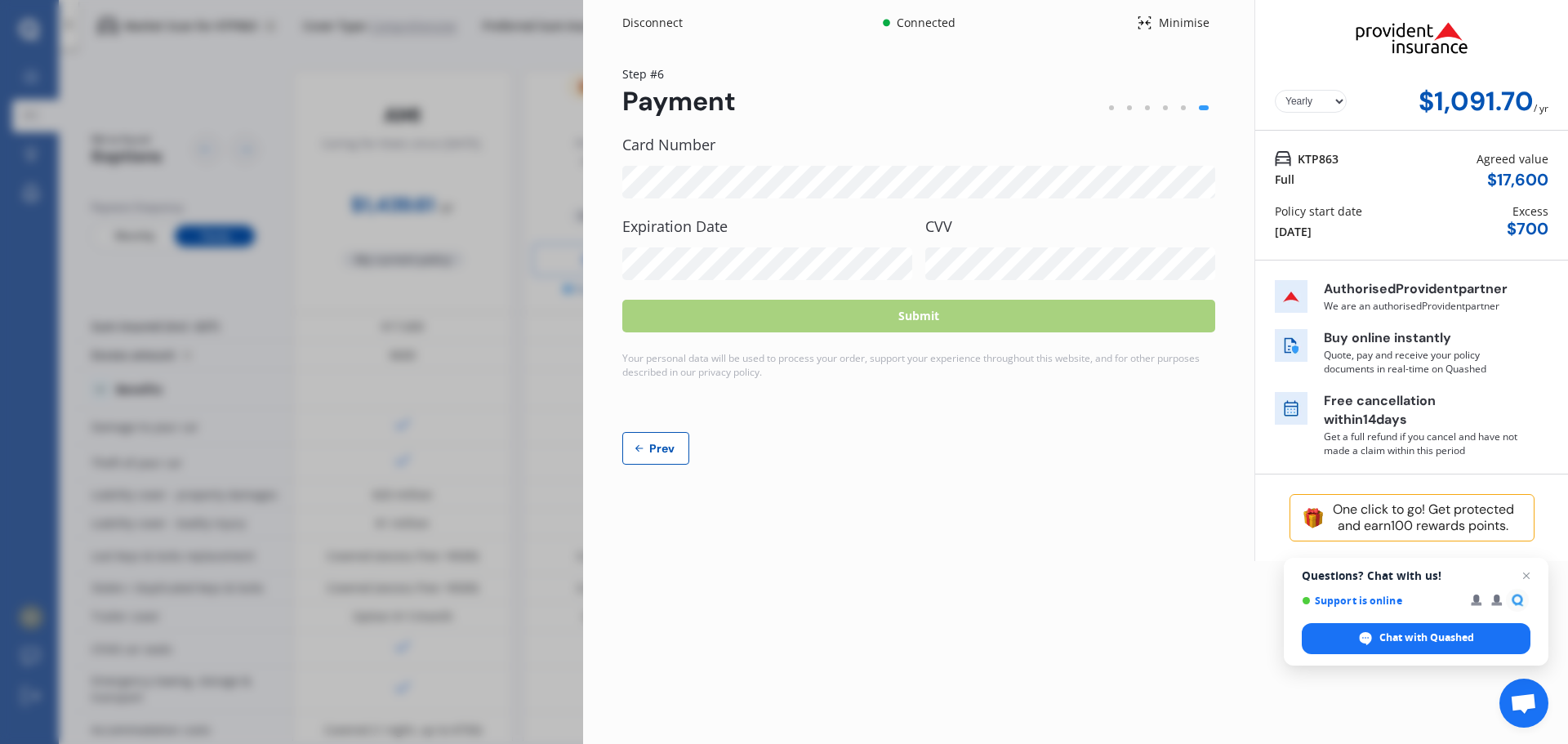
click at [828, 226] on label "Expiration Date" at bounding box center [767, 226] width 290 height 17
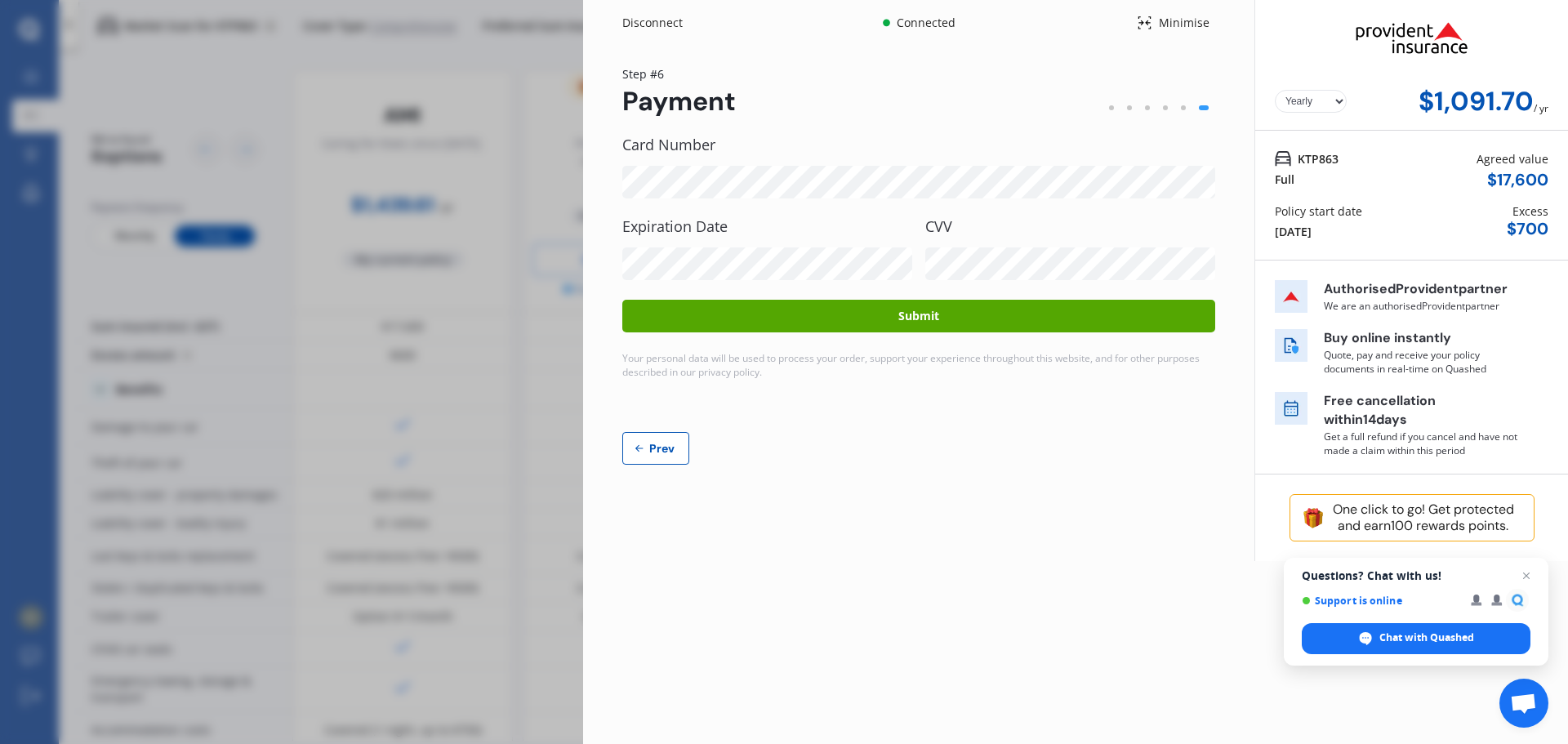
click at [1008, 310] on button "Submit" at bounding box center [919, 316] width 593 height 33
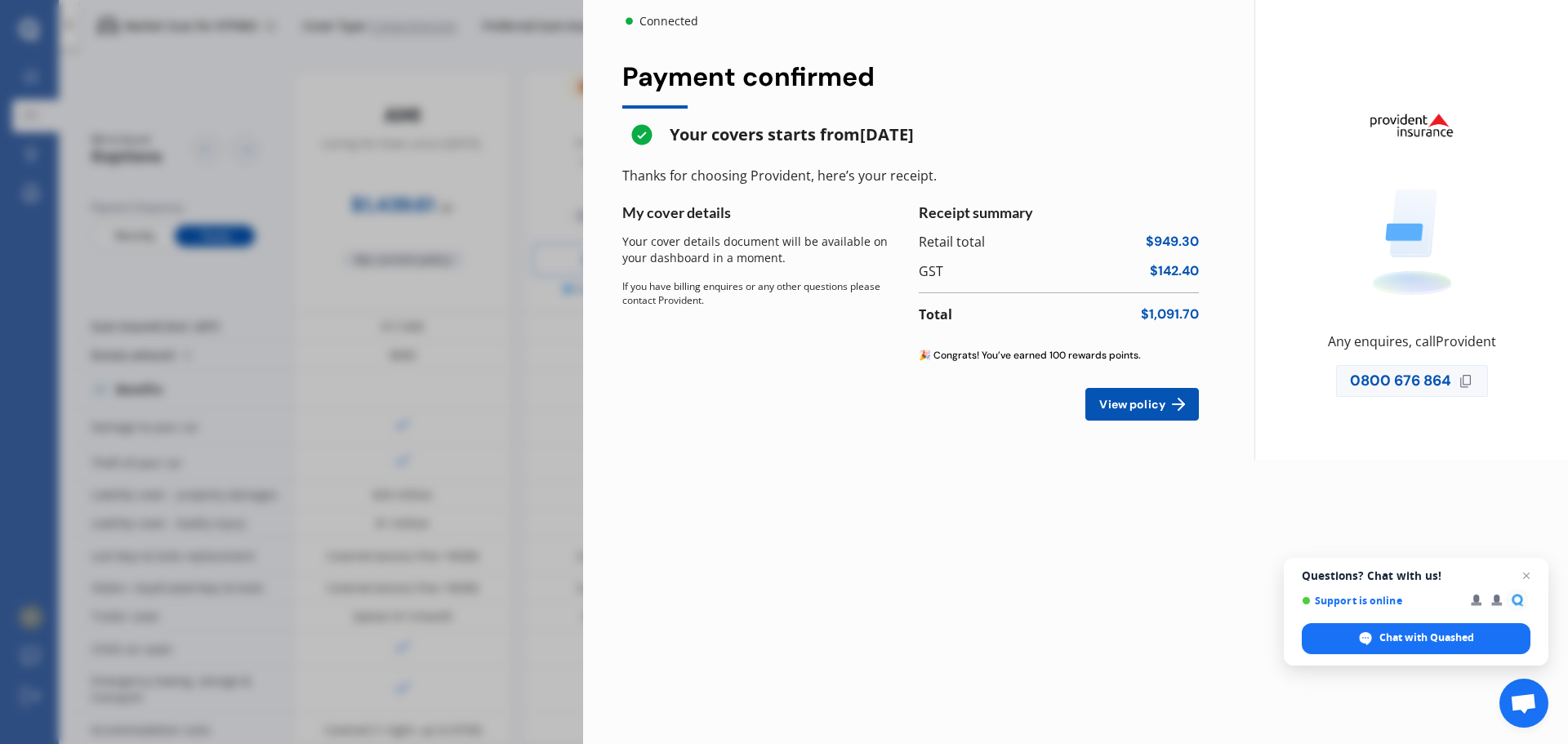
click at [1147, 408] on span "View policy" at bounding box center [1132, 405] width 73 height 13
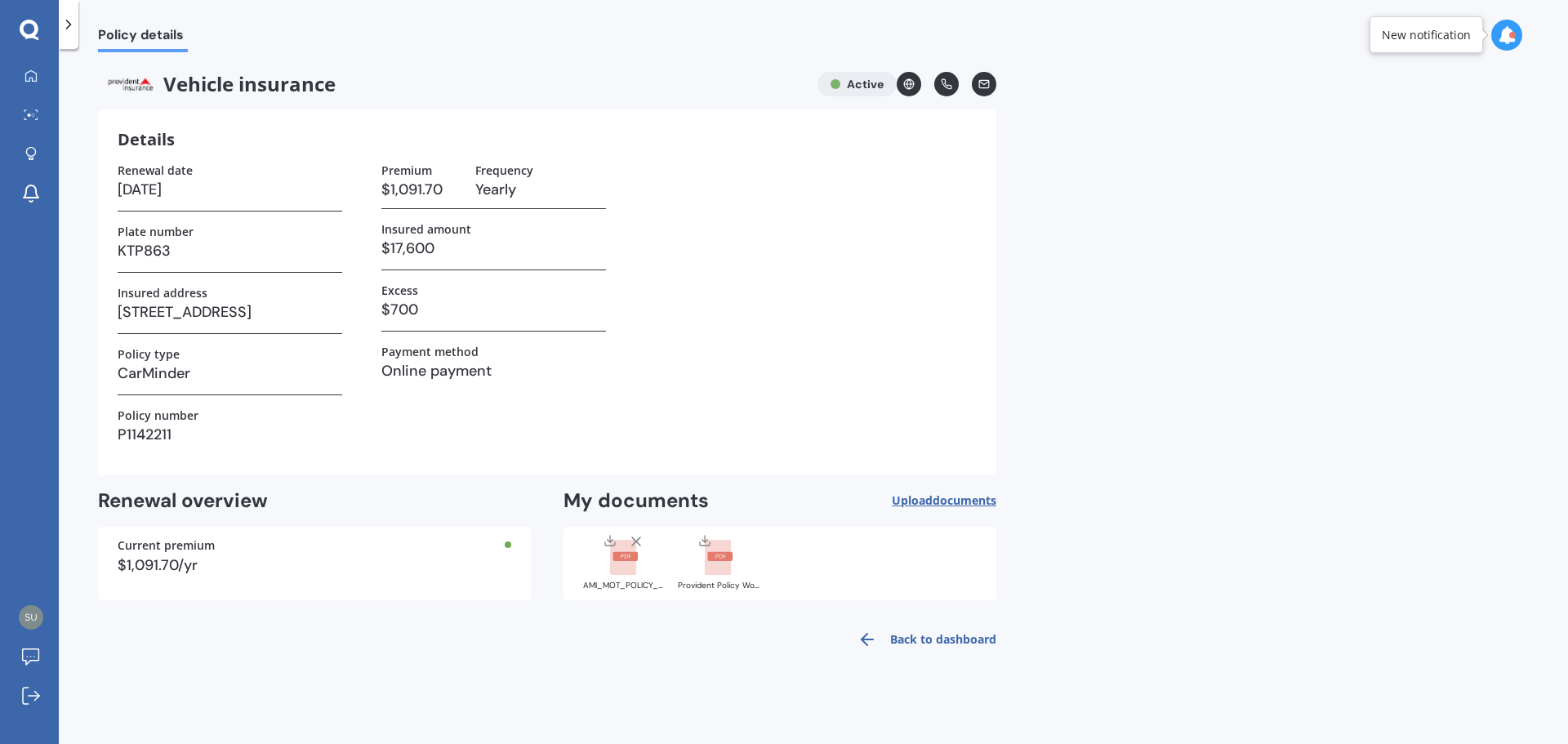
click at [979, 501] on span "documents" at bounding box center [964, 500] width 64 height 16
click at [960, 500] on span "documents" at bounding box center [964, 500] width 64 height 16
click at [954, 500] on span "documents" at bounding box center [964, 500] width 64 height 16
click at [715, 557] on rect at bounding box center [720, 557] width 26 height 9
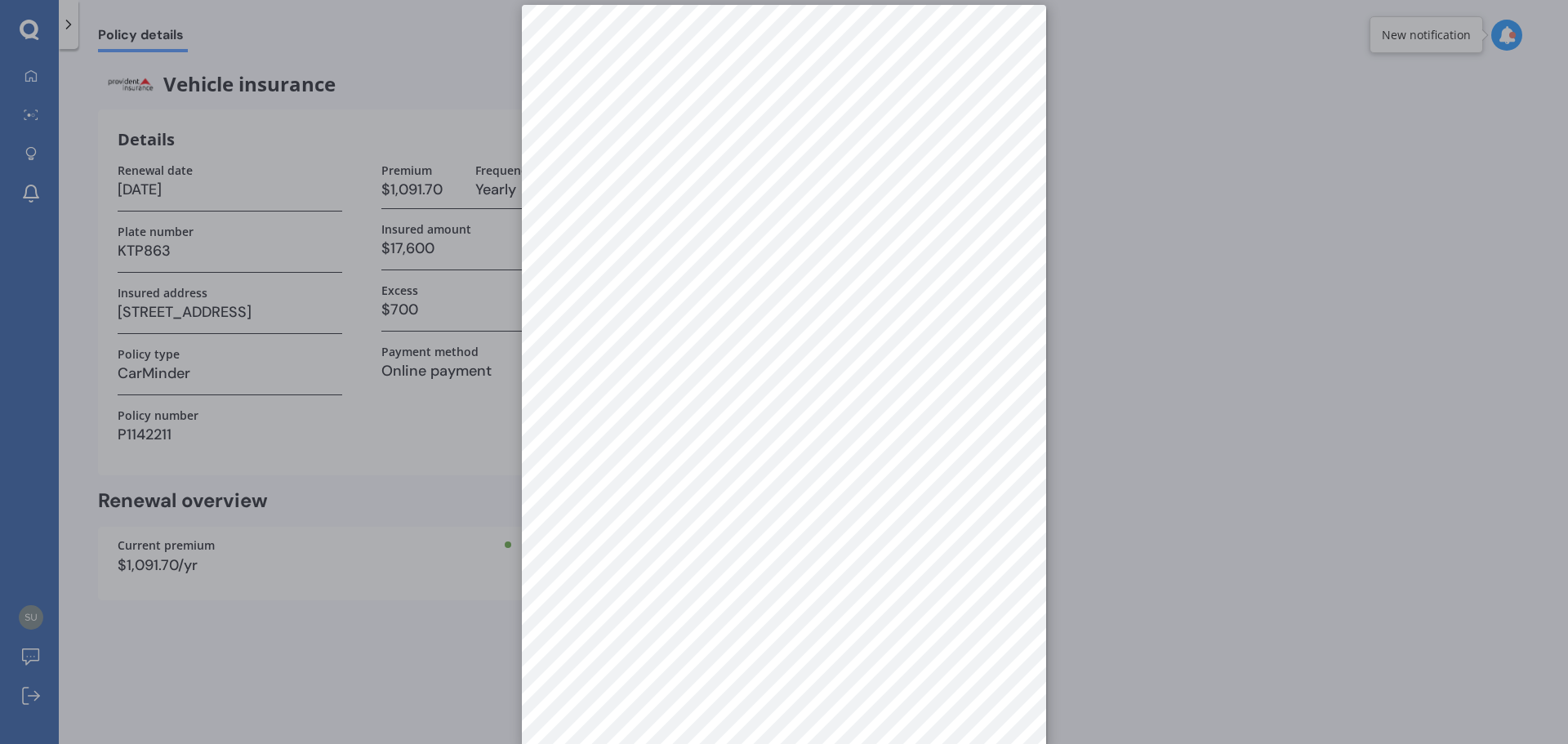
scroll to position [23, 0]
